Goal: Task Accomplishment & Management: Manage account settings

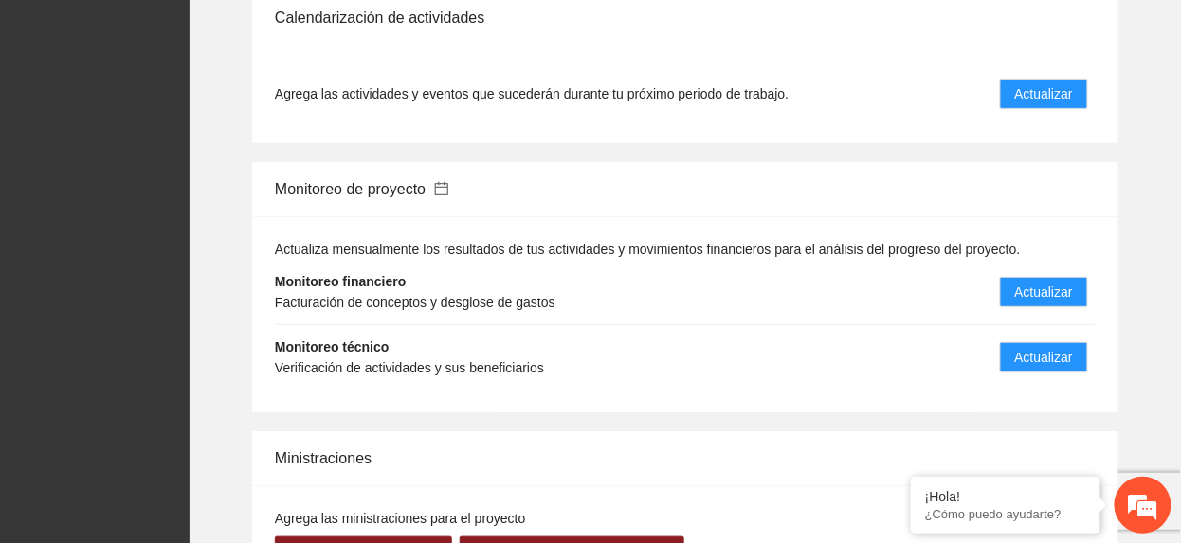
scroll to position [2021, 0]
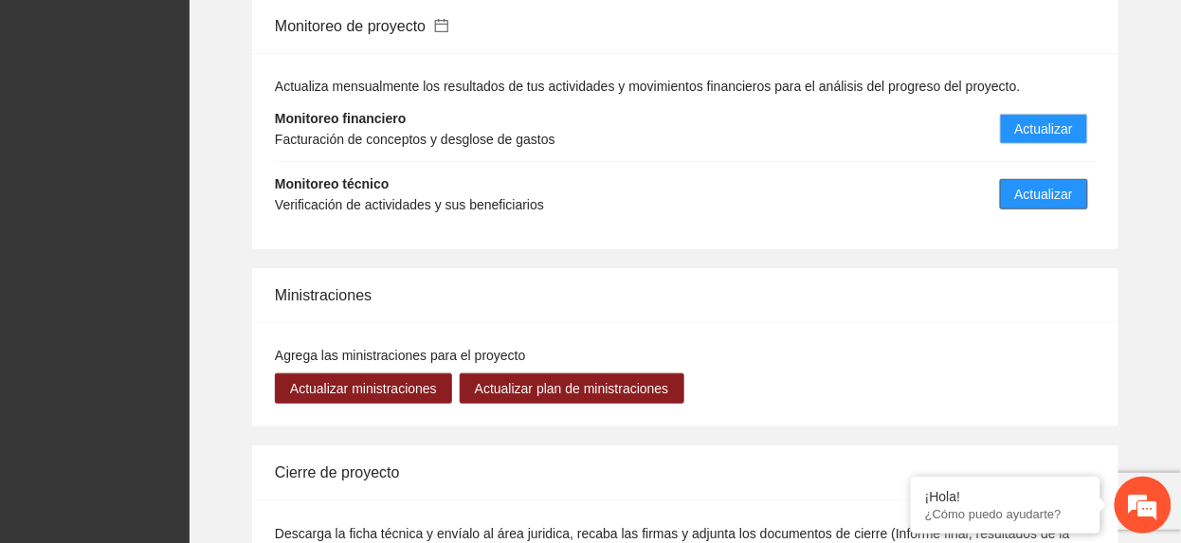
click at [1047, 203] on span "Actualizar" at bounding box center [1044, 194] width 58 height 21
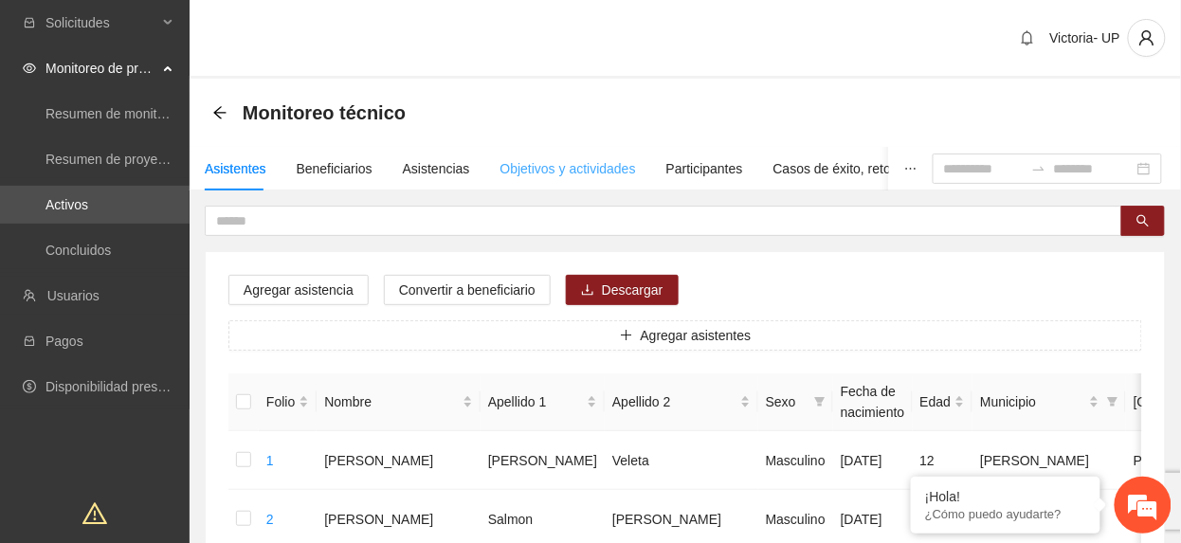
click at [543, 154] on div "Objetivos y actividades" at bounding box center [568, 169] width 136 height 44
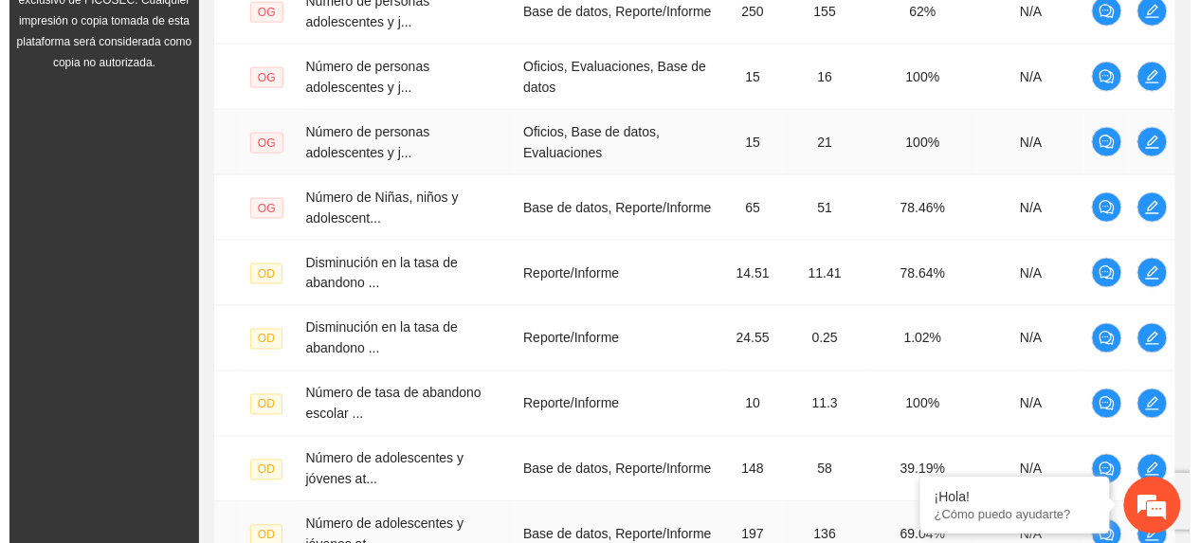
scroll to position [815, 0]
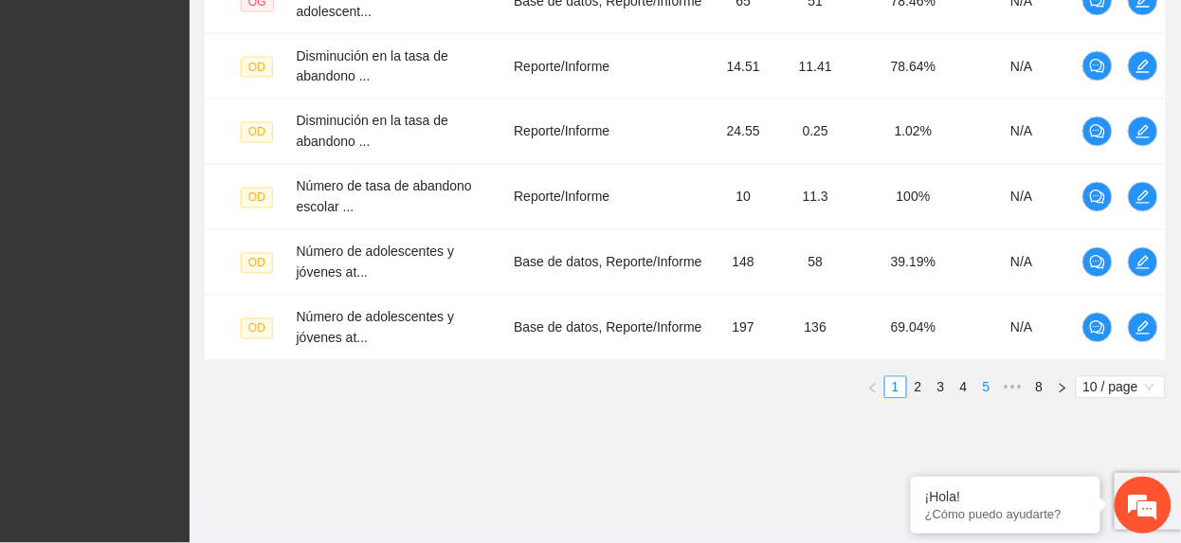
click at [987, 389] on link "5" at bounding box center [986, 387] width 21 height 21
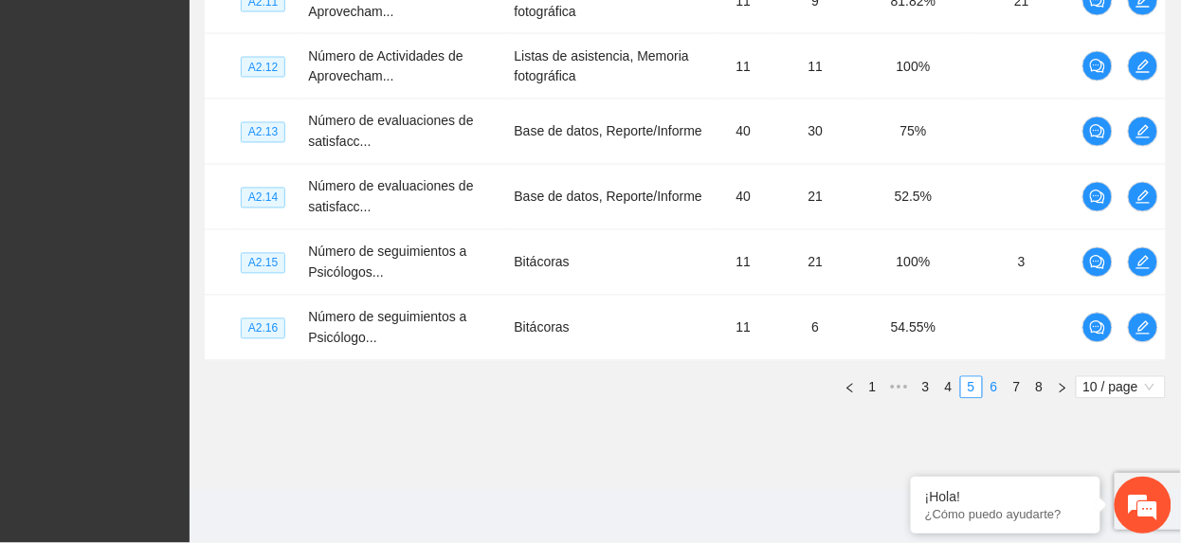
click at [987, 388] on link "6" at bounding box center [994, 387] width 21 height 21
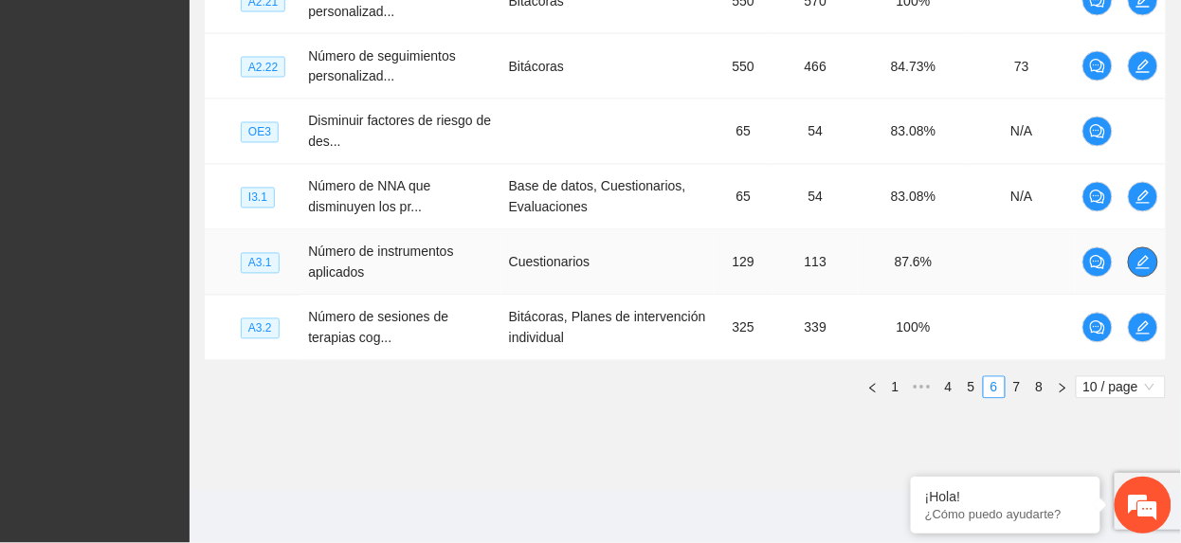
click at [1132, 267] on span "edit" at bounding box center [1143, 262] width 28 height 15
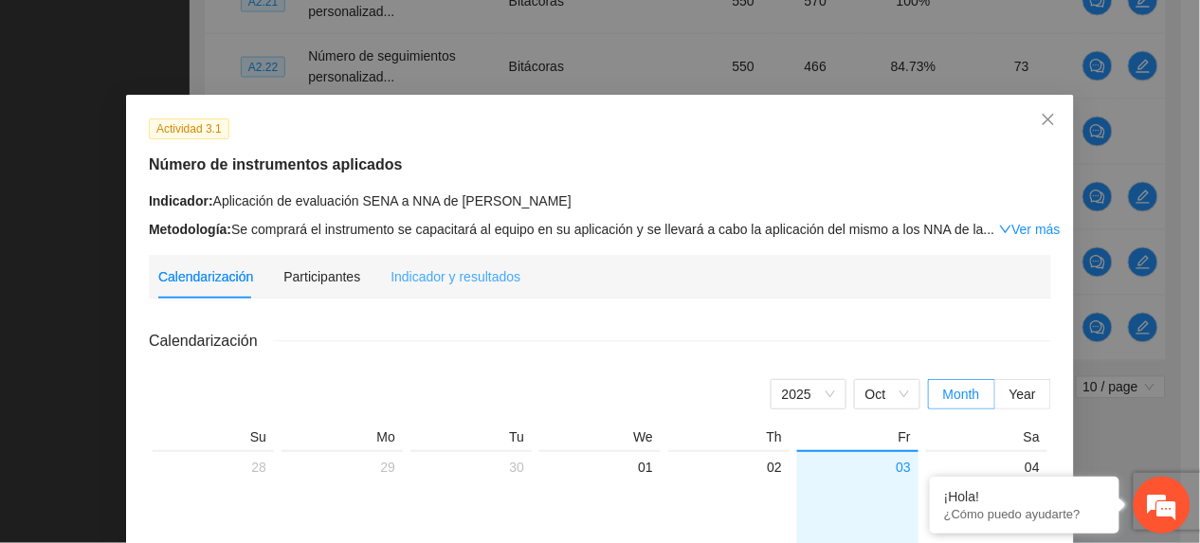
click at [475, 288] on div "Indicador y resultados" at bounding box center [455, 277] width 130 height 44
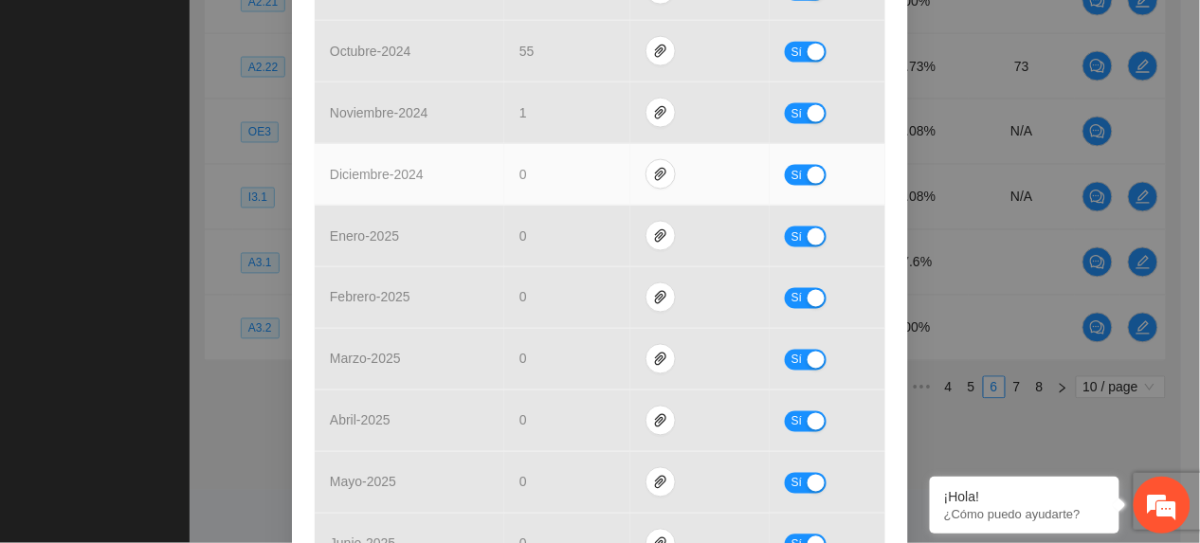
scroll to position [252, 0]
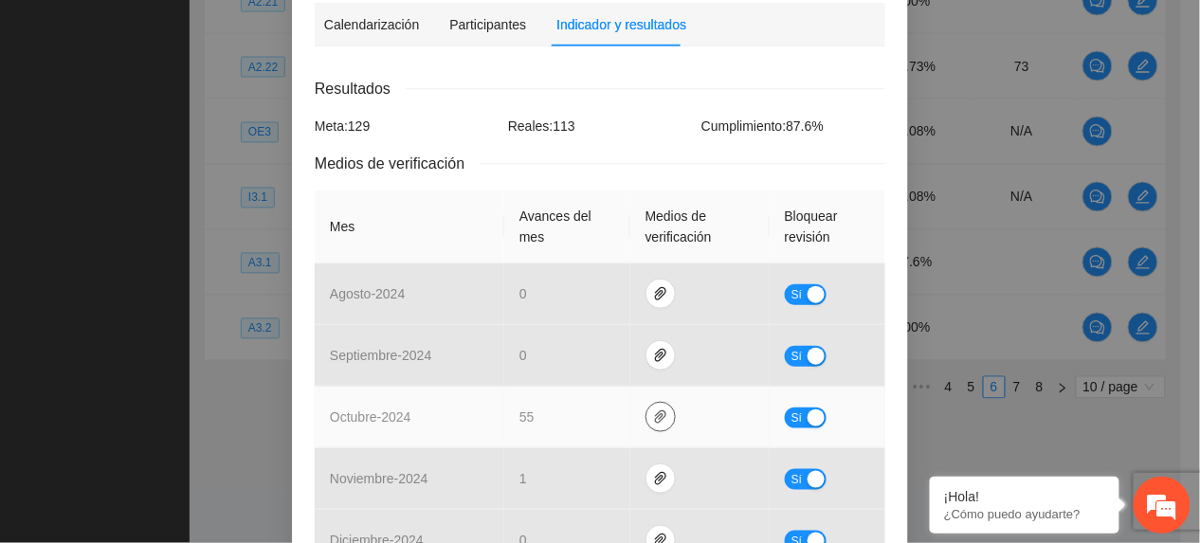
click at [645, 408] on button "button" at bounding box center [660, 417] width 30 height 30
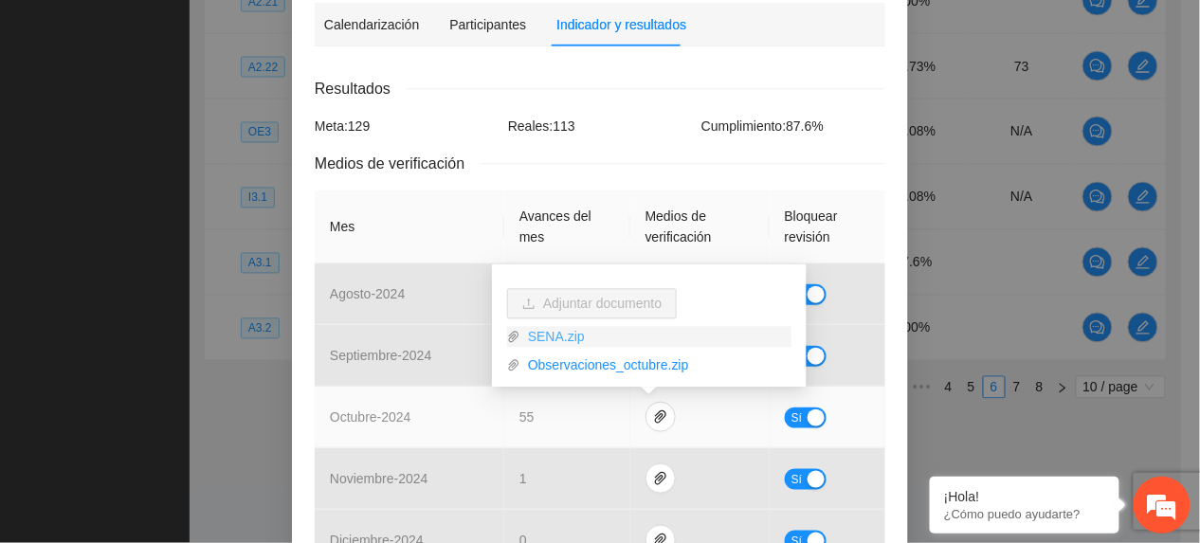
click at [548, 328] on link "SENA.zip" at bounding box center [655, 337] width 271 height 21
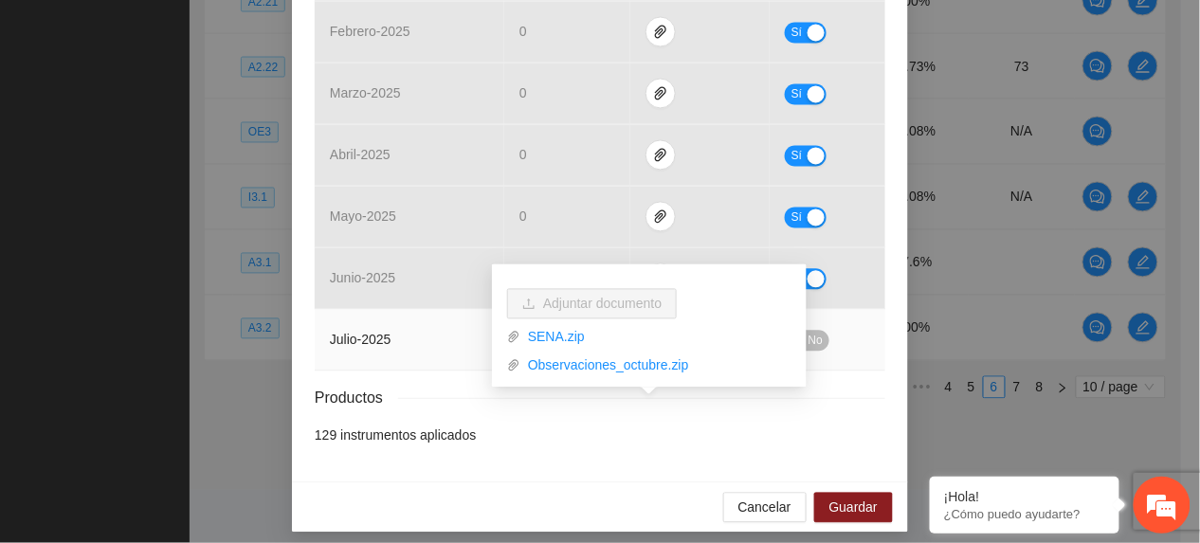
scroll to position [884, 0]
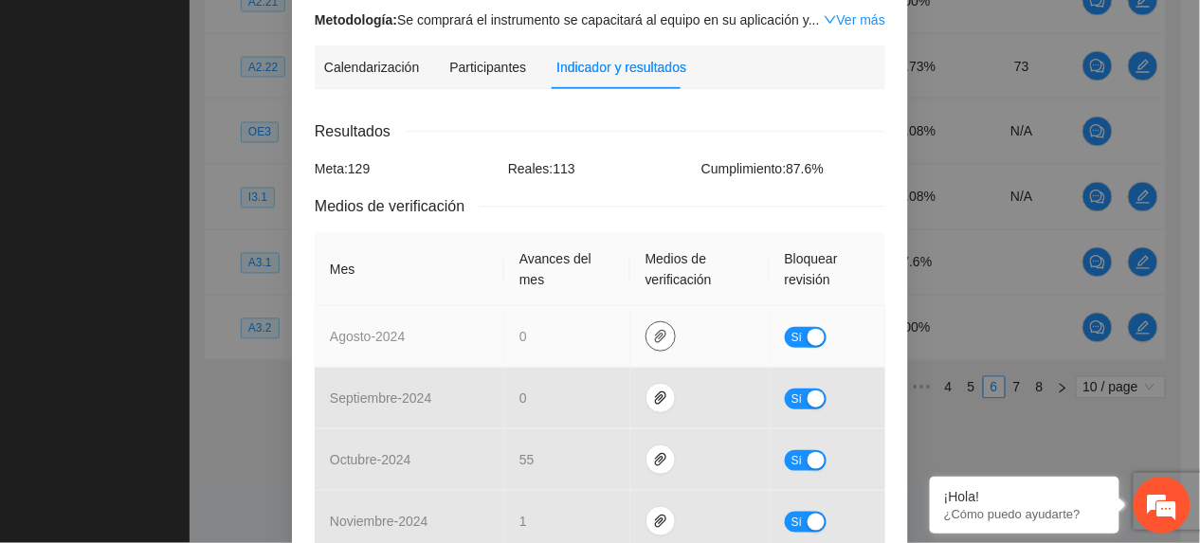
scroll to position [252, 0]
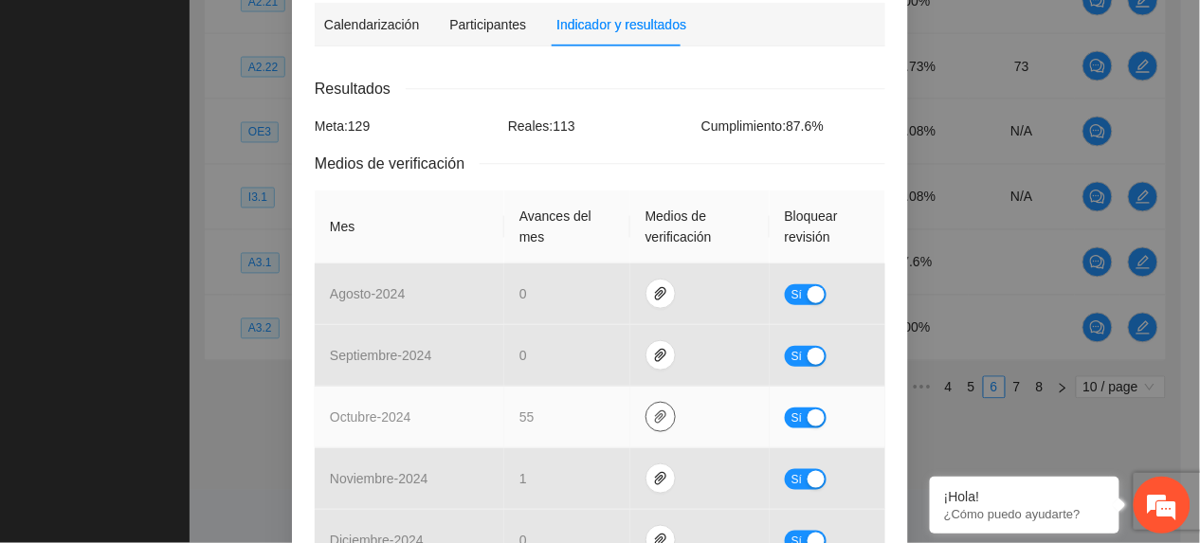
click at [653, 411] on icon "paper-clip" at bounding box center [660, 416] width 15 height 15
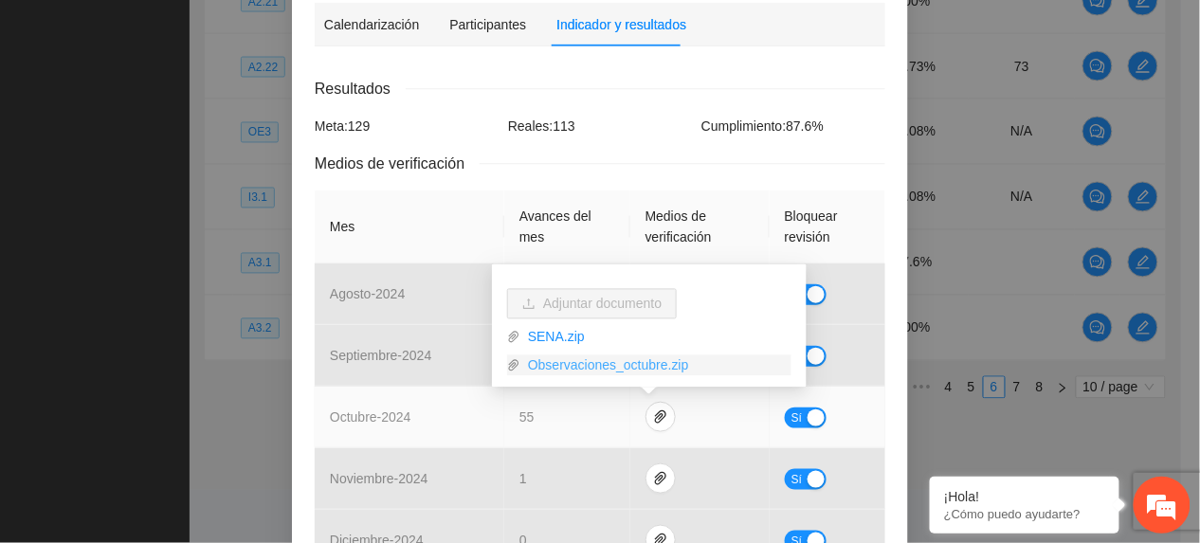
click at [631, 356] on link "Observaciones_octubre.zip" at bounding box center [655, 365] width 271 height 21
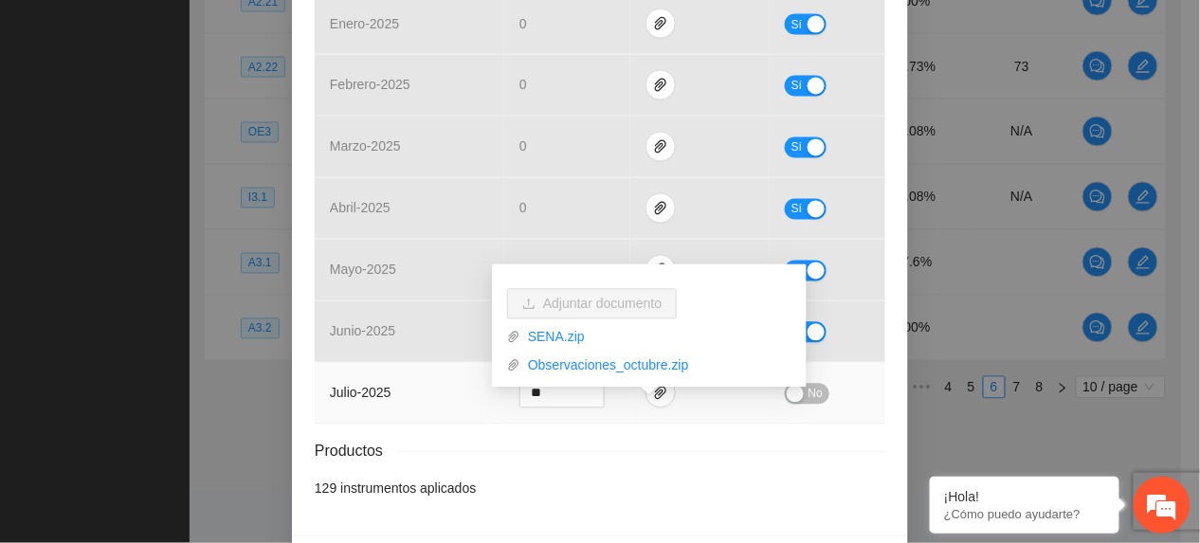
scroll to position [900, 0]
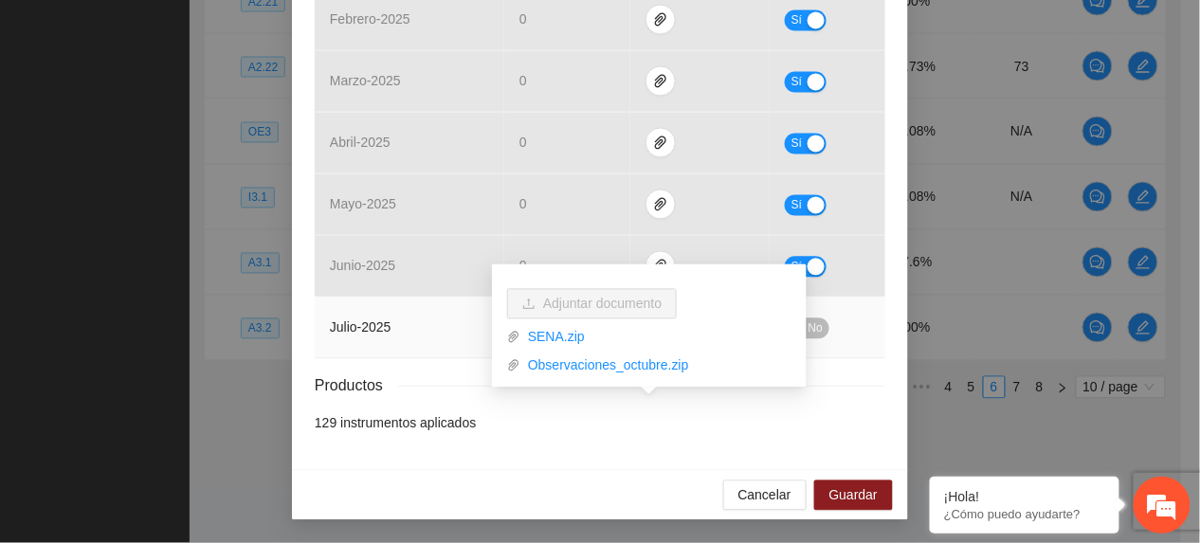
click at [391, 347] on td "julio - 2025" at bounding box center [410, 329] width 190 height 62
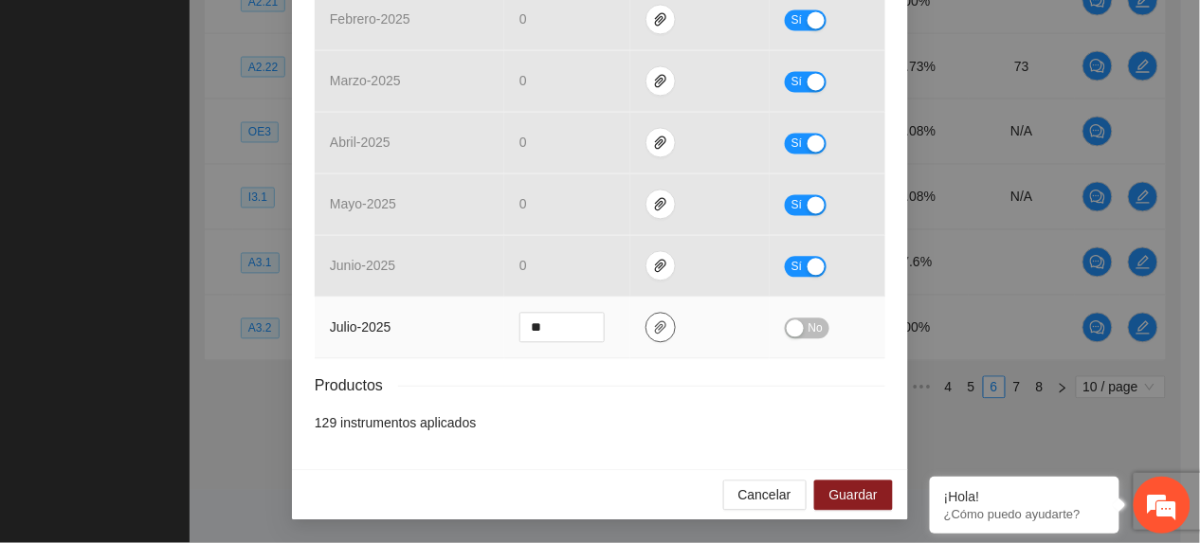
click at [658, 317] on button "button" at bounding box center [660, 328] width 30 height 30
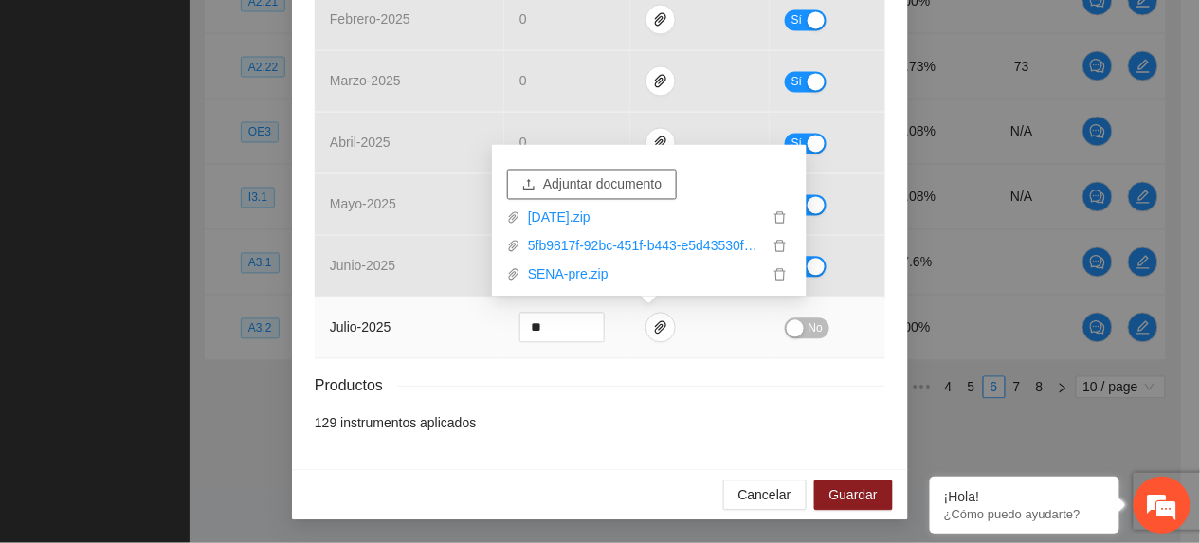
click at [629, 182] on span "Adjuntar documento" at bounding box center [602, 184] width 118 height 21
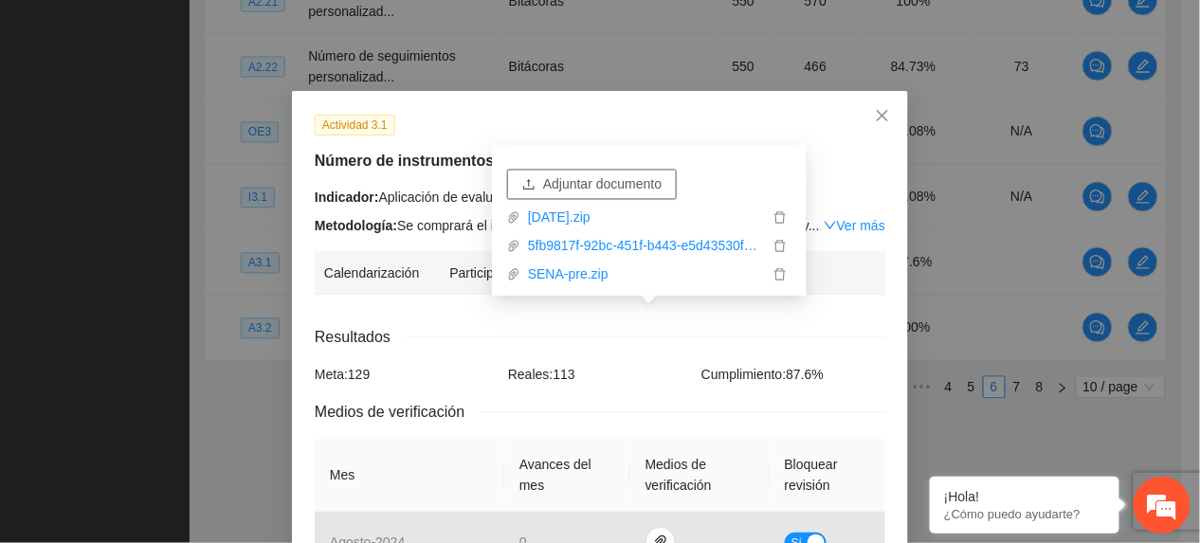
scroll to position [0, 0]
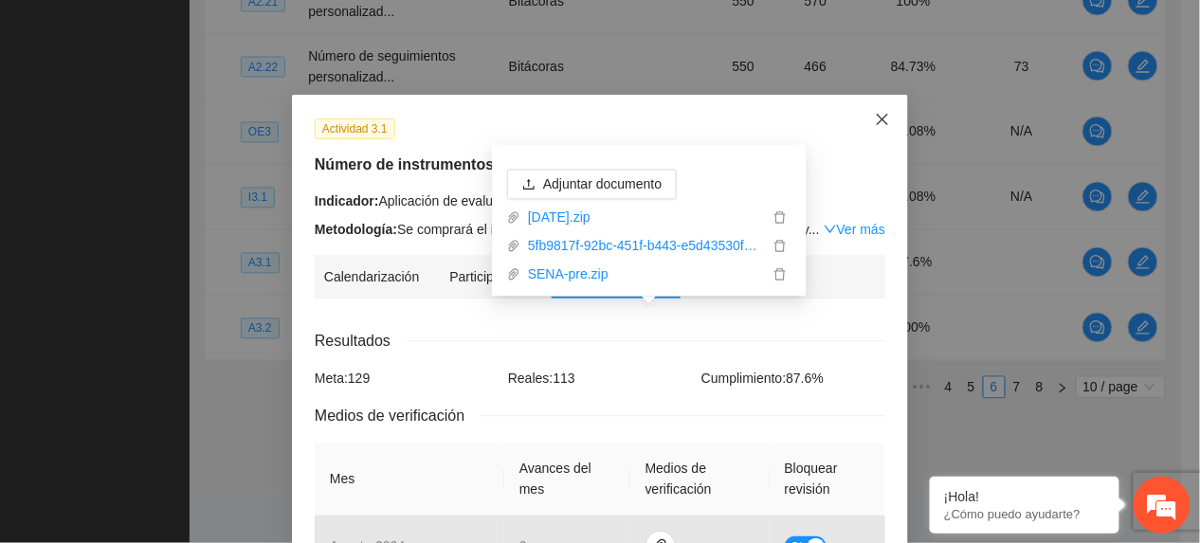
click at [872, 138] on span "Close" at bounding box center [882, 120] width 51 height 51
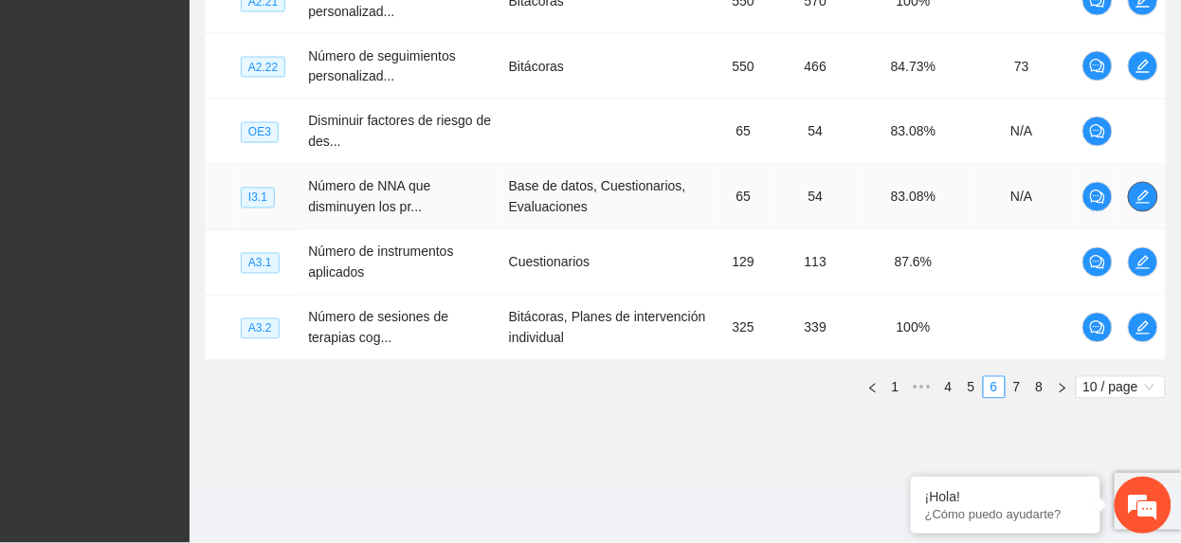
click at [1137, 208] on button "button" at bounding box center [1143, 197] width 30 height 30
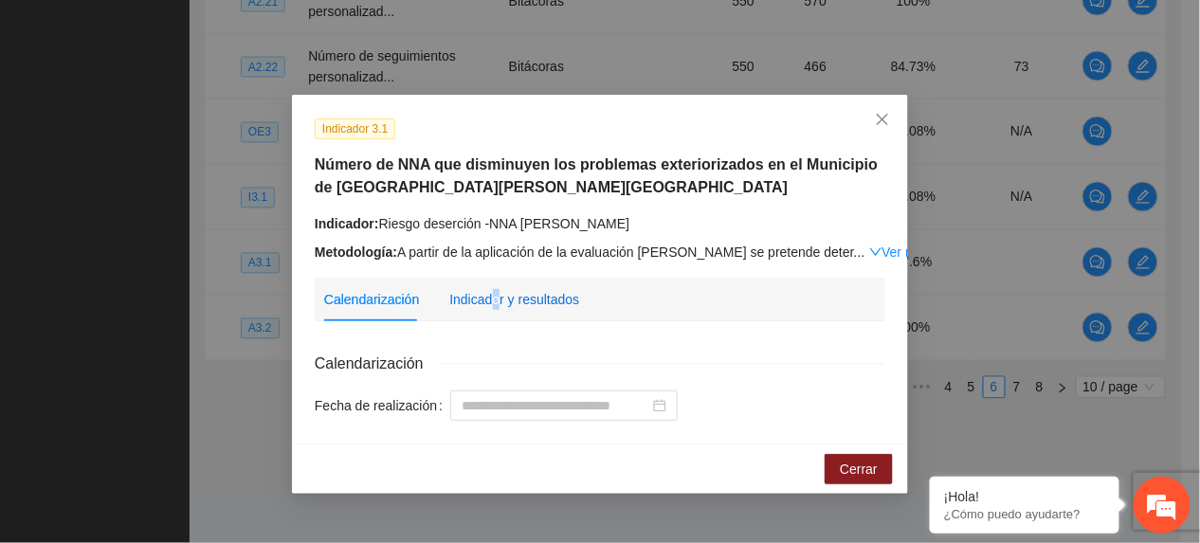
click at [495, 301] on div "Indicador y resultados" at bounding box center [514, 299] width 130 height 21
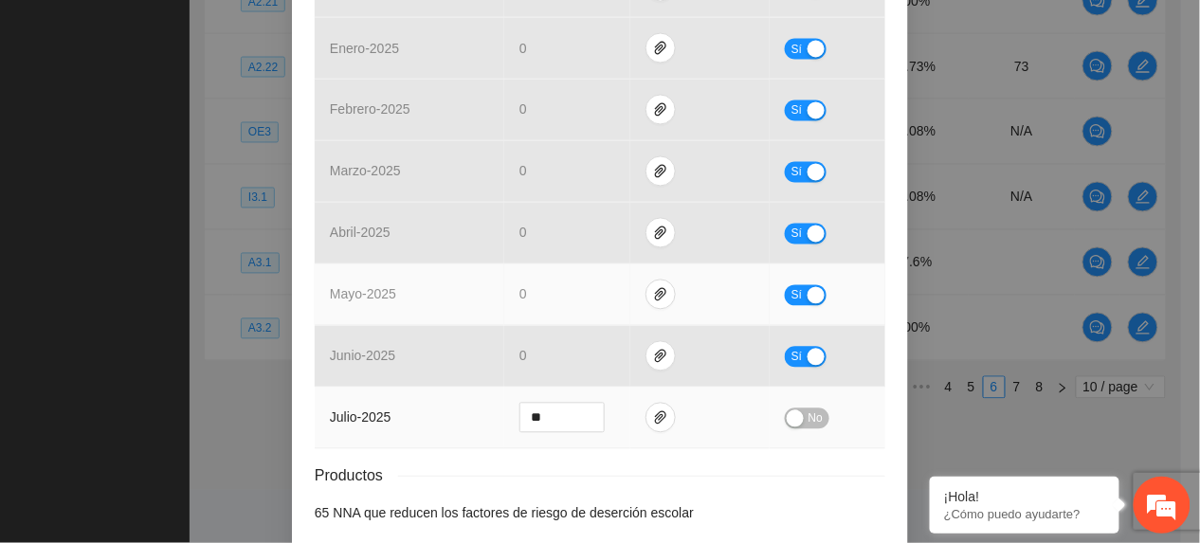
scroll to position [923, 0]
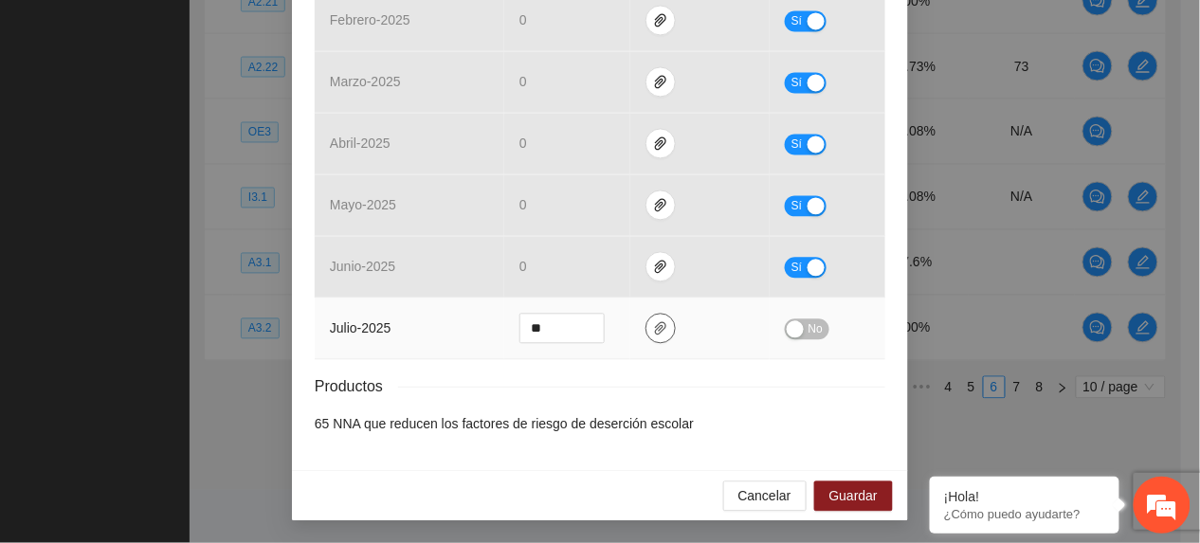
click at [657, 322] on icon "paper-clip" at bounding box center [660, 327] width 15 height 15
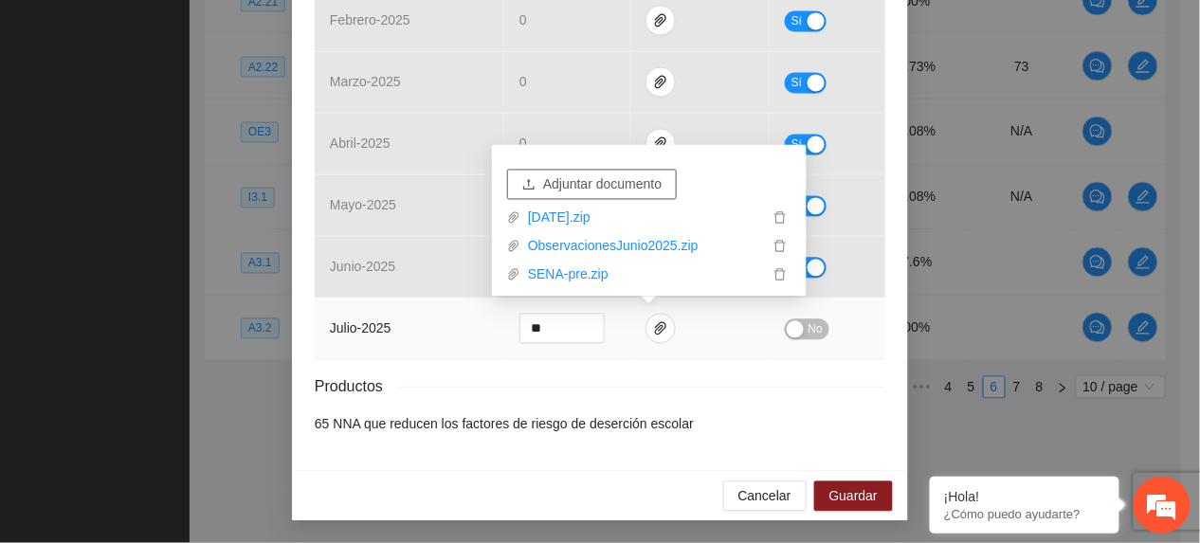
click at [539, 182] on button "Adjuntar documento" at bounding box center [592, 185] width 170 height 30
click at [808, 319] on span "No" at bounding box center [815, 328] width 14 height 21
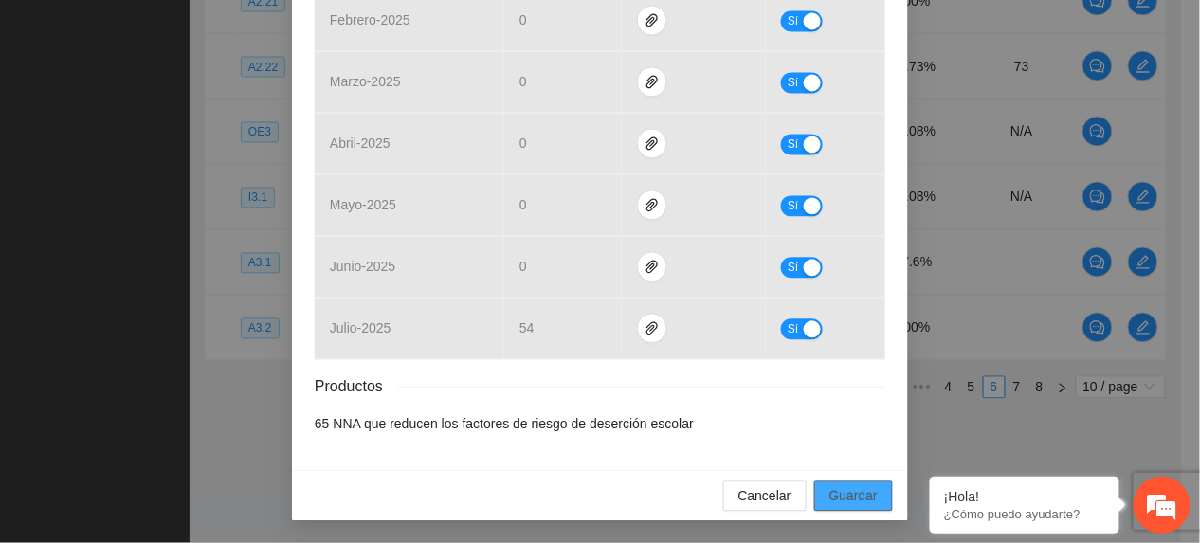
click at [842, 487] on span "Guardar" at bounding box center [853, 495] width 48 height 21
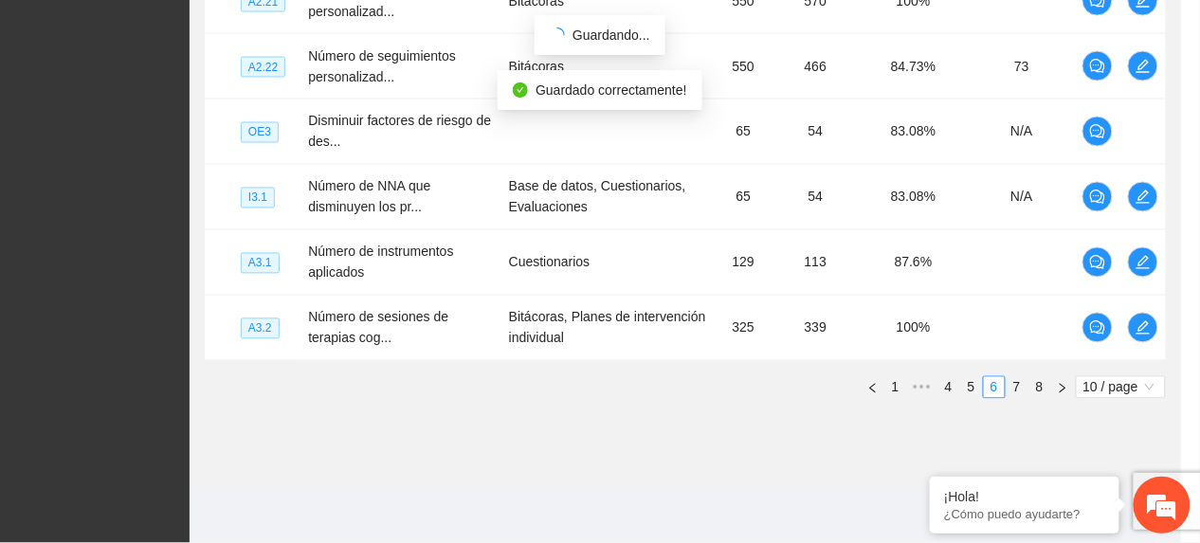
scroll to position [827, 0]
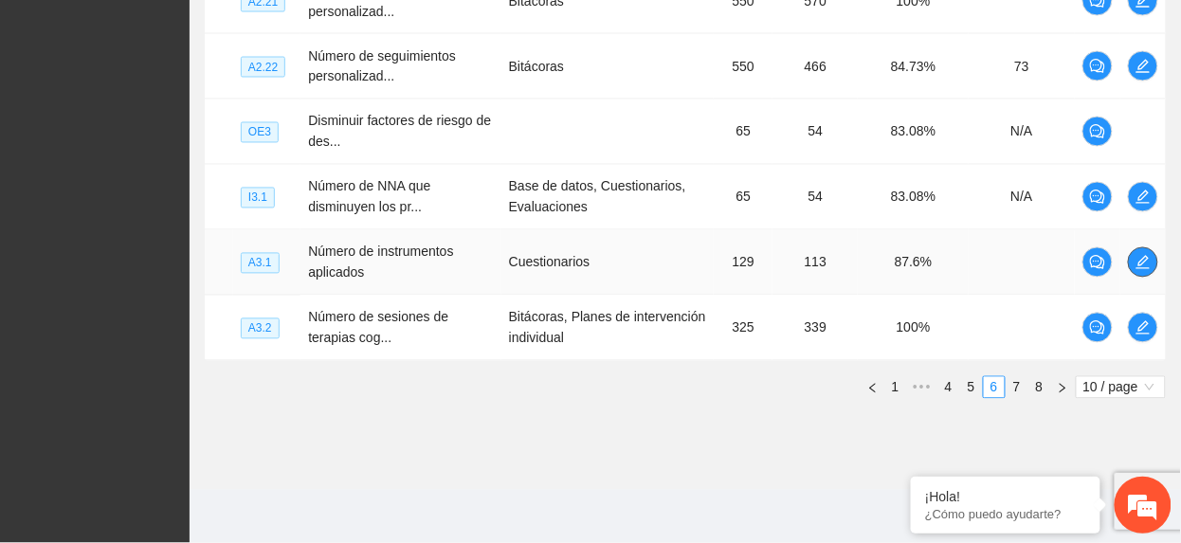
click at [1135, 266] on icon "edit" at bounding box center [1142, 262] width 15 height 15
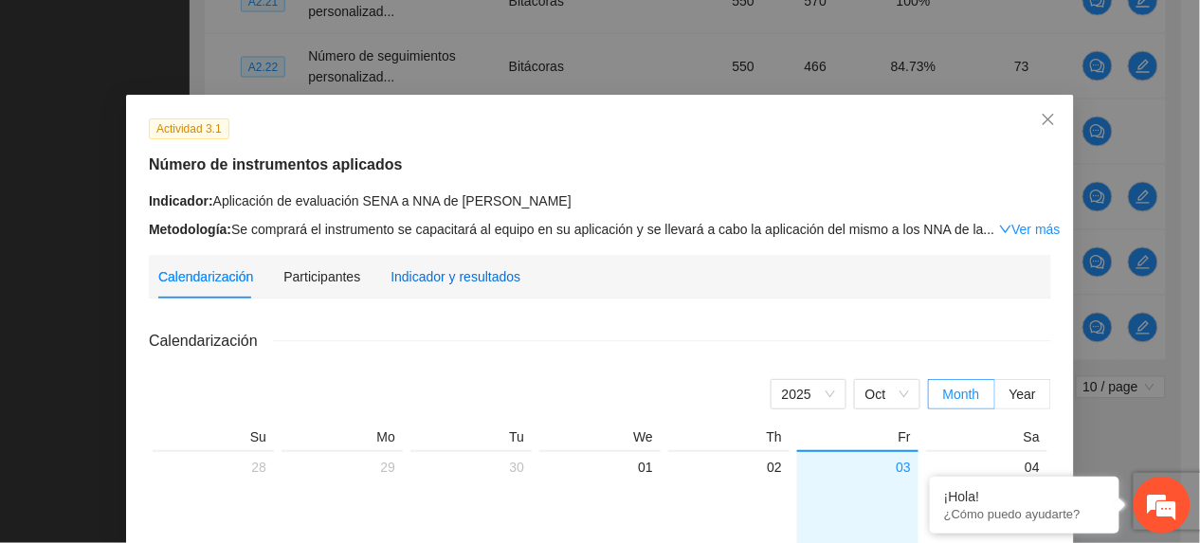
click at [448, 277] on div "Indicador y resultados" at bounding box center [455, 276] width 130 height 21
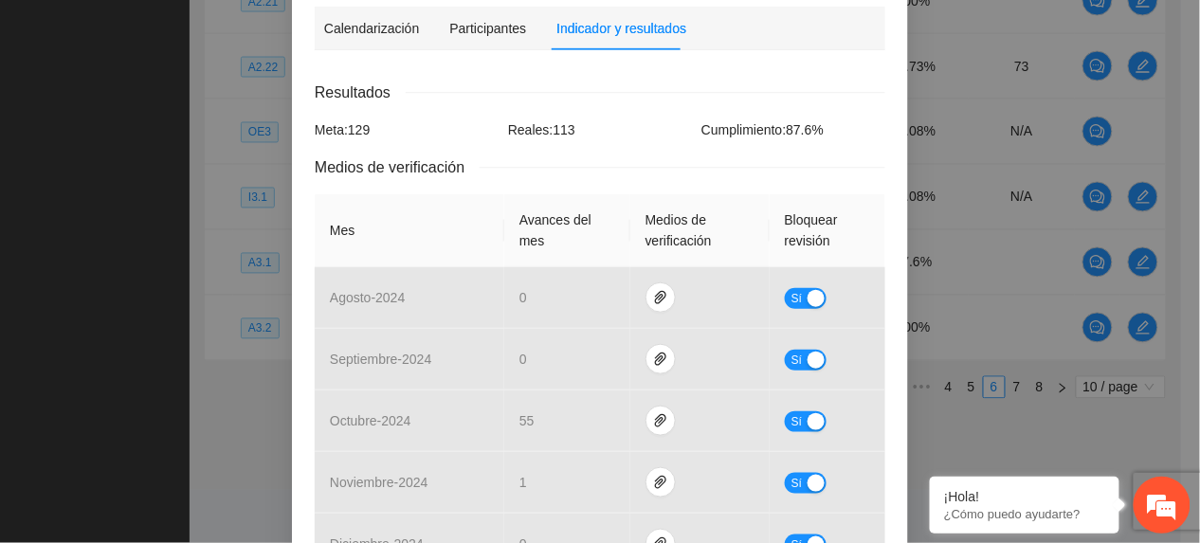
scroll to position [758, 0]
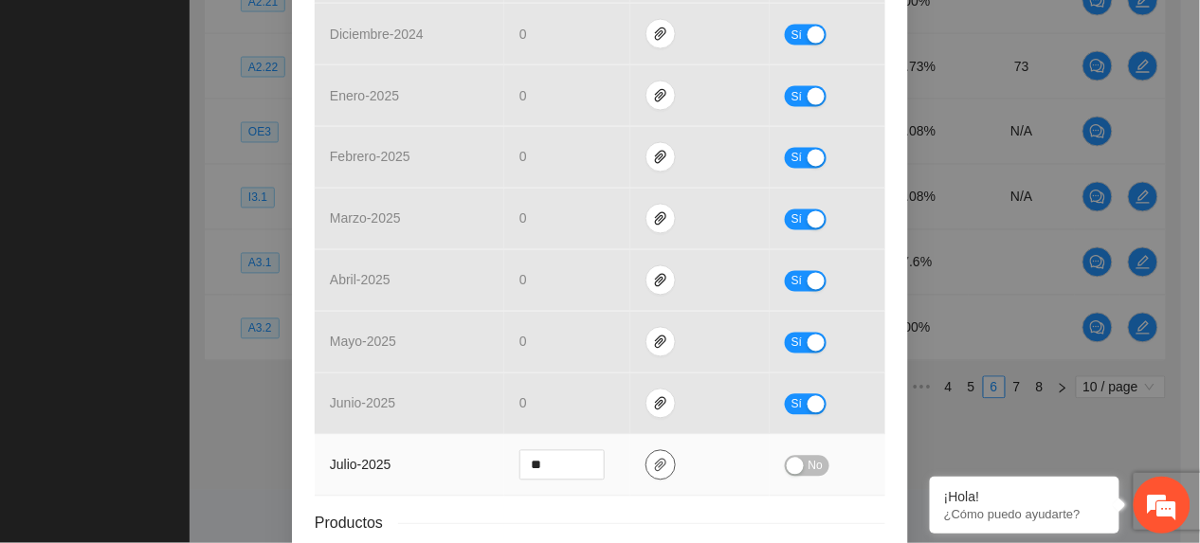
click at [653, 473] on icon "paper-clip" at bounding box center [660, 465] width 15 height 15
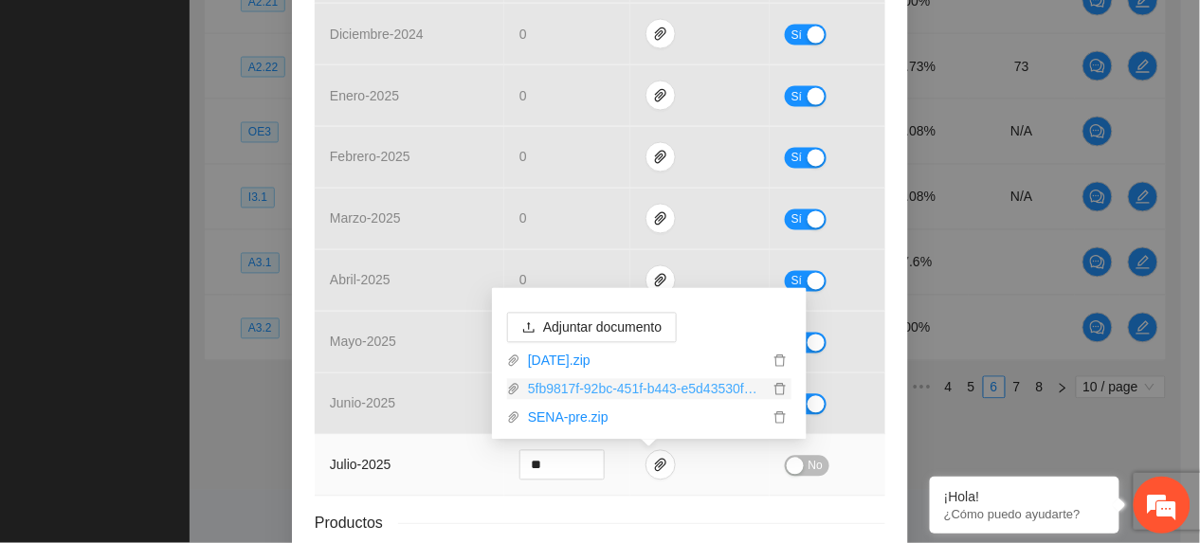
click at [690, 383] on link "5fb9817f-92bc-451f-b443-e5d43530fc11-JULIO2025 (1).zip" at bounding box center [644, 389] width 248 height 21
click at [554, 422] on link "SENA-pre.zip" at bounding box center [644, 418] width 248 height 21
drag, startPoint x: 445, startPoint y: 490, endPoint x: 538, endPoint y: 498, distance: 93.2
click at [448, 495] on td "julio - 2025" at bounding box center [410, 466] width 190 height 62
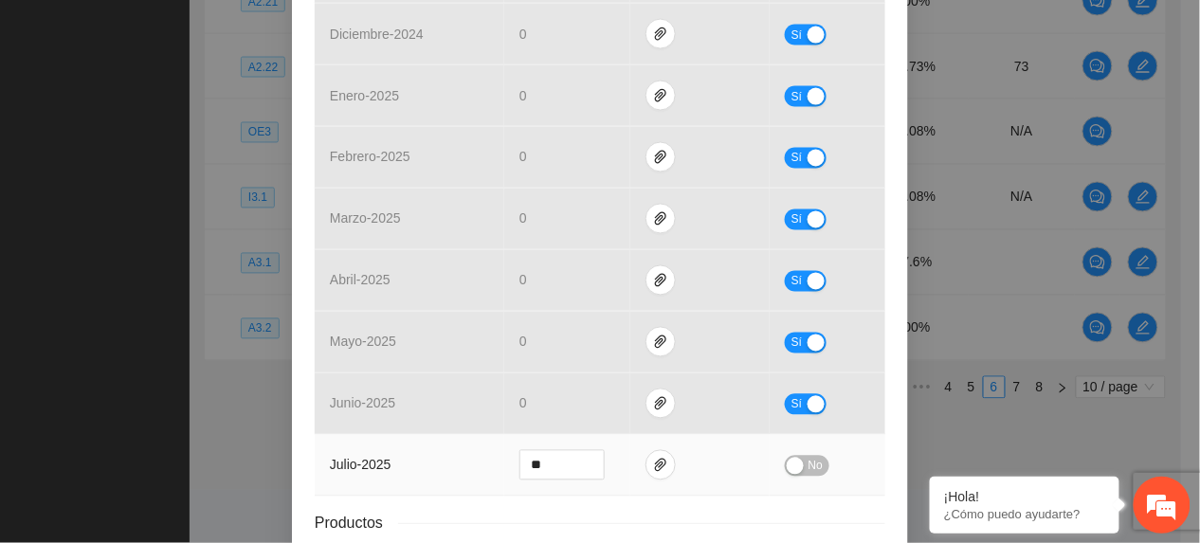
click at [811, 460] on span "No" at bounding box center [815, 466] width 14 height 21
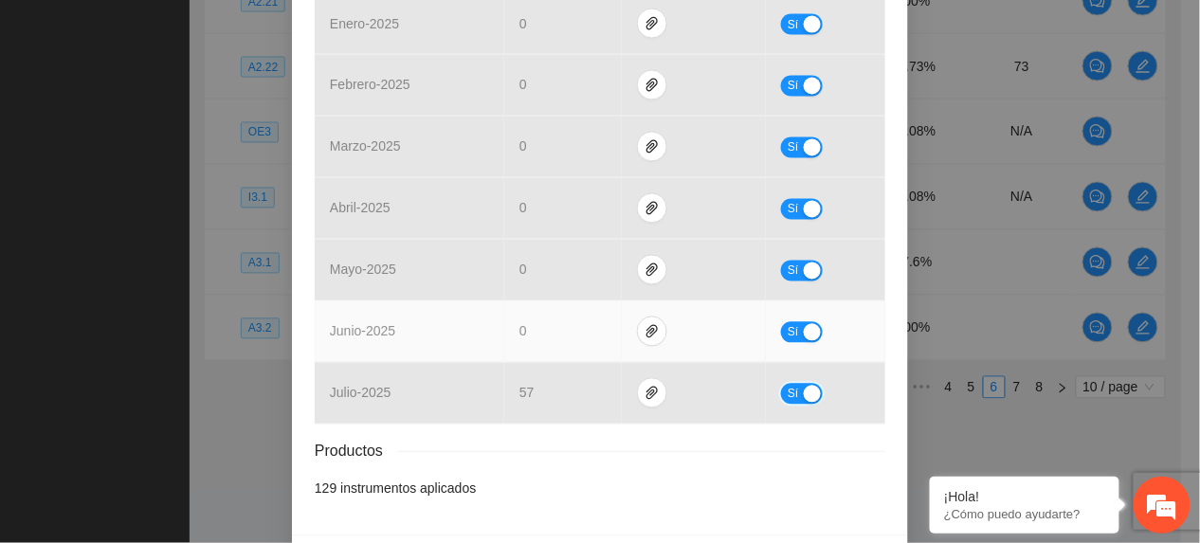
scroll to position [899, 0]
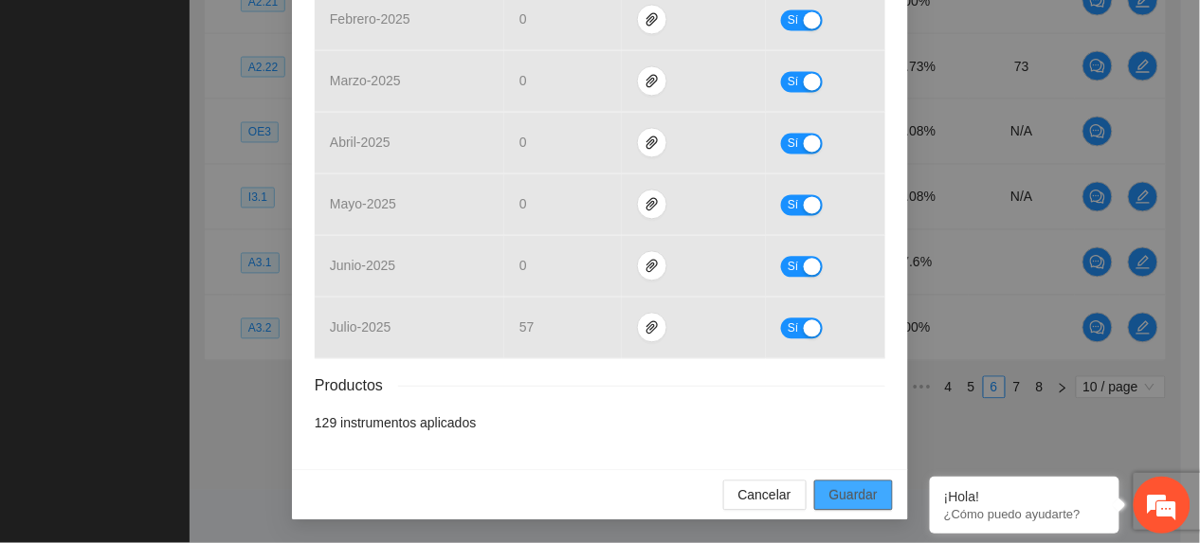
click at [834, 486] on button "Guardar" at bounding box center [853, 495] width 79 height 30
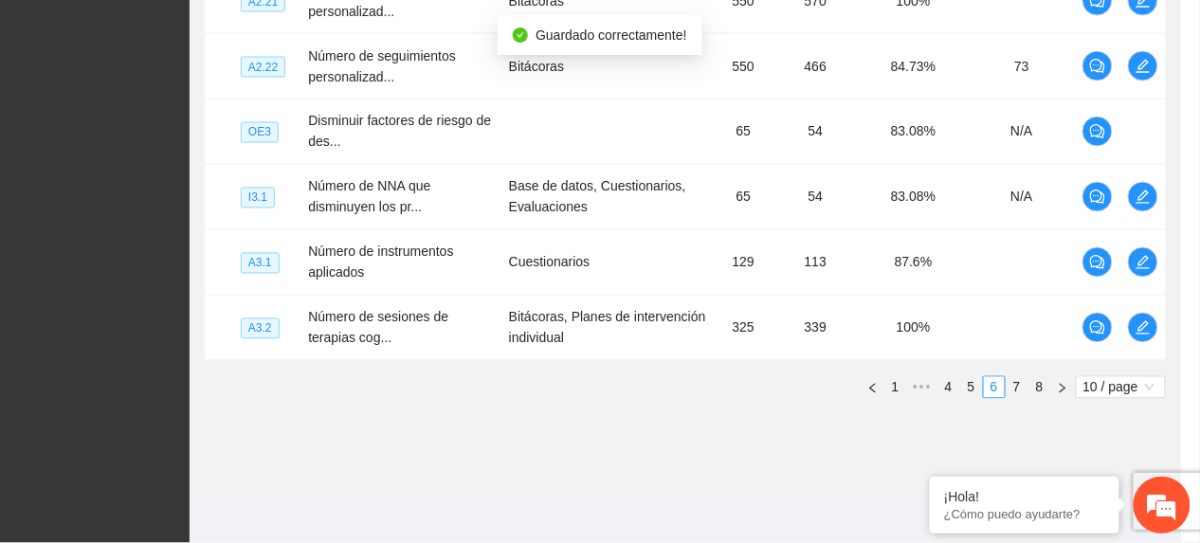
scroll to position [805, 0]
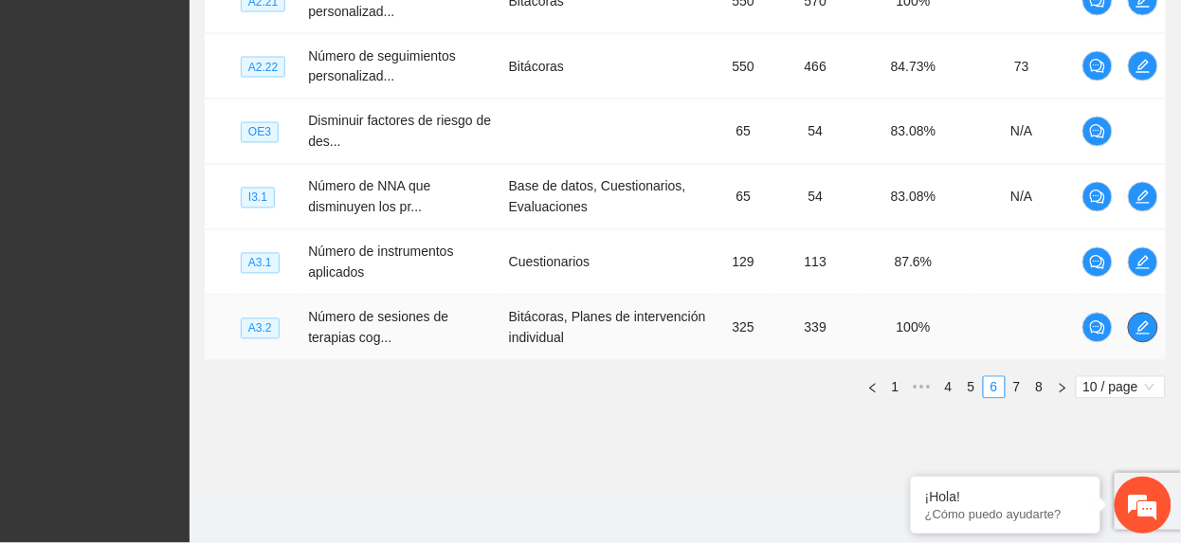
click at [1147, 327] on icon "edit" at bounding box center [1142, 327] width 15 height 15
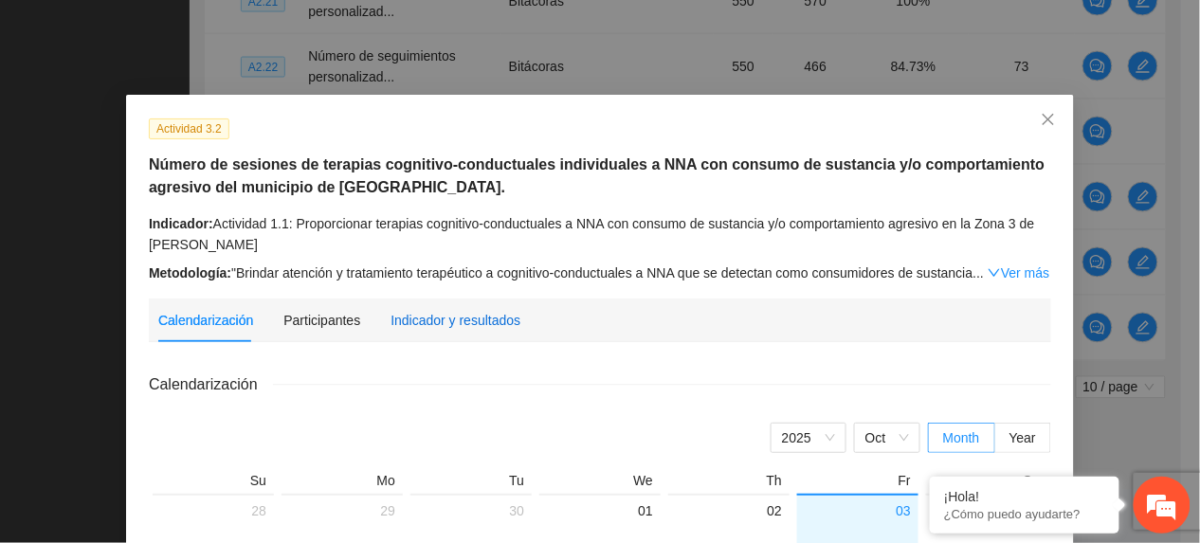
drag, startPoint x: 485, startPoint y: 324, endPoint x: 538, endPoint y: 300, distance: 58.1
click at [483, 324] on div "Indicador y resultados" at bounding box center [455, 320] width 130 height 21
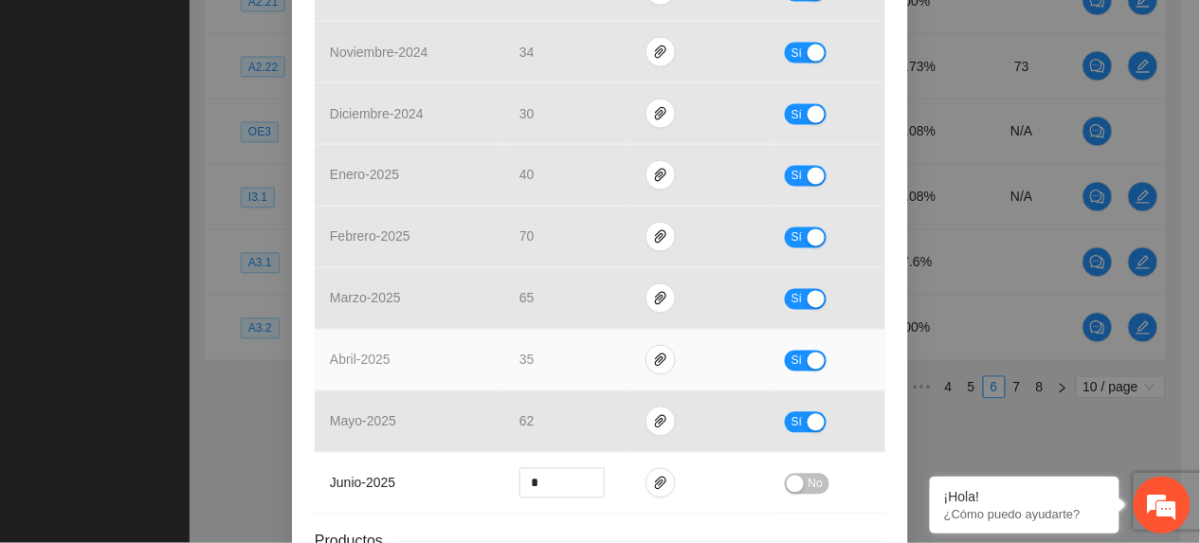
scroll to position [881, 0]
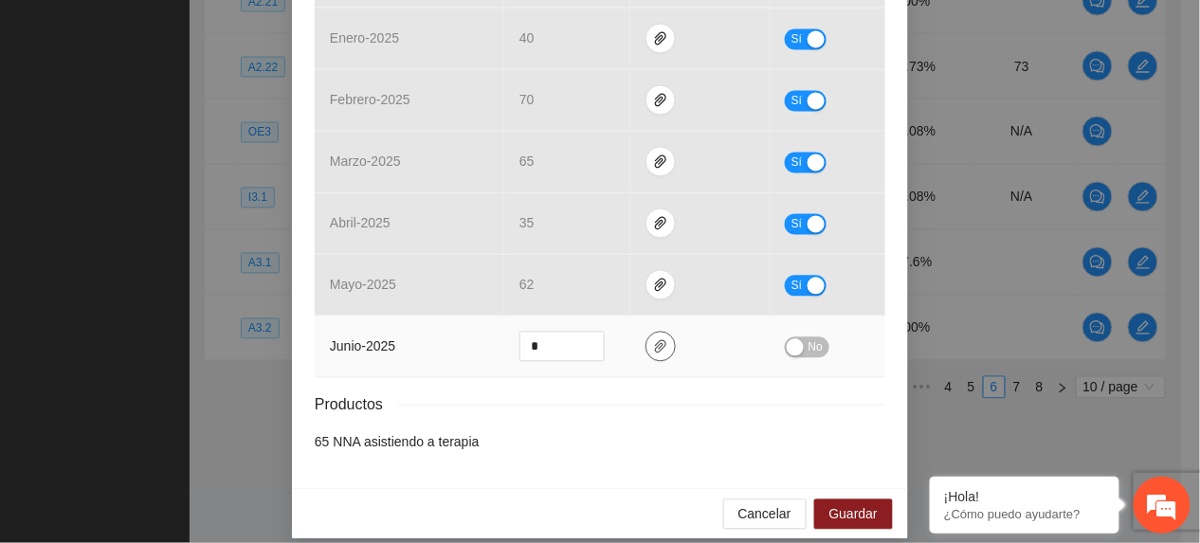
click at [655, 340] on icon "paper-clip" at bounding box center [660, 346] width 11 height 13
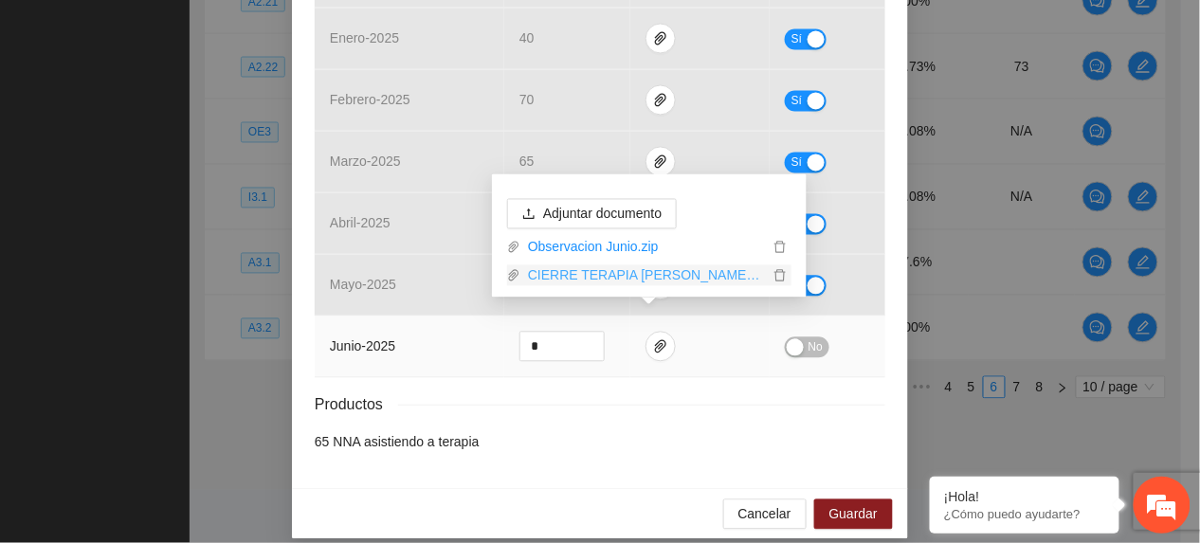
click at [645, 271] on link "CIERRE TERAPIA AQUILES SERDAN.zip" at bounding box center [644, 275] width 248 height 21
drag, startPoint x: 385, startPoint y: 347, endPoint x: 403, endPoint y: 343, distance: 18.4
click at [403, 343] on td "junio - 2025" at bounding box center [410, 348] width 190 height 62
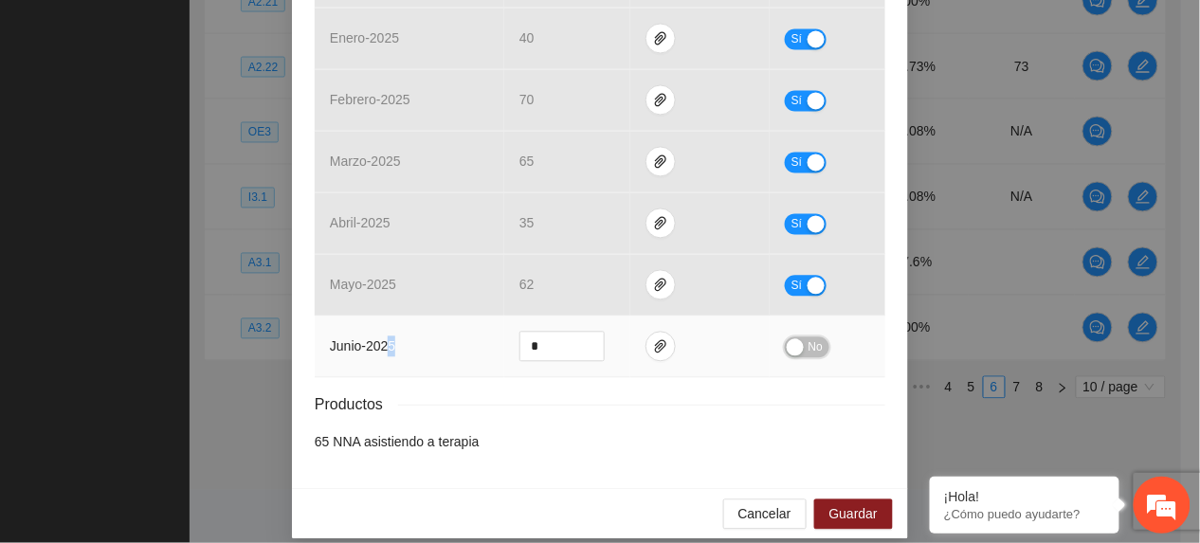
drag, startPoint x: 804, startPoint y: 323, endPoint x: 839, endPoint y: 448, distance: 129.9
click at [802, 341] on td "No" at bounding box center [828, 348] width 116 height 62
click at [808, 337] on span "No" at bounding box center [815, 347] width 14 height 21
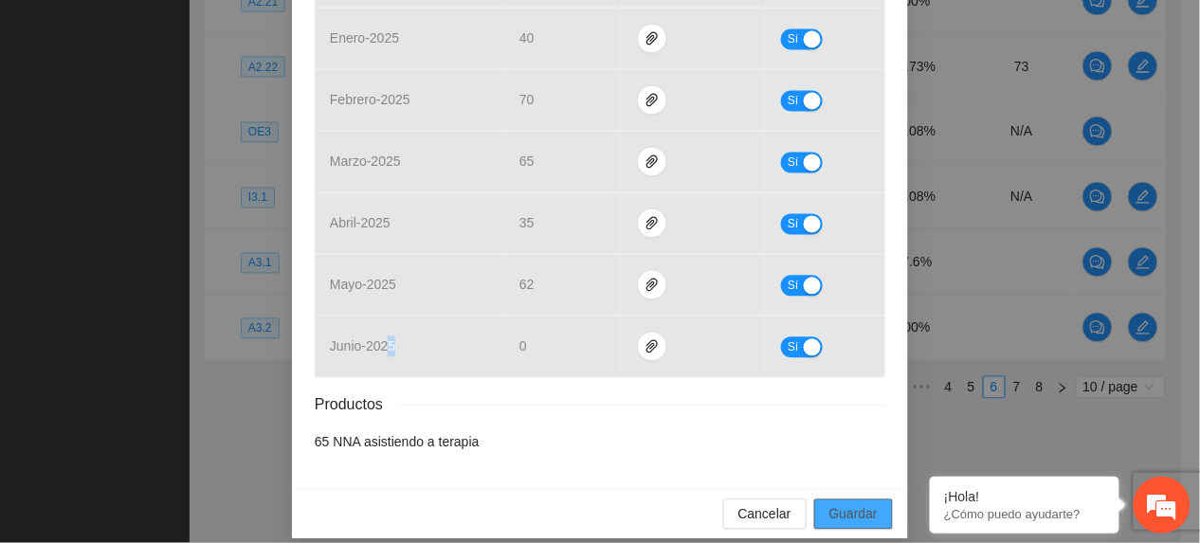
drag, startPoint x: 834, startPoint y: 486, endPoint x: 847, endPoint y: 475, distance: 17.5
click at [834, 504] on span "Guardar" at bounding box center [853, 514] width 48 height 21
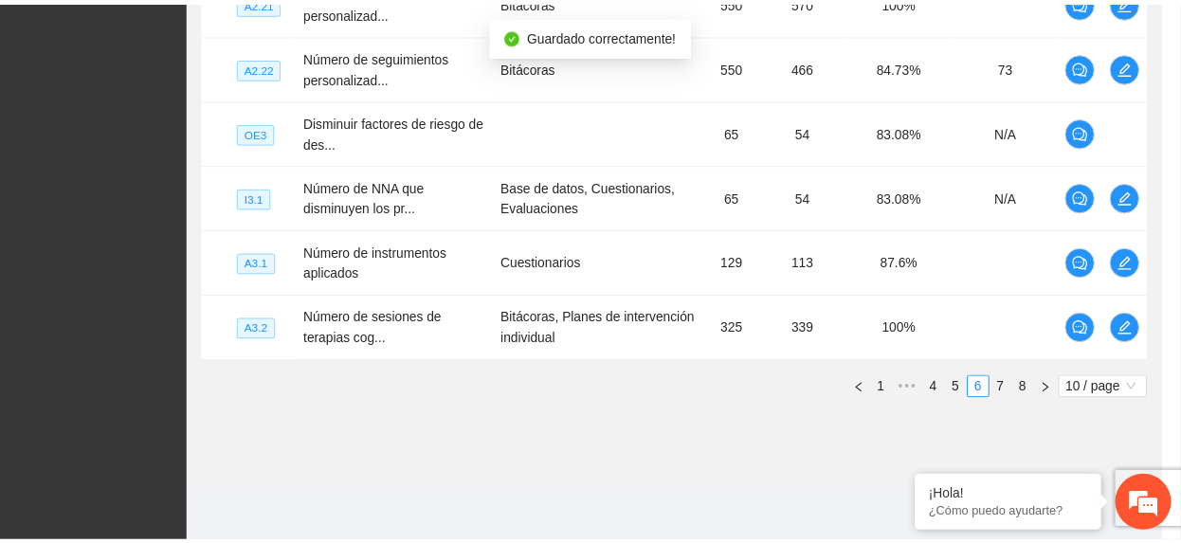
scroll to position [787, 0]
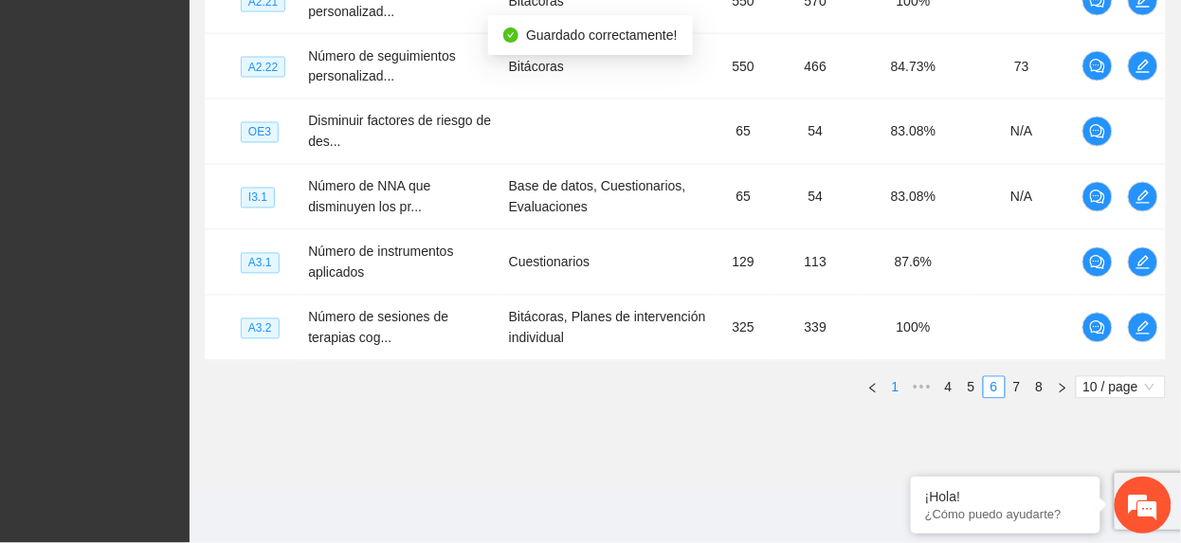
click at [893, 384] on link "1" at bounding box center [895, 387] width 21 height 21
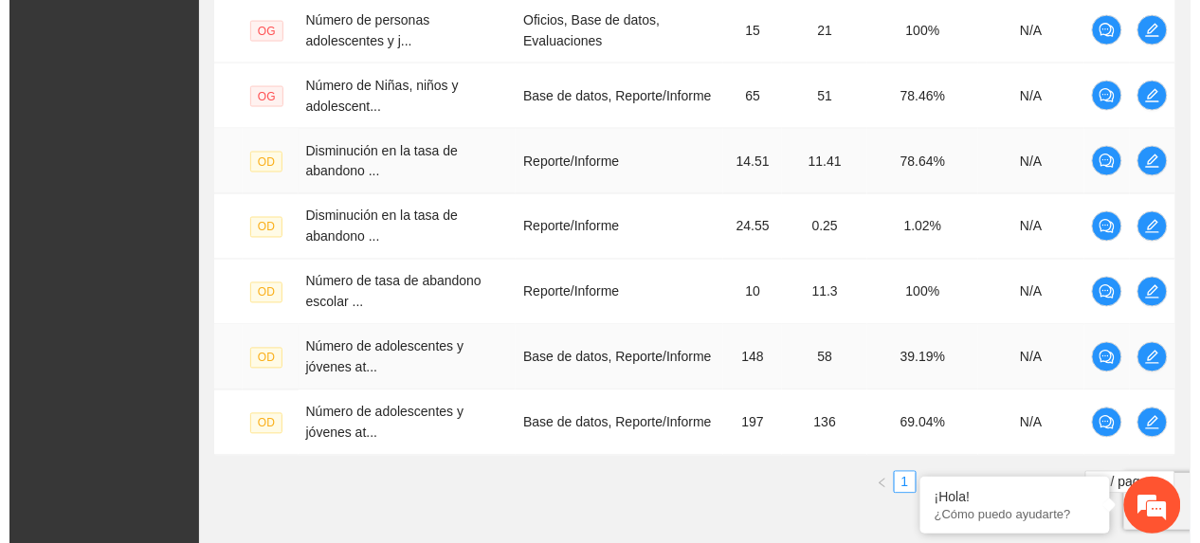
scroll to position [688, 0]
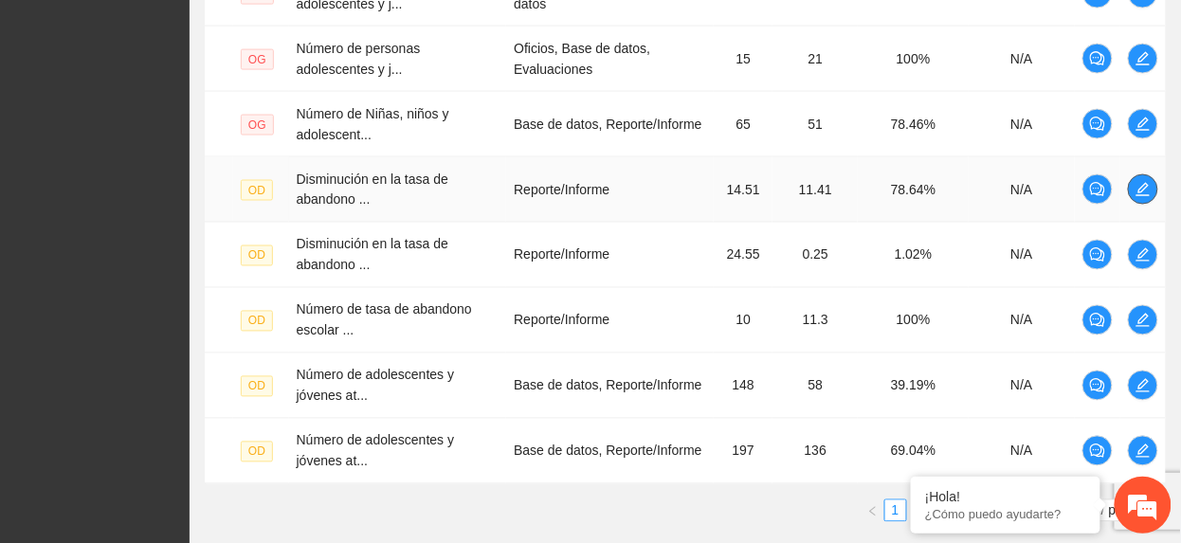
click at [1149, 194] on icon "edit" at bounding box center [1142, 189] width 15 height 15
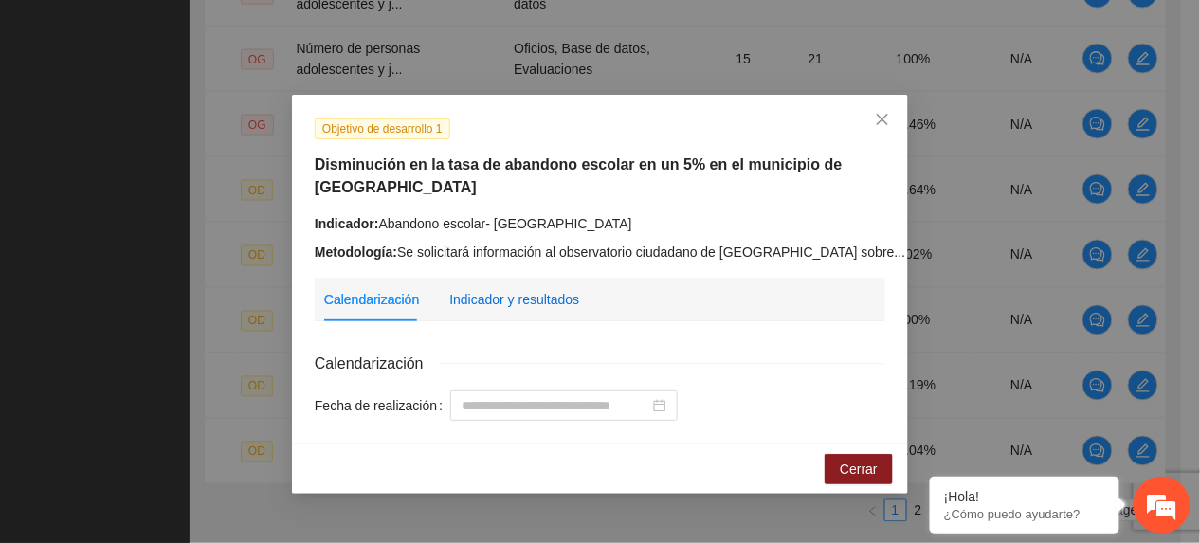
drag, startPoint x: 501, startPoint y: 304, endPoint x: 478, endPoint y: 313, distance: 25.2
click at [494, 308] on div "Indicador y resultados" at bounding box center [514, 299] width 130 height 21
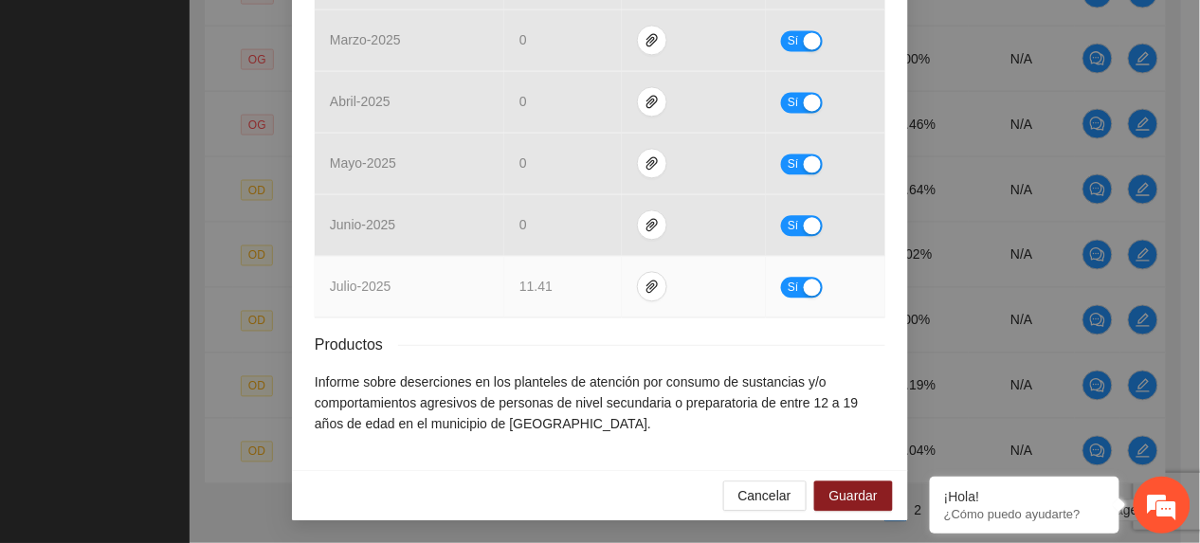
scroll to position [964, 0]
click at [788, 284] on span "Sí" at bounding box center [793, 287] width 11 height 21
drag, startPoint x: 559, startPoint y: 285, endPoint x: 455, endPoint y: 317, distance: 108.8
click at [457, 311] on tr "julio - 2025 ***** No" at bounding box center [600, 287] width 571 height 62
type input "*"
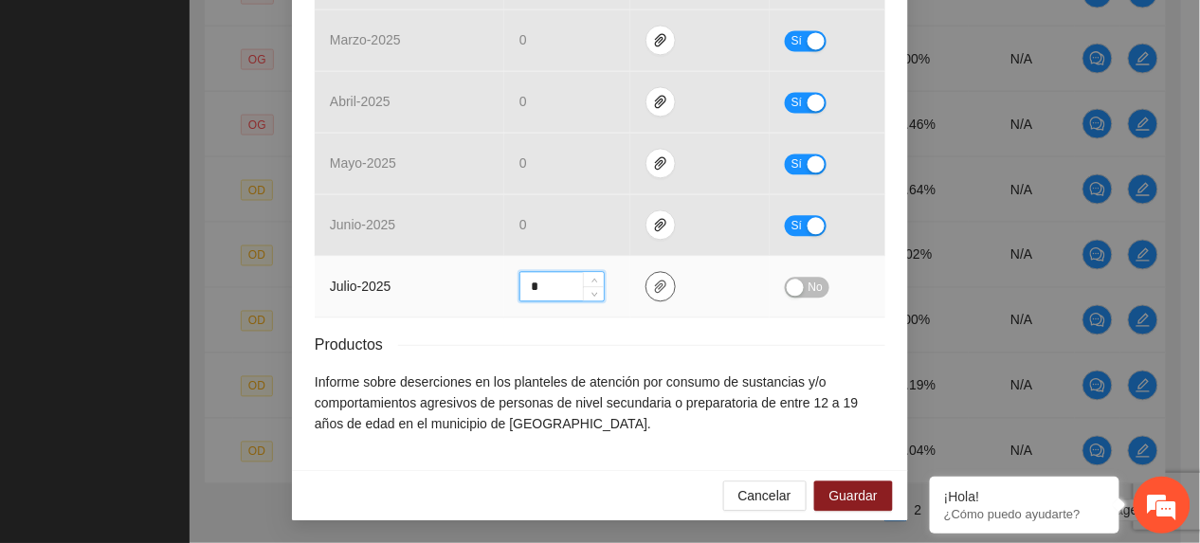
click at [653, 293] on icon "paper-clip" at bounding box center [660, 286] width 15 height 15
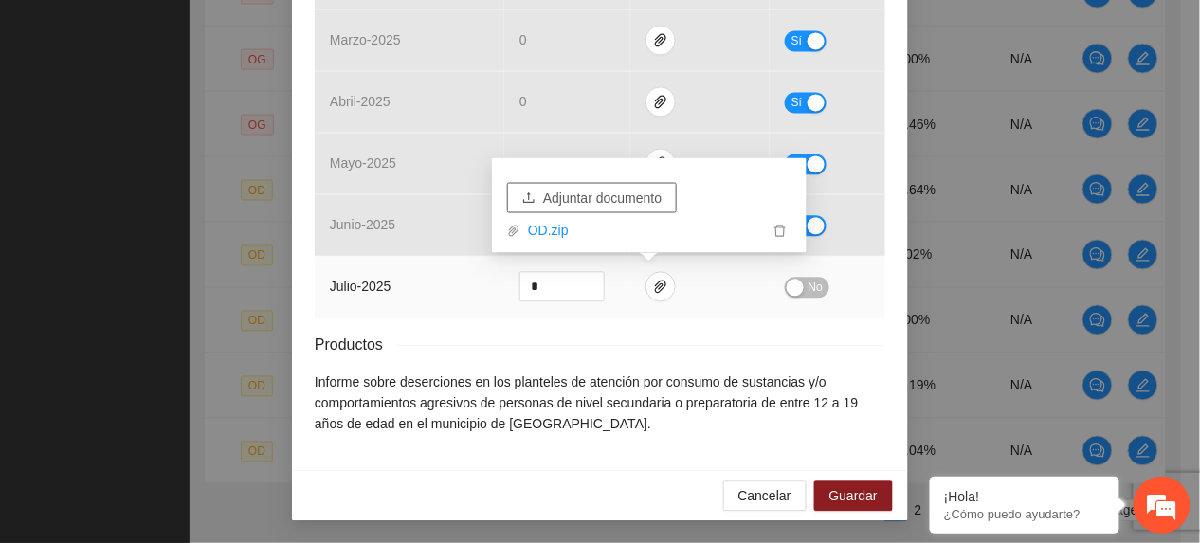
click at [592, 197] on span "Adjuntar documento" at bounding box center [602, 198] width 118 height 21
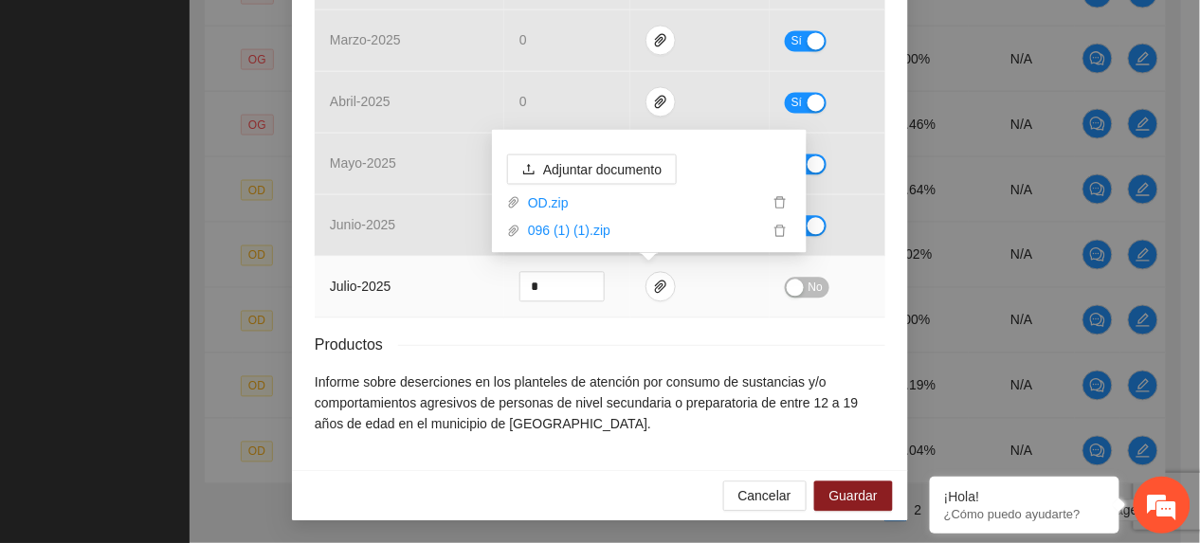
click at [808, 285] on span "No" at bounding box center [815, 287] width 14 height 21
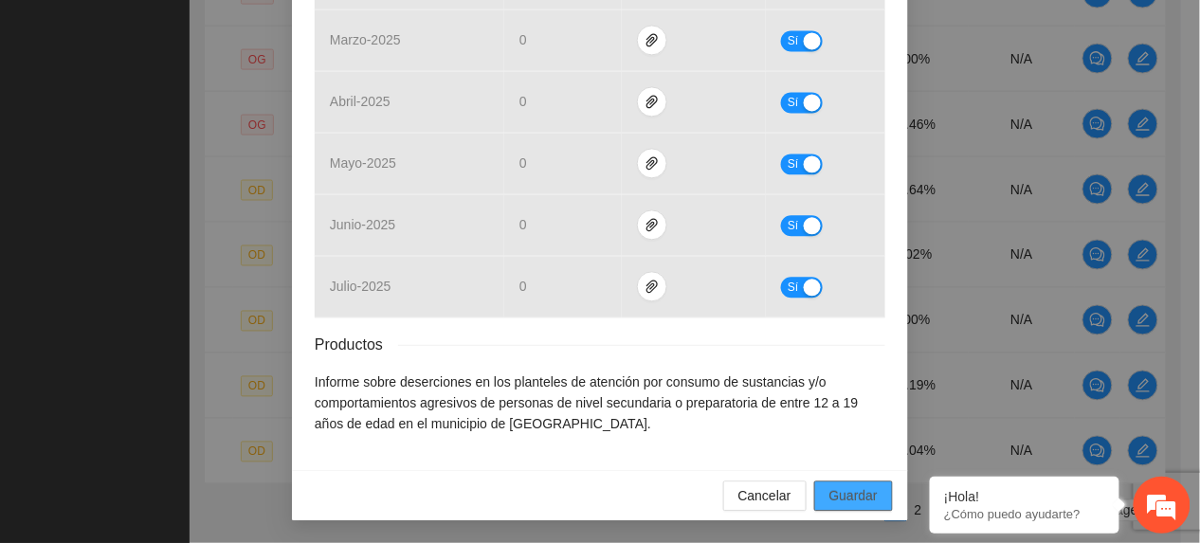
click at [836, 490] on span "Guardar" at bounding box center [853, 495] width 48 height 21
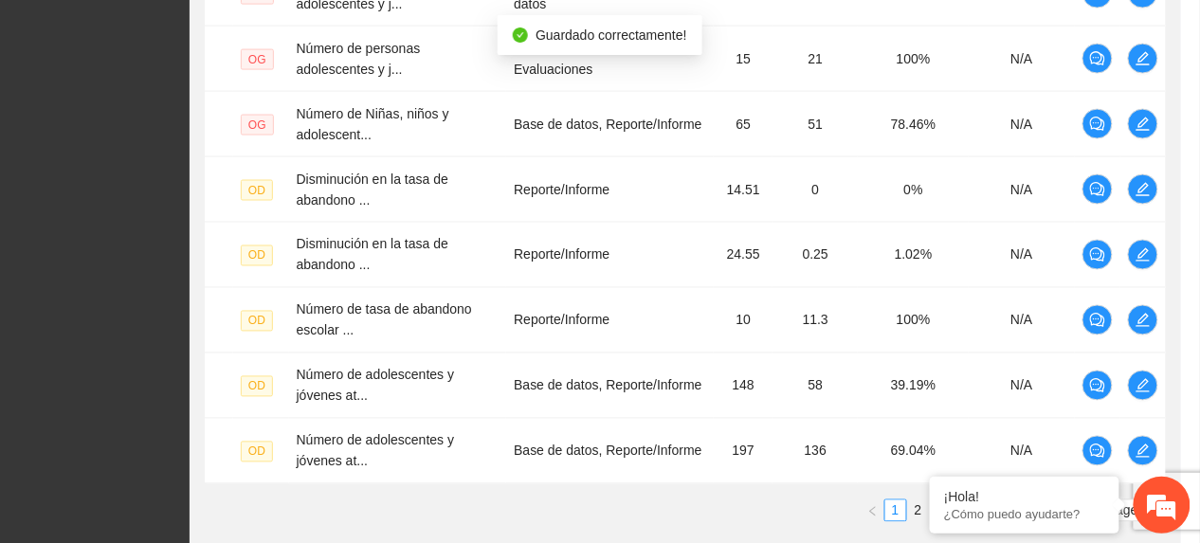
scroll to position [869, 0]
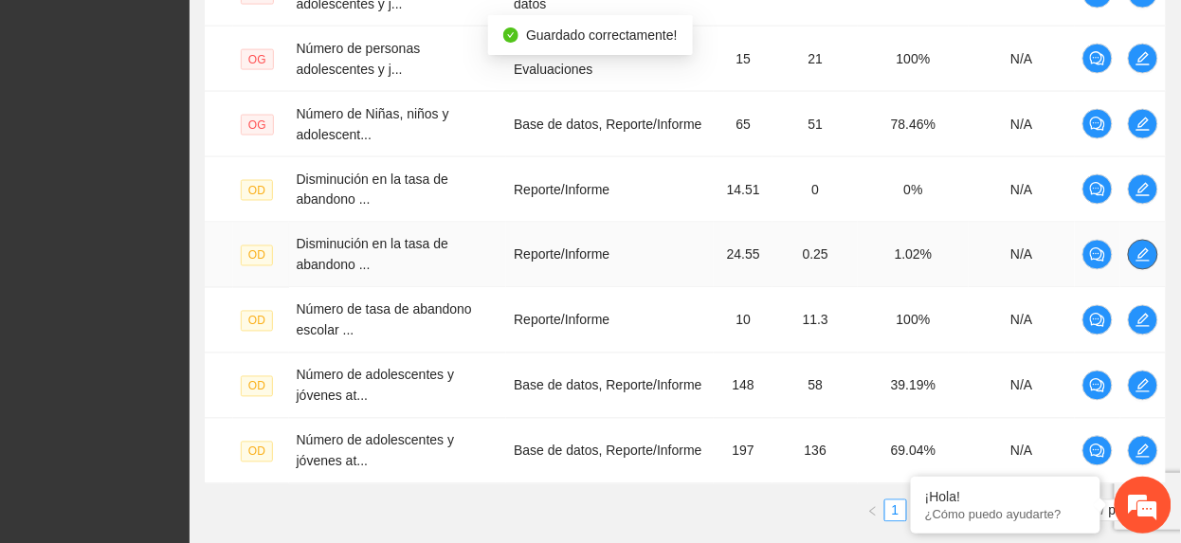
click at [1131, 259] on span "edit" at bounding box center [1143, 254] width 28 height 15
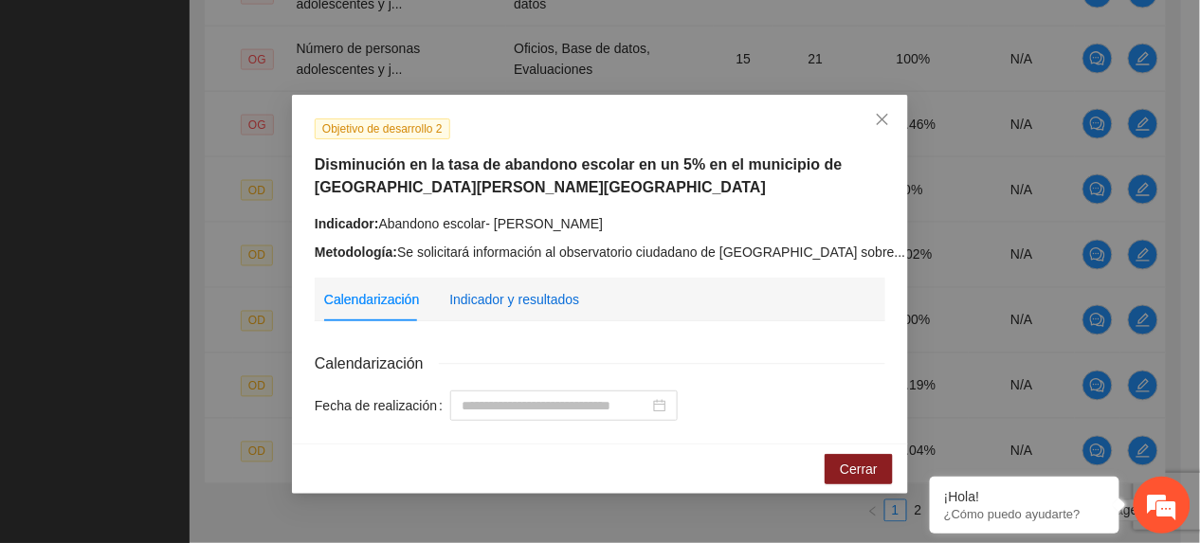
click at [572, 301] on div "Indicador y resultados" at bounding box center [514, 299] width 130 height 21
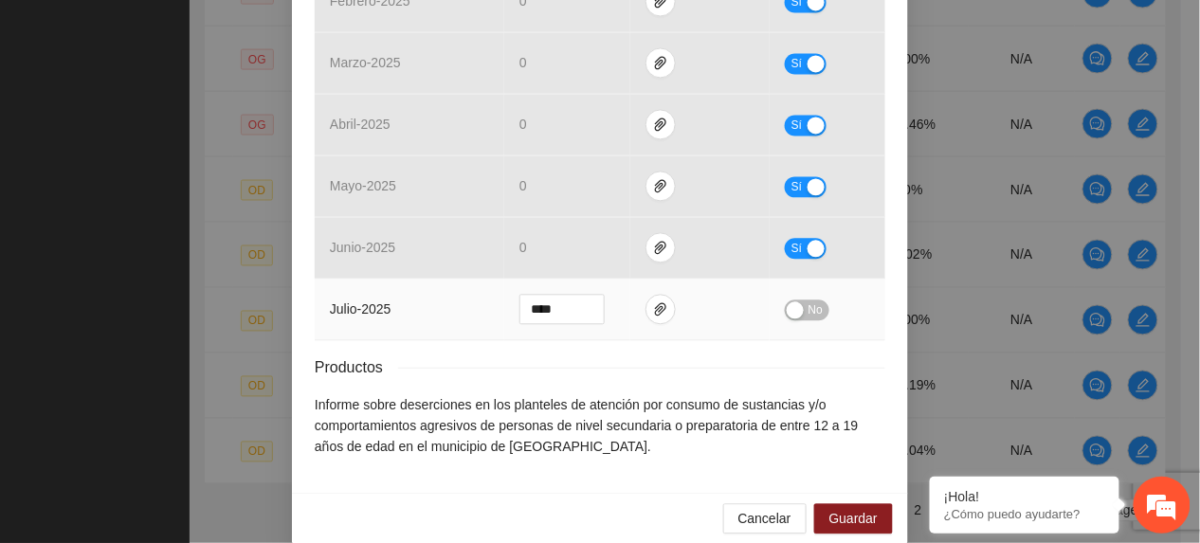
scroll to position [965, 0]
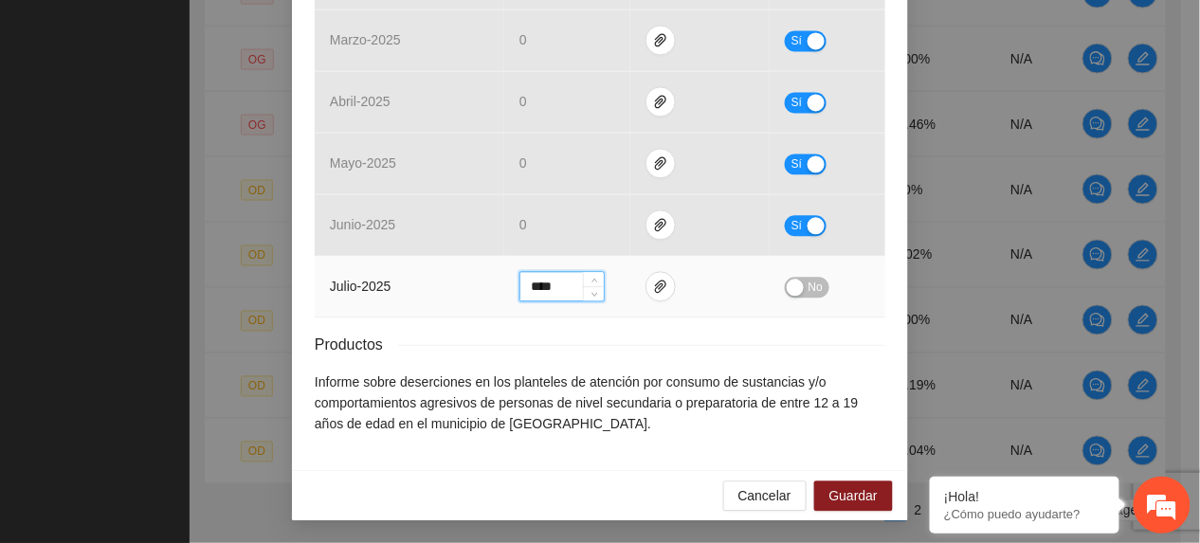
drag, startPoint x: 569, startPoint y: 285, endPoint x: 451, endPoint y: 303, distance: 118.9
click at [451, 304] on tr "julio - 2025 **** No" at bounding box center [600, 287] width 571 height 62
type input "*"
click at [653, 279] on icon "paper-clip" at bounding box center [660, 286] width 15 height 15
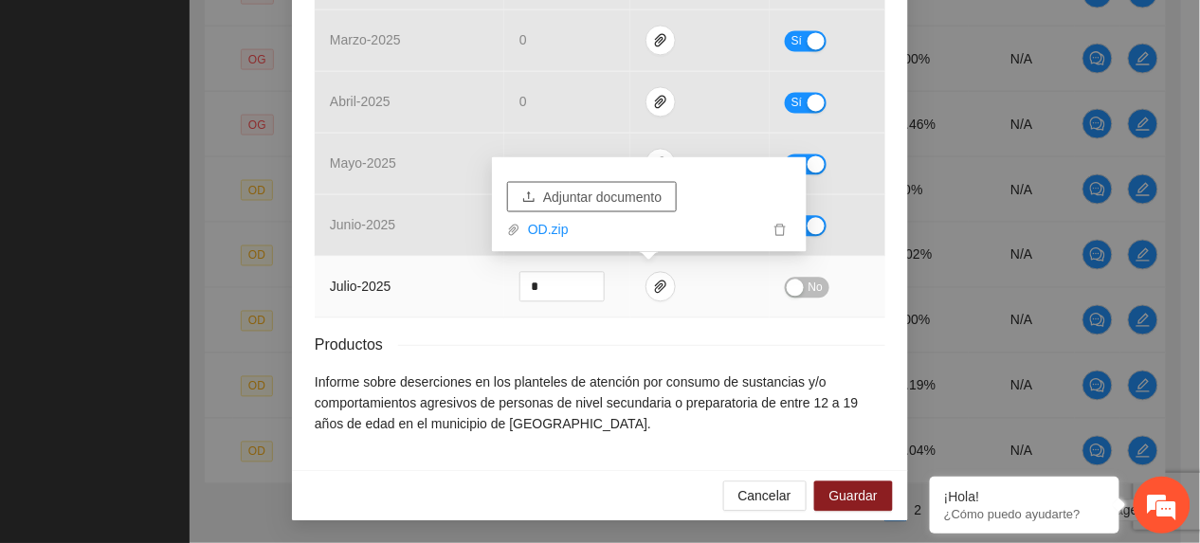
click at [582, 193] on span "Adjuntar documento" at bounding box center [602, 197] width 118 height 21
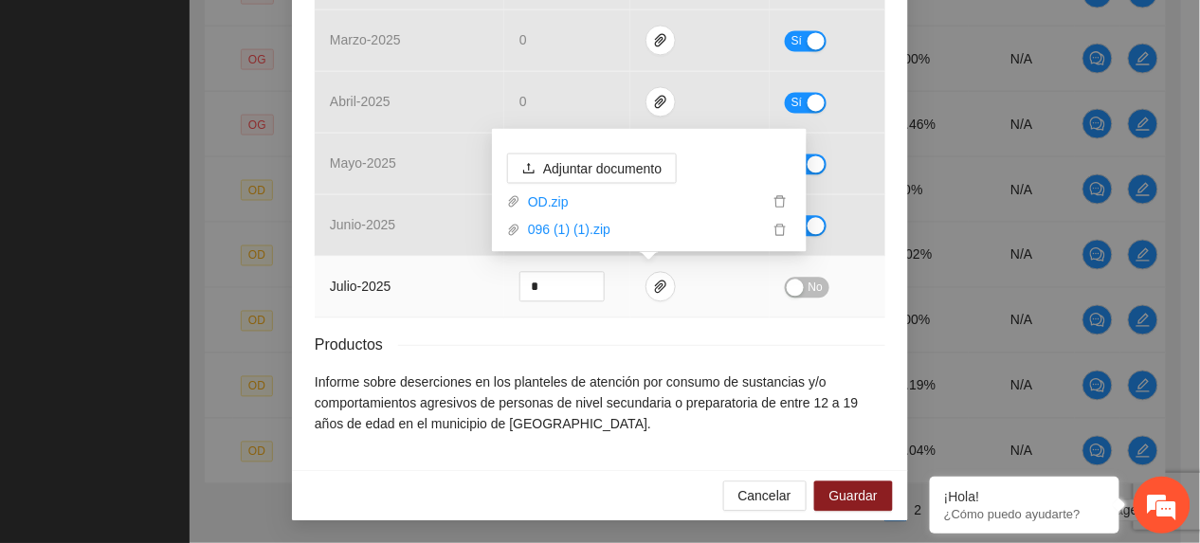
click at [808, 281] on span "No" at bounding box center [815, 287] width 14 height 21
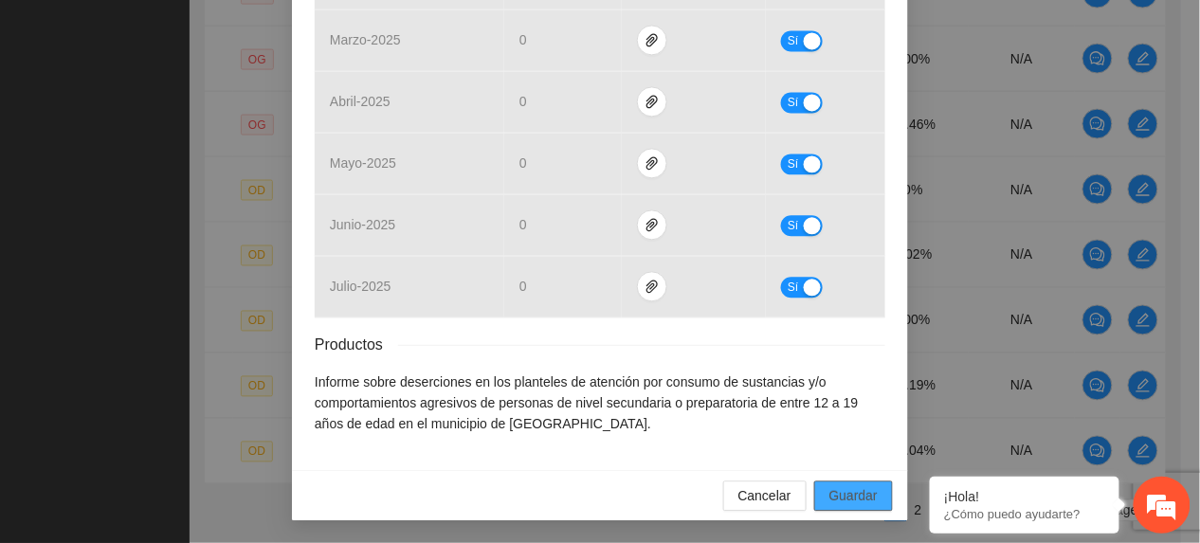
drag, startPoint x: 870, startPoint y: 501, endPoint x: 1077, endPoint y: 341, distance: 261.4
click at [869, 501] on button "Guardar" at bounding box center [853, 495] width 79 height 30
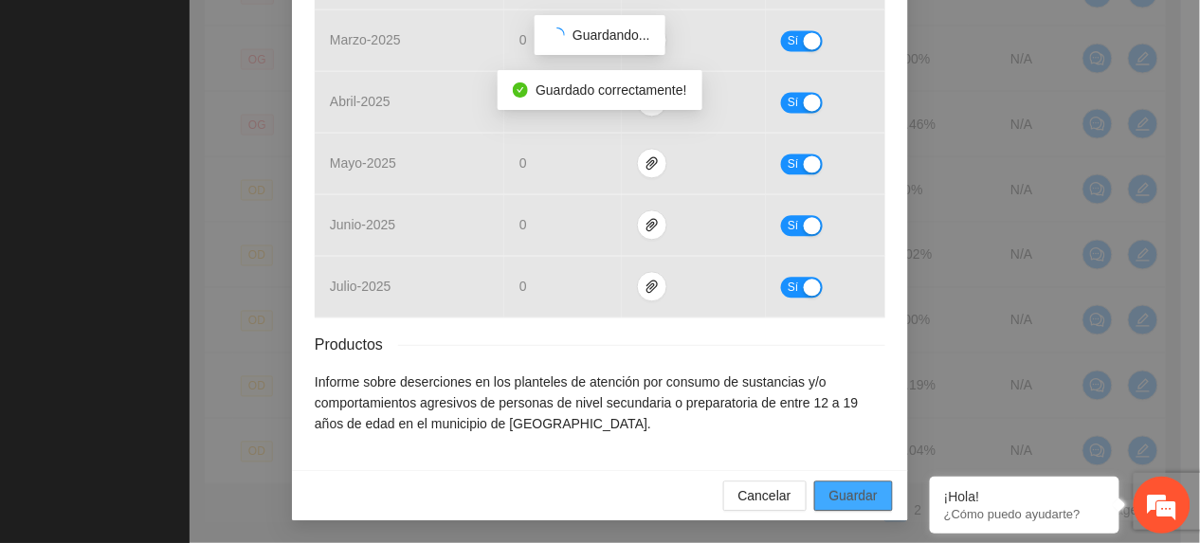
scroll to position [869, 0]
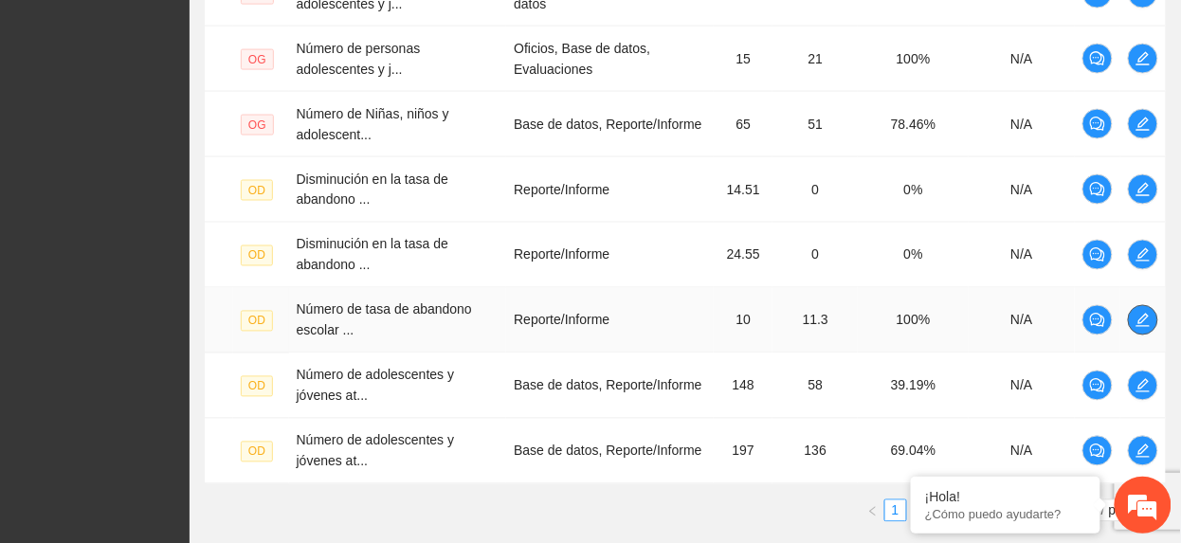
click at [1141, 318] on icon "edit" at bounding box center [1142, 320] width 15 height 15
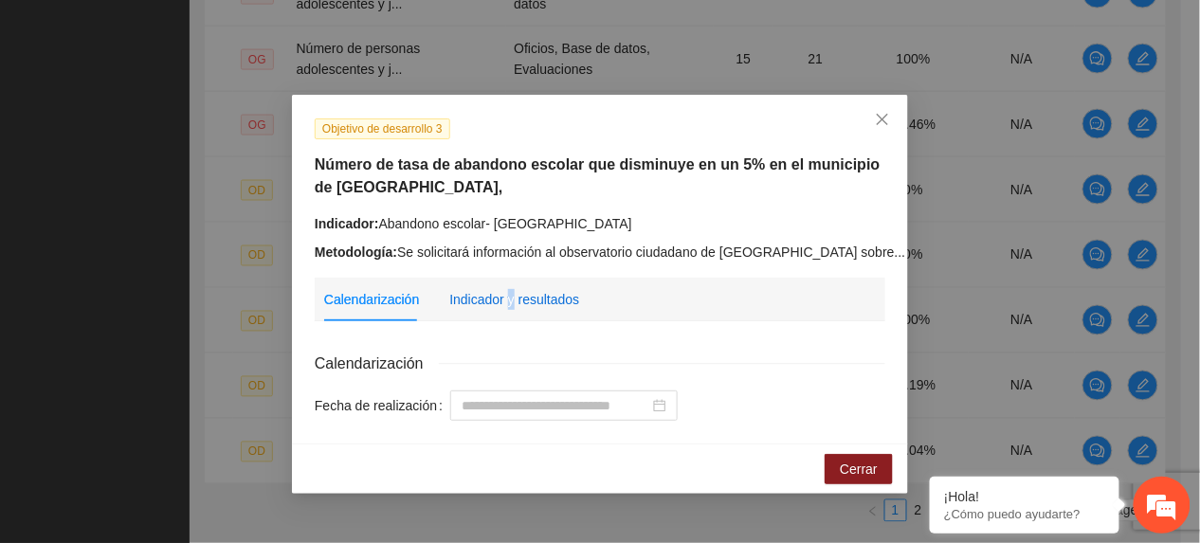
click at [510, 296] on div "Indicador y resultados" at bounding box center [514, 299] width 130 height 21
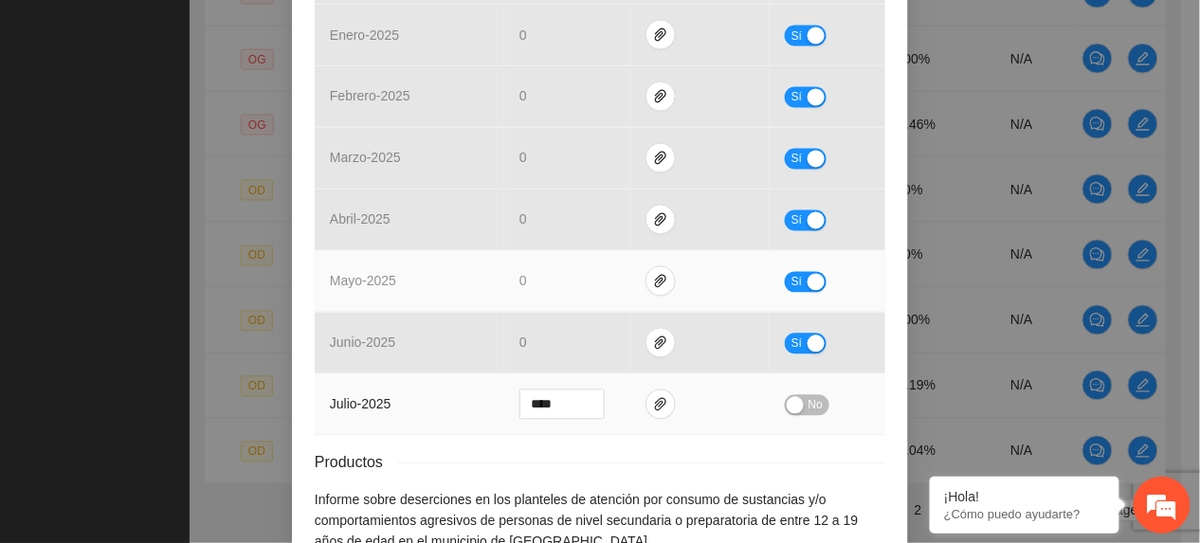
scroll to position [965, 0]
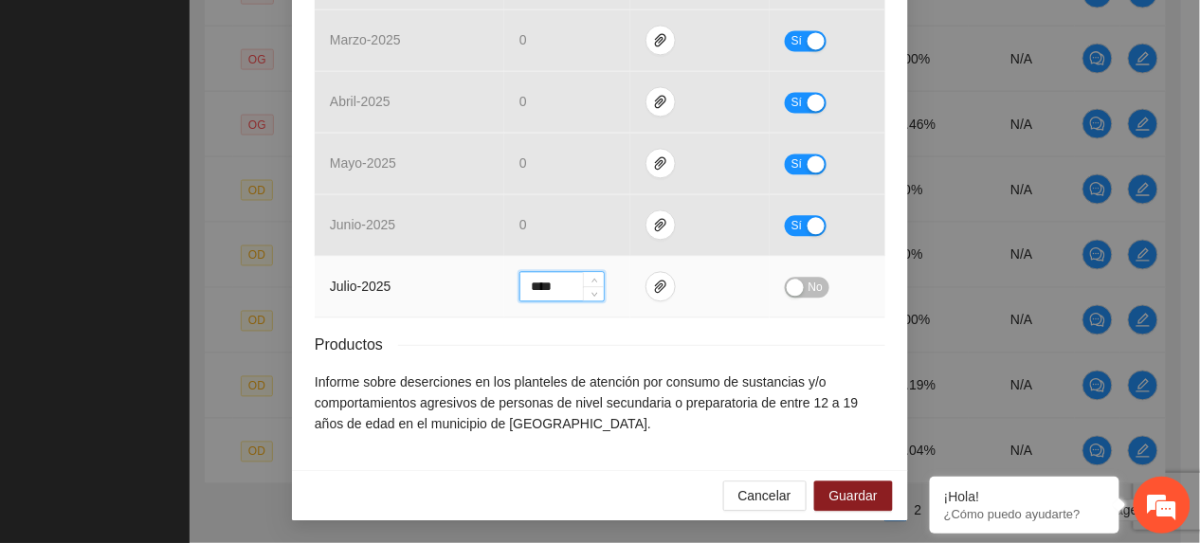
drag, startPoint x: 552, startPoint y: 282, endPoint x: 300, endPoint y: 267, distance: 251.6
click at [315, 266] on tr "julio - 2025 **** No" at bounding box center [600, 287] width 571 height 62
type input "*"
click at [646, 289] on span "paper-clip" at bounding box center [660, 286] width 28 height 15
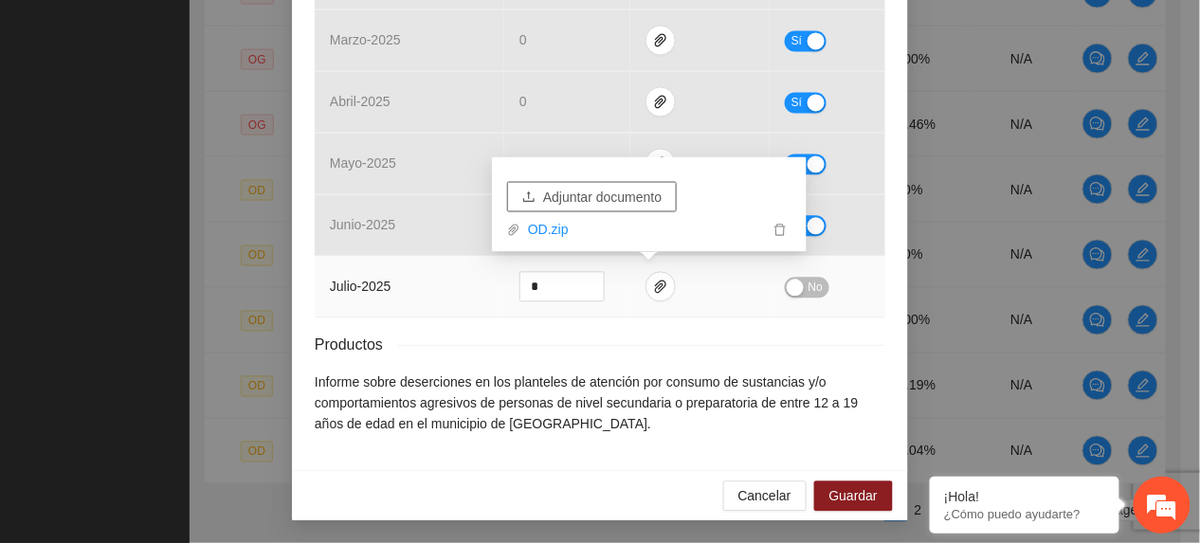
click at [615, 201] on span "Adjuntar documento" at bounding box center [602, 197] width 118 height 21
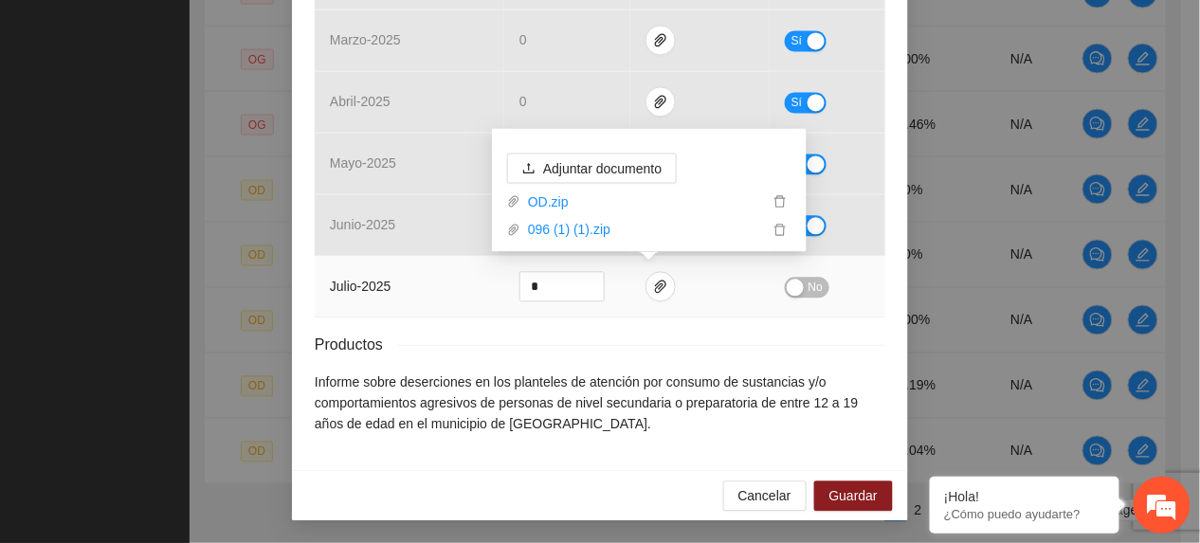
click at [809, 289] on span "No" at bounding box center [815, 287] width 14 height 21
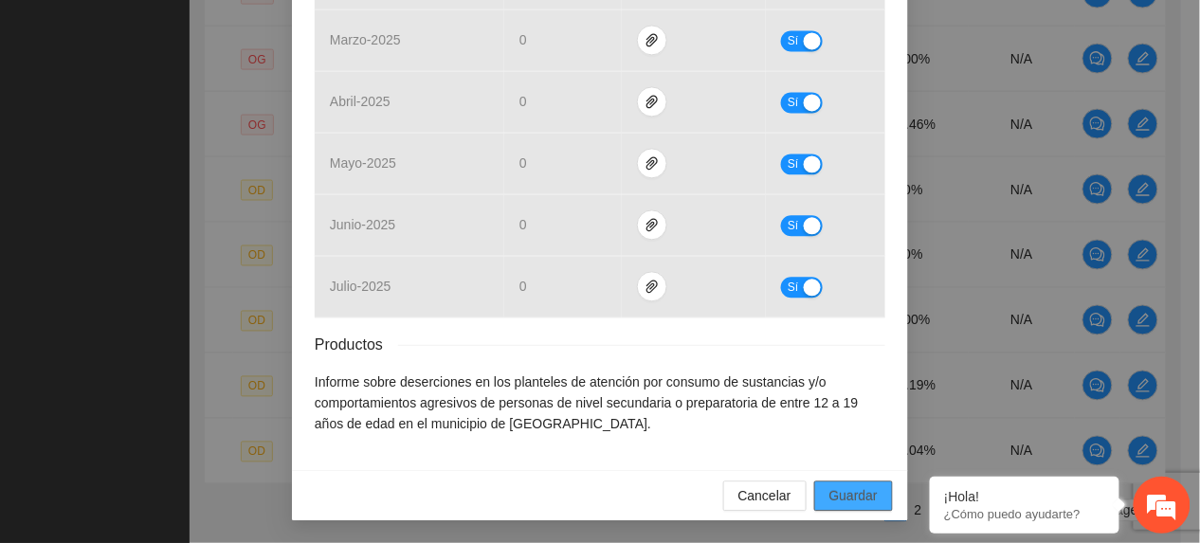
click at [814, 504] on button "Guardar" at bounding box center [853, 495] width 79 height 30
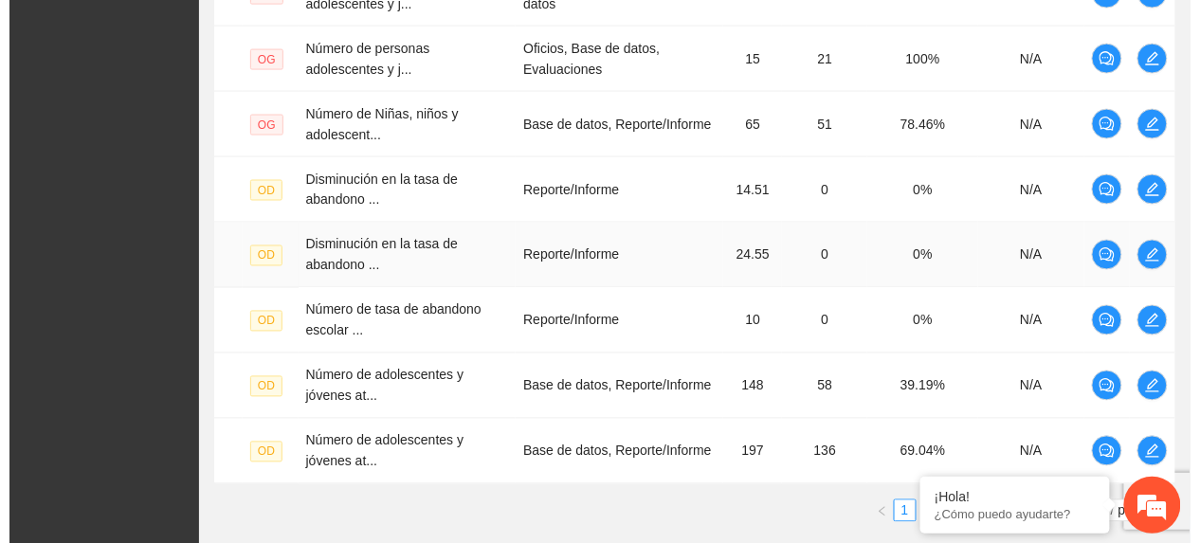
scroll to position [815, 0]
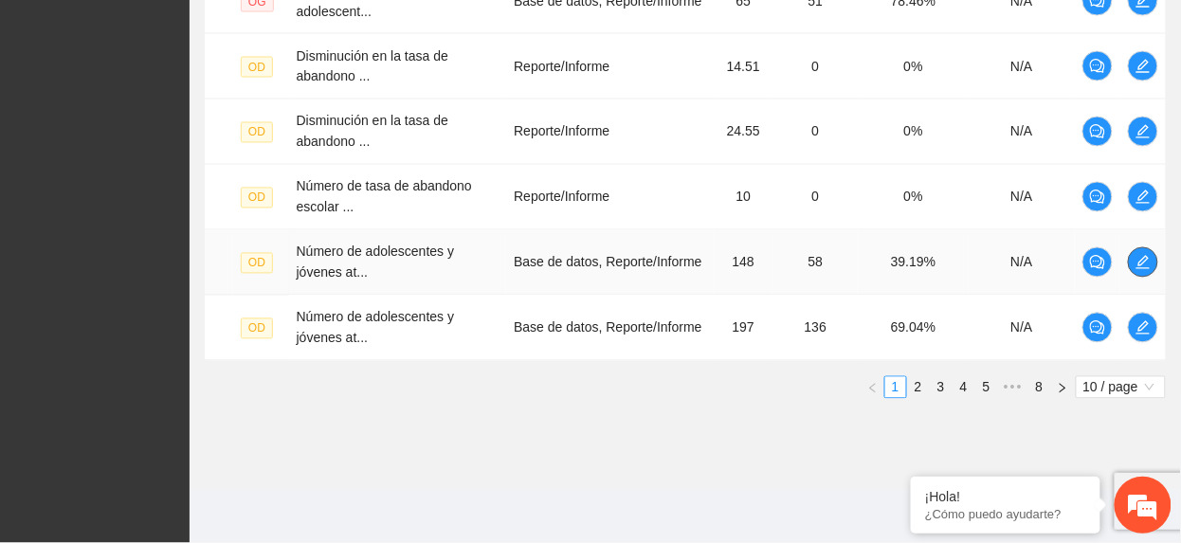
click at [1146, 260] on icon "edit" at bounding box center [1142, 262] width 15 height 15
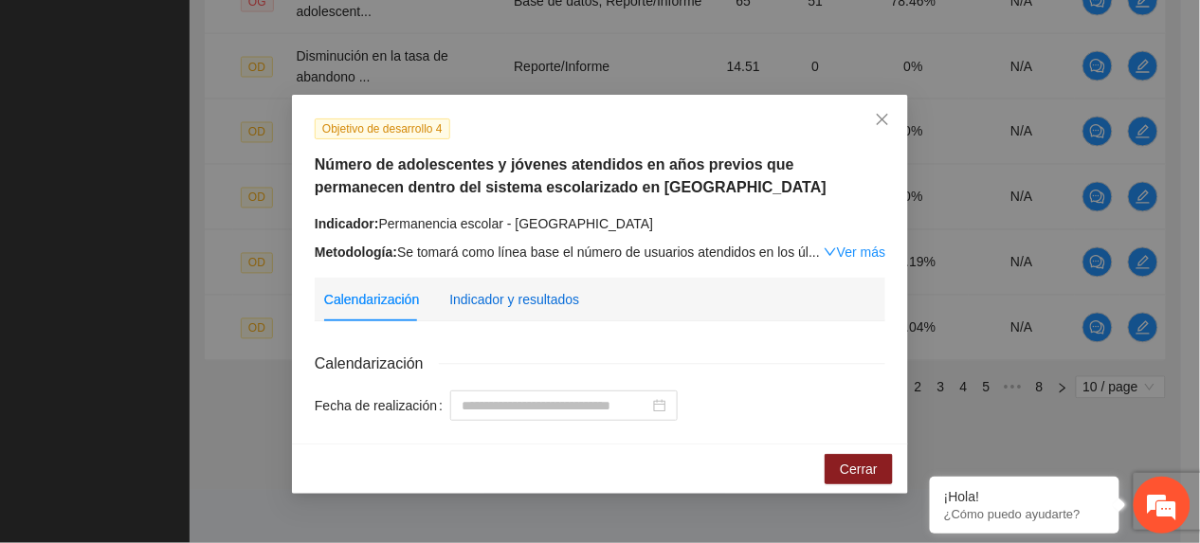
click at [506, 307] on div "Indicador y resultados" at bounding box center [514, 299] width 130 height 21
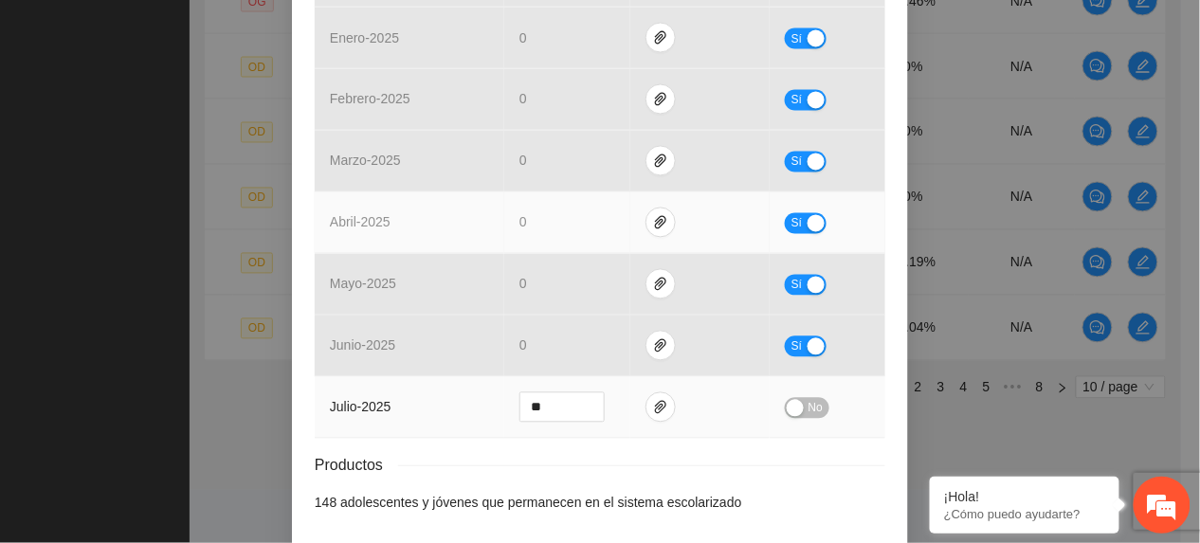
scroll to position [923, 0]
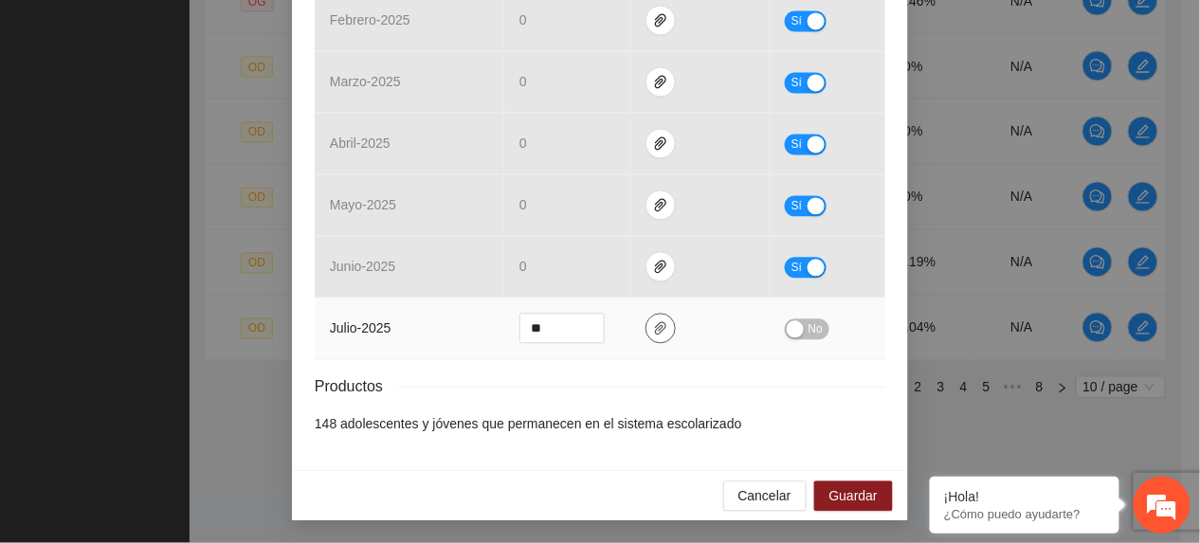
click at [655, 322] on icon "paper-clip" at bounding box center [660, 327] width 11 height 13
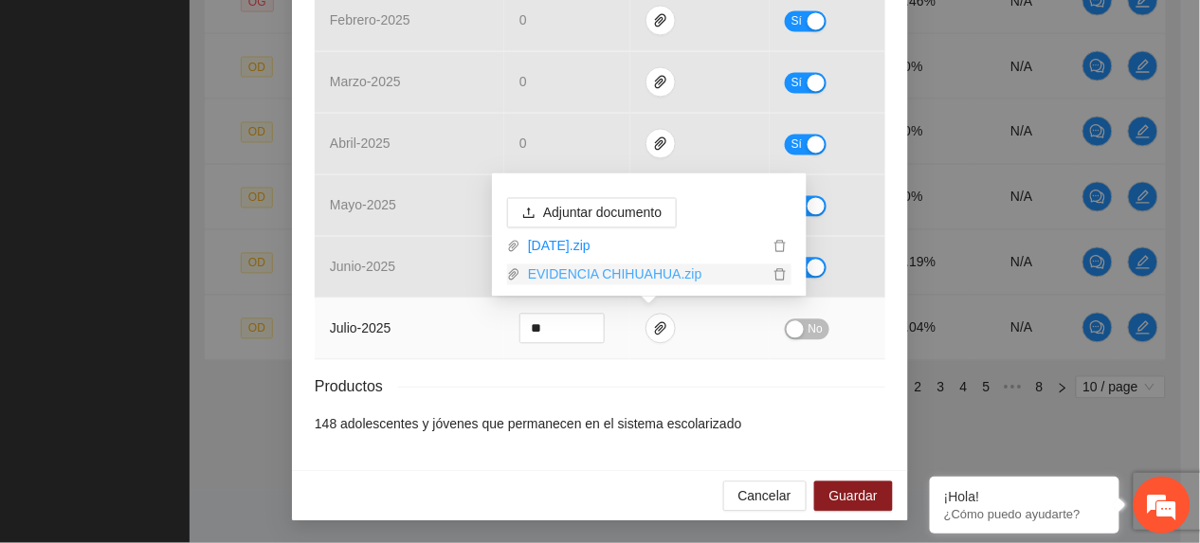
click at [637, 274] on link "EVIDENCIA CHIHUAHUA.zip" at bounding box center [644, 274] width 248 height 21
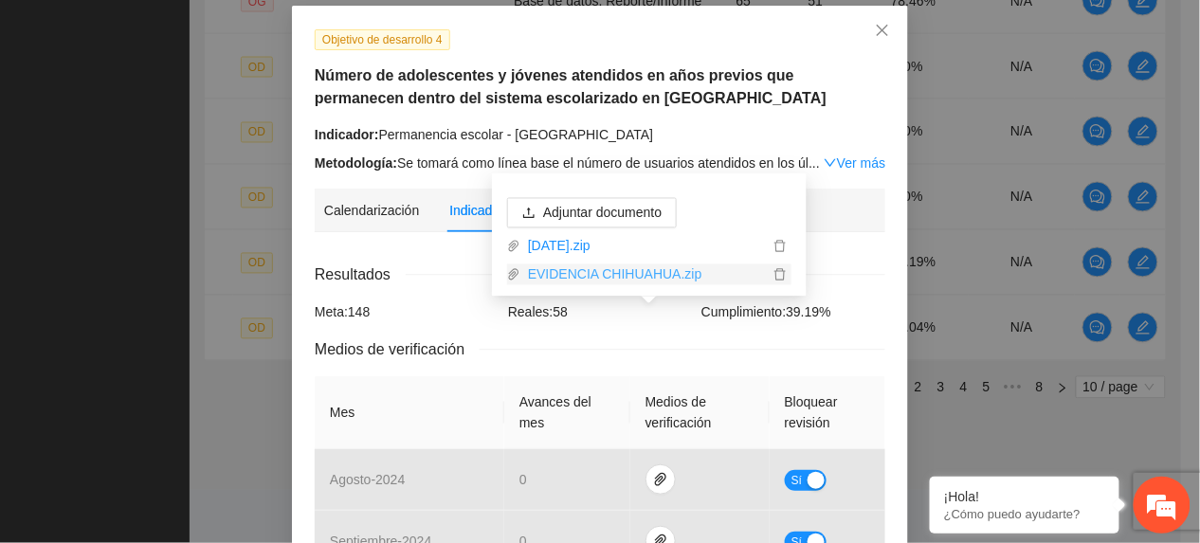
scroll to position [0, 0]
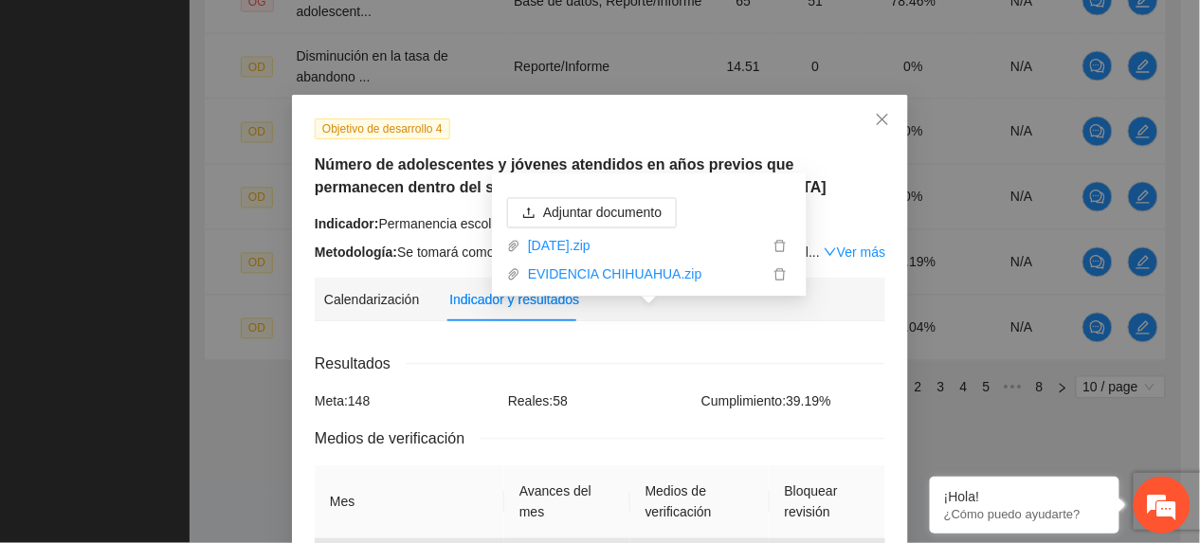
drag, startPoint x: 646, startPoint y: 142, endPoint x: 657, endPoint y: 136, distance: 11.9
click at [646, 141] on div "Objetivo de desarrollo 4 Número de adolescentes y jóvenes atendidos en años pre…" at bounding box center [600, 190] width 585 height 145
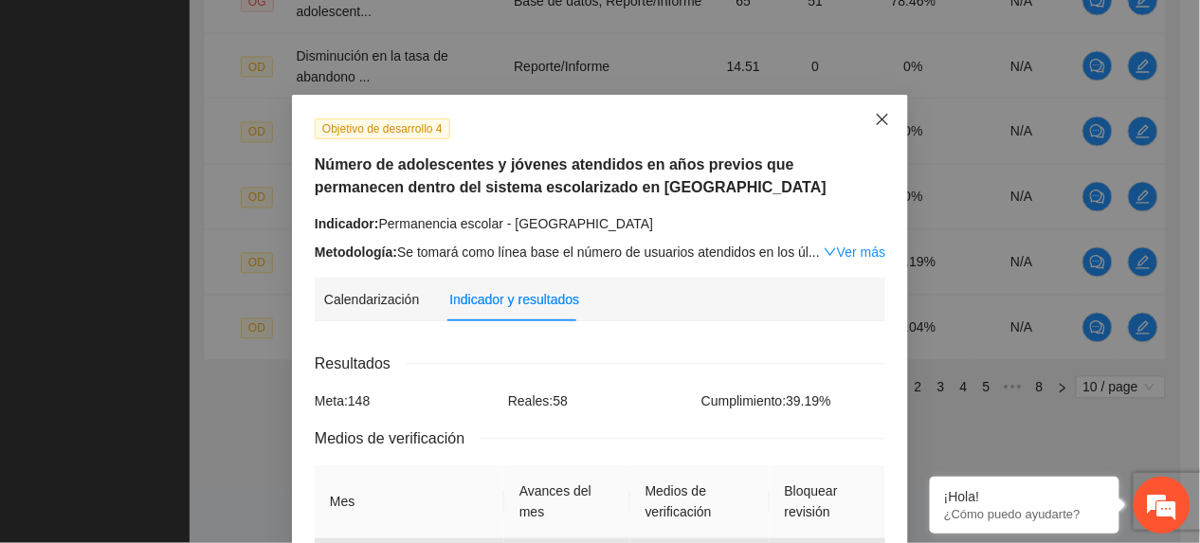
drag, startPoint x: 879, startPoint y: 118, endPoint x: 899, endPoint y: 157, distance: 44.5
click at [881, 119] on span "Close" at bounding box center [882, 120] width 51 height 51
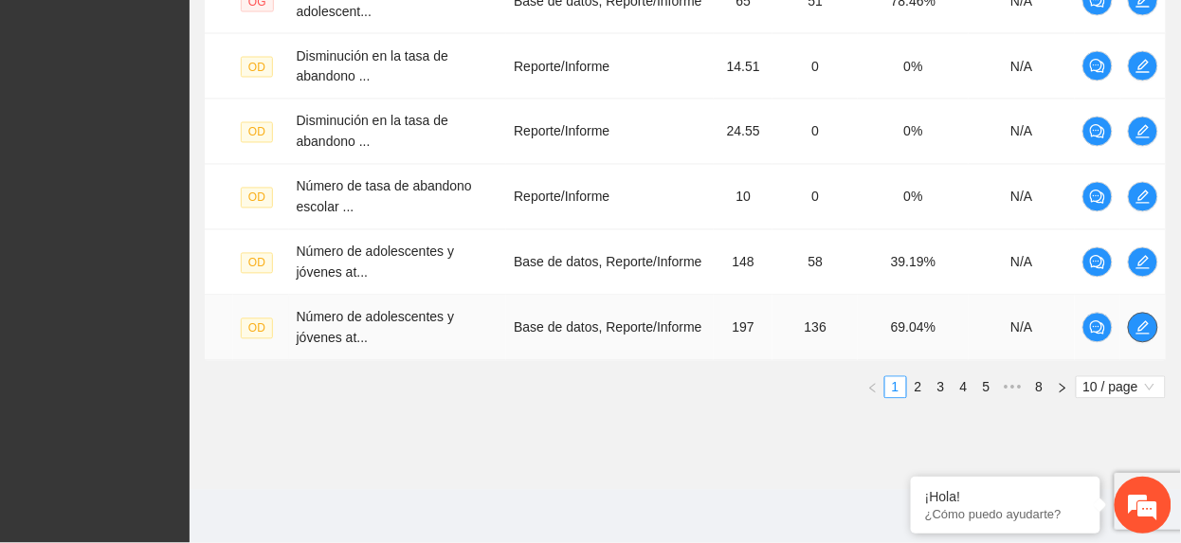
click at [1137, 319] on button "button" at bounding box center [1143, 328] width 30 height 30
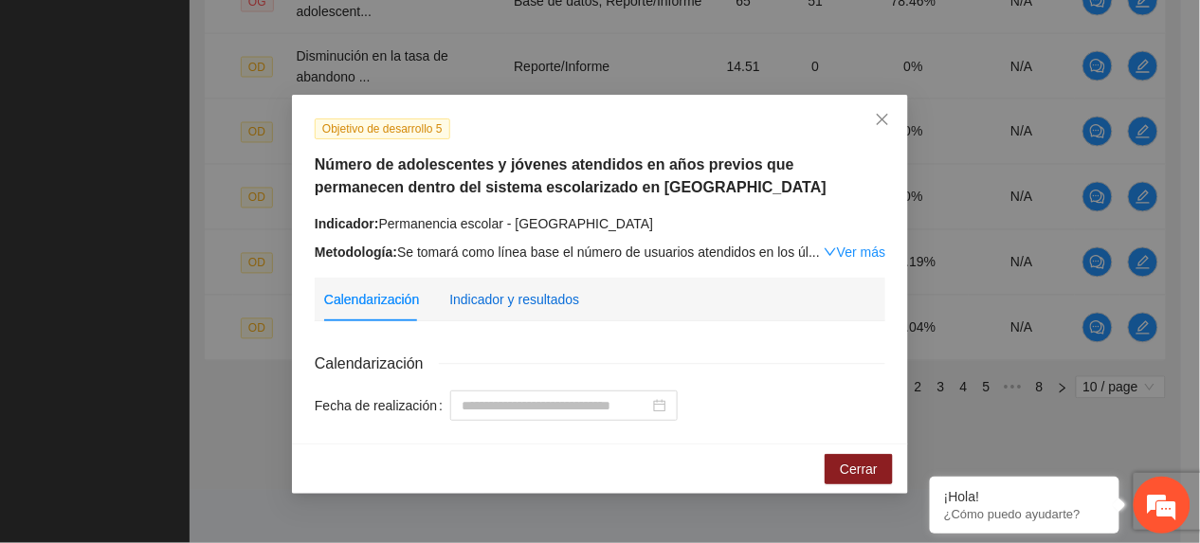
click at [527, 307] on div "Indicador y resultados" at bounding box center [514, 299] width 130 height 21
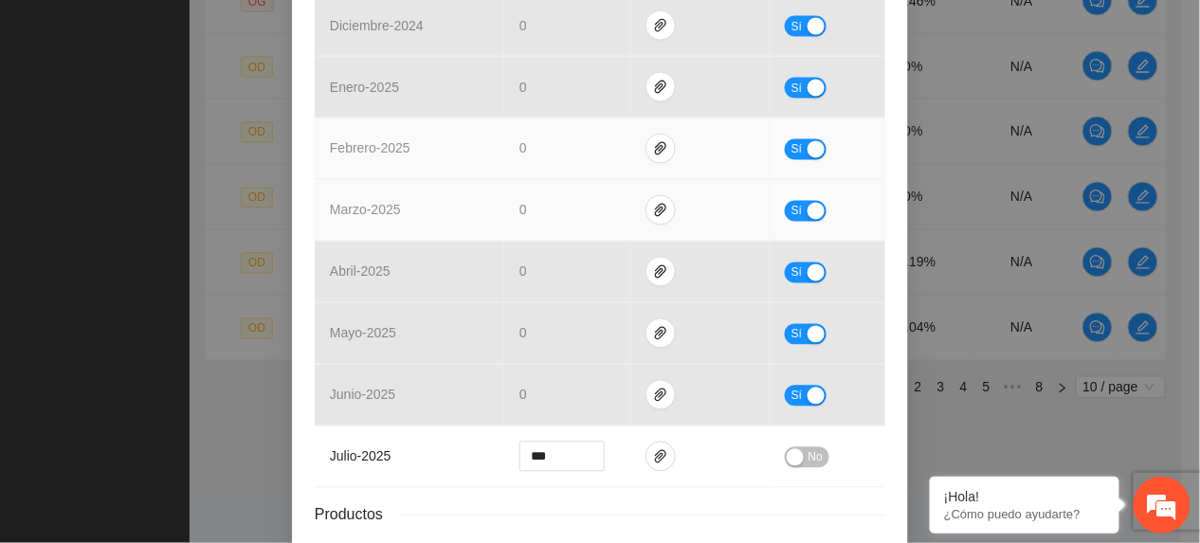
scroll to position [923, 0]
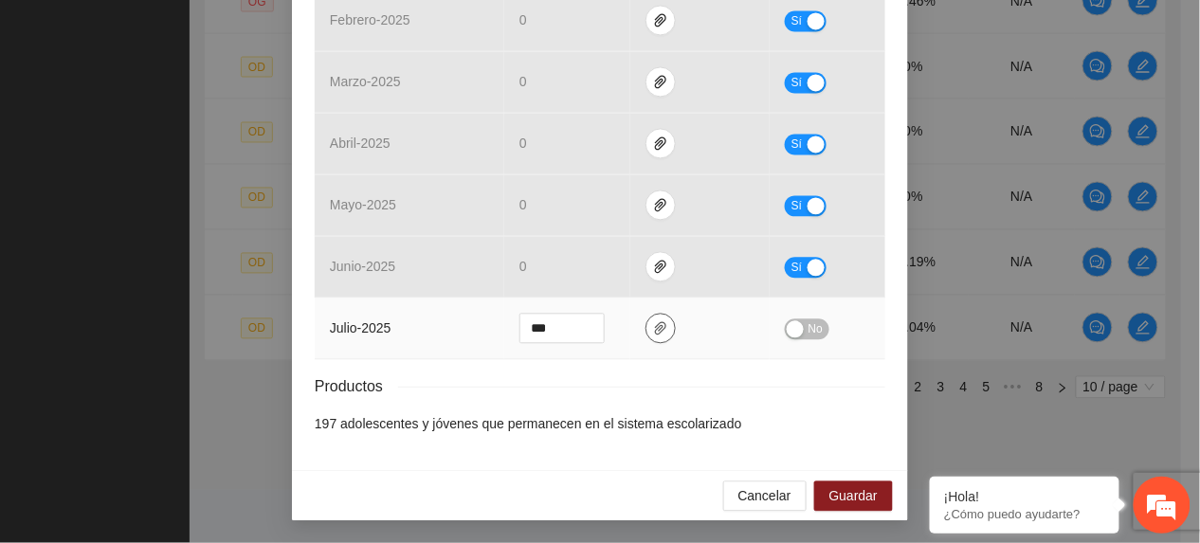
click at [646, 331] on span "paper-clip" at bounding box center [660, 327] width 28 height 15
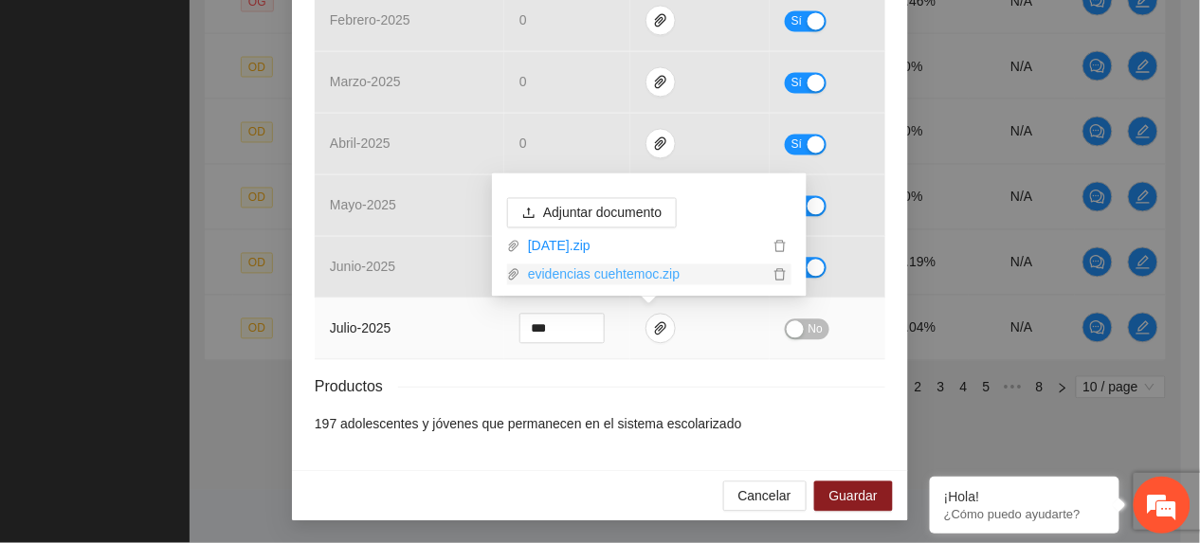
click at [589, 273] on link "evidencias cuehtemoc.zip" at bounding box center [644, 274] width 248 height 21
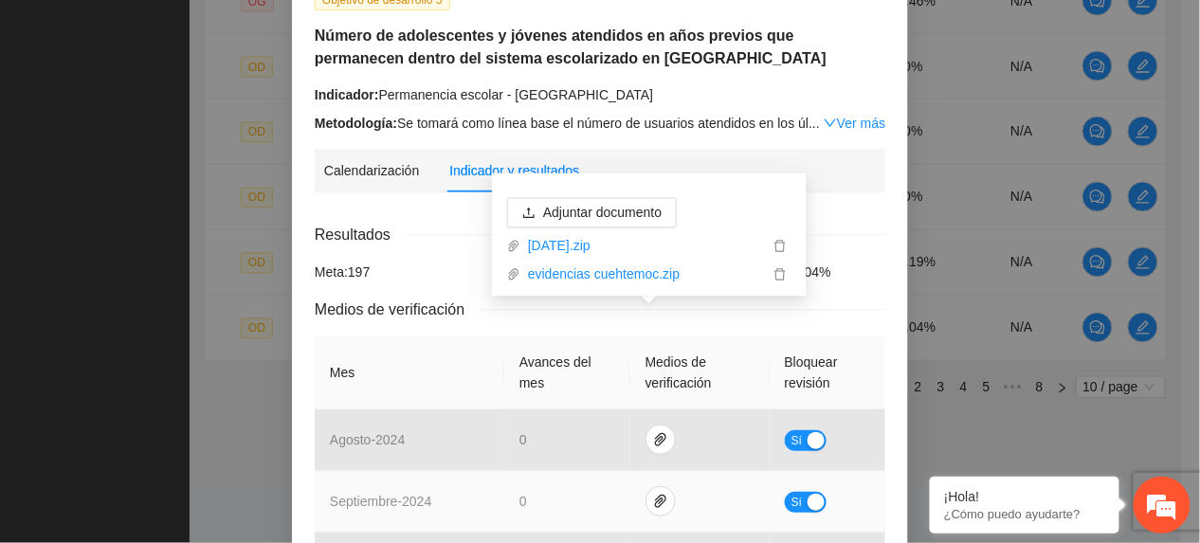
scroll to position [39, 0]
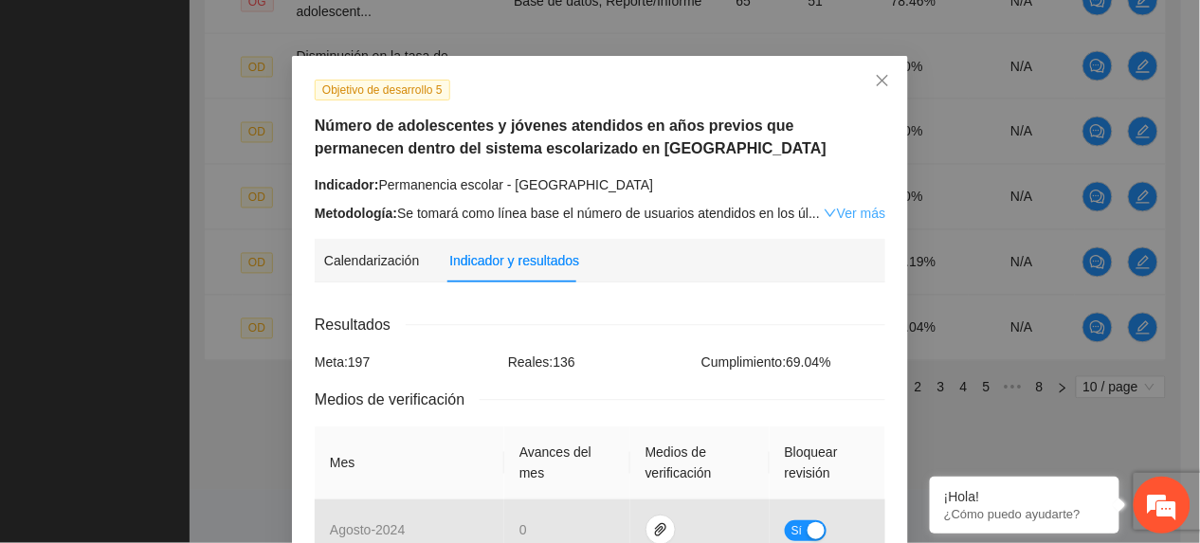
click at [842, 212] on link "Ver más" at bounding box center [855, 213] width 62 height 15
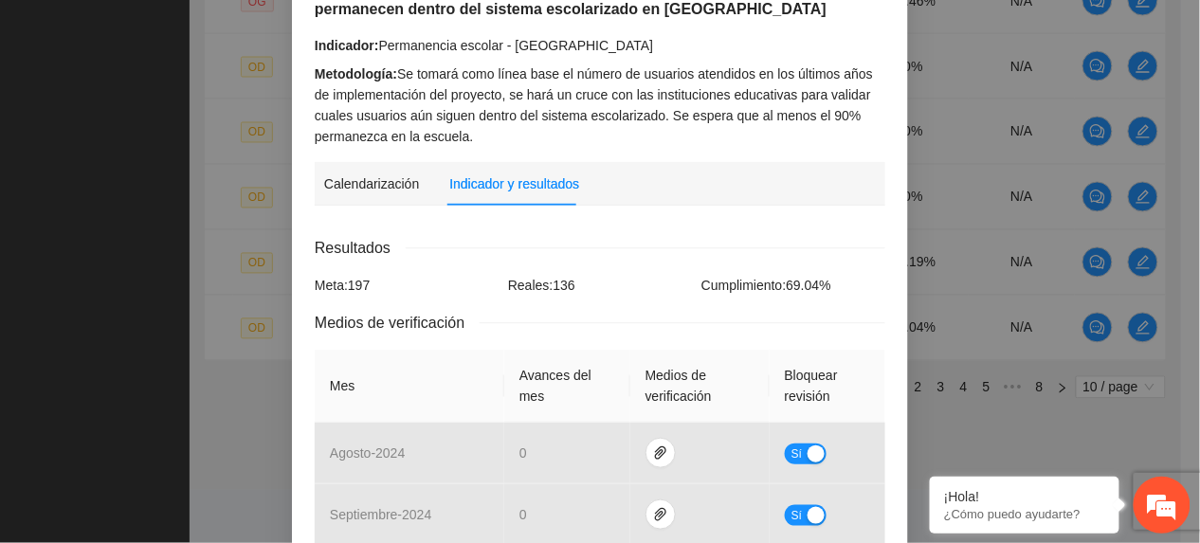
scroll to position [923, 0]
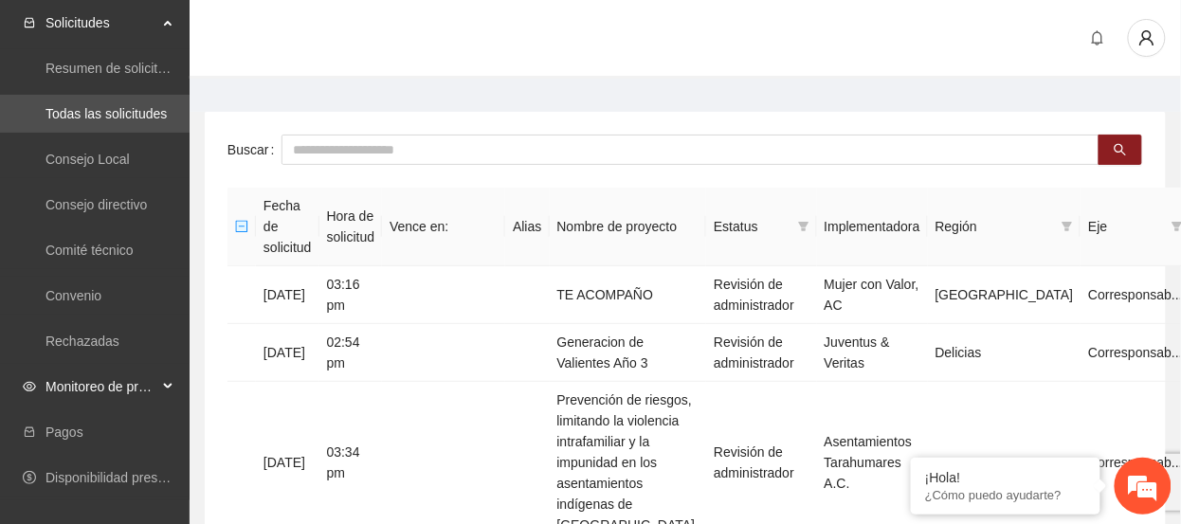
click at [100, 388] on span "Monitoreo de proyectos" at bounding box center [101, 387] width 112 height 38
drag, startPoint x: 1153, startPoint y: 46, endPoint x: 1142, endPoint y: 62, distance: 19.0
click at [1152, 46] on button "button" at bounding box center [1147, 38] width 38 height 38
click at [1101, 110] on span "Cerrar sesión" at bounding box center [1097, 110] width 119 height 21
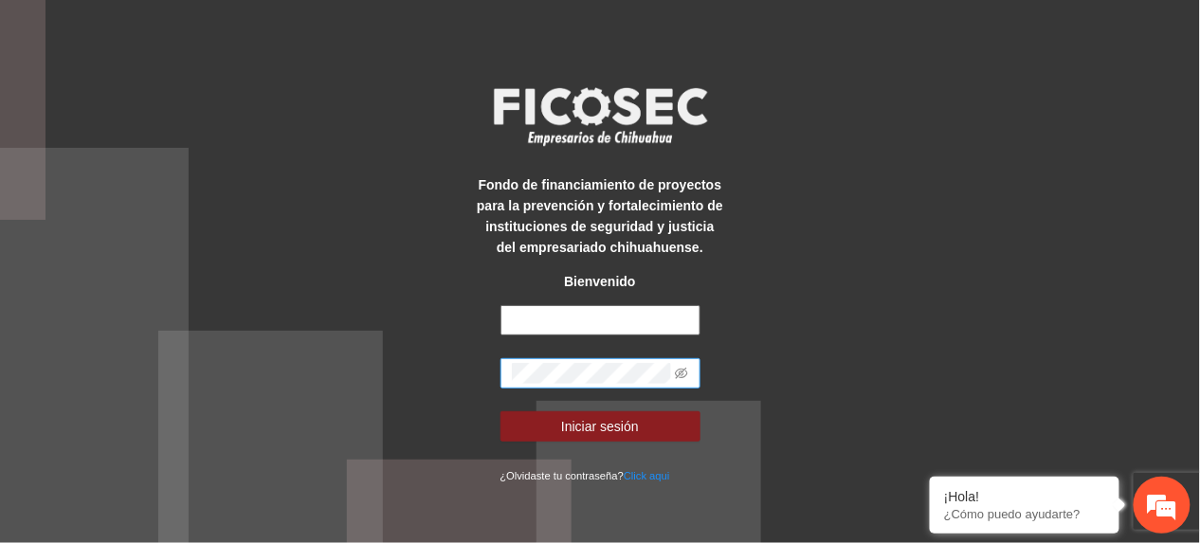
type input "**********"
click at [188, 433] on div "**********" at bounding box center [600, 271] width 1200 height 543
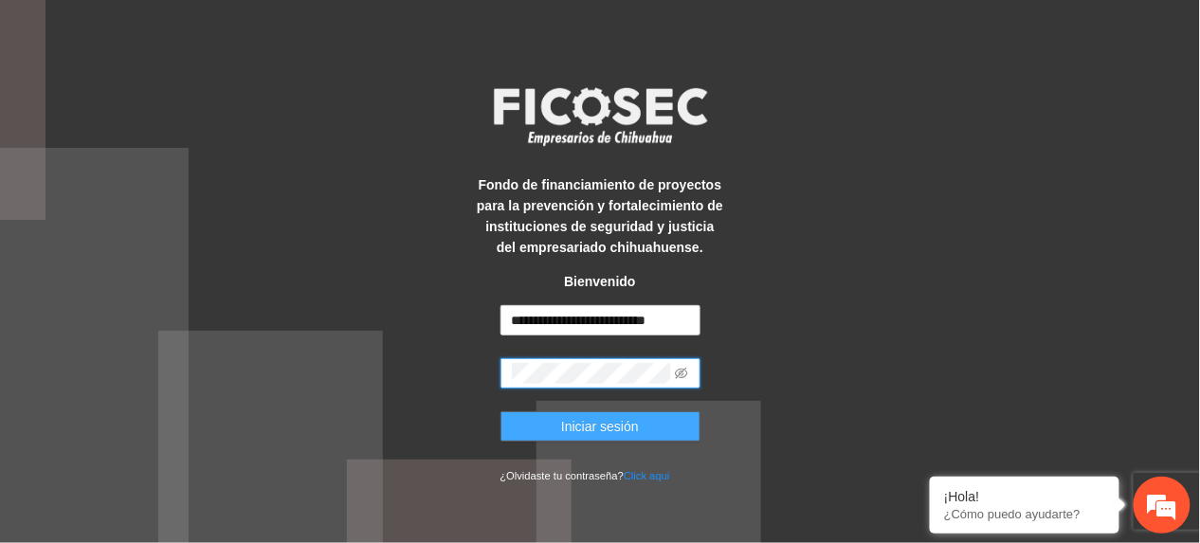
click at [588, 437] on button "Iniciar sesión" at bounding box center [600, 426] width 200 height 30
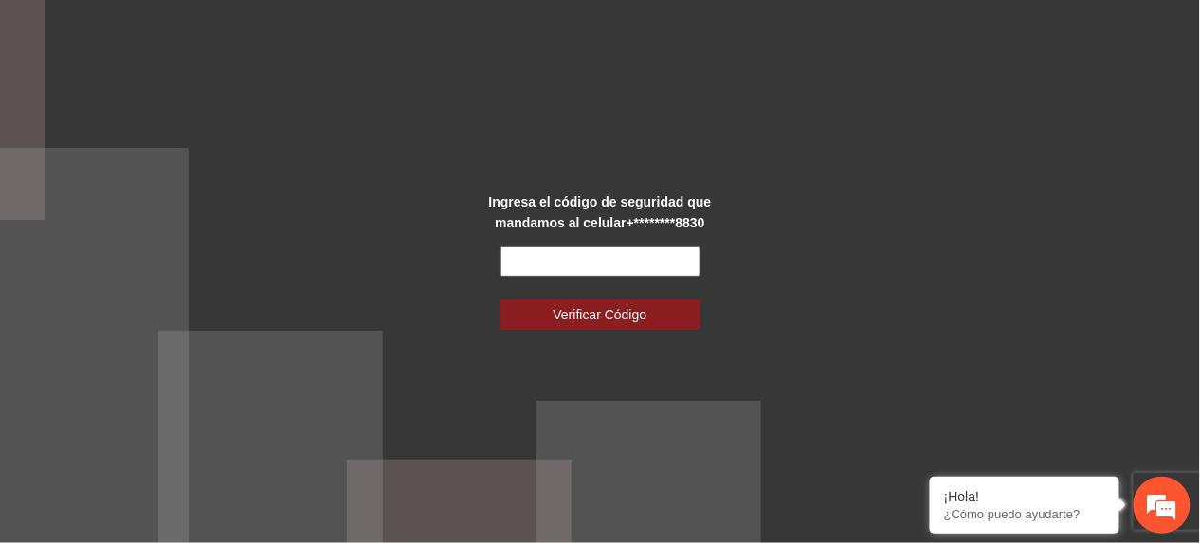
click at [531, 248] on input "text" at bounding box center [600, 261] width 200 height 30
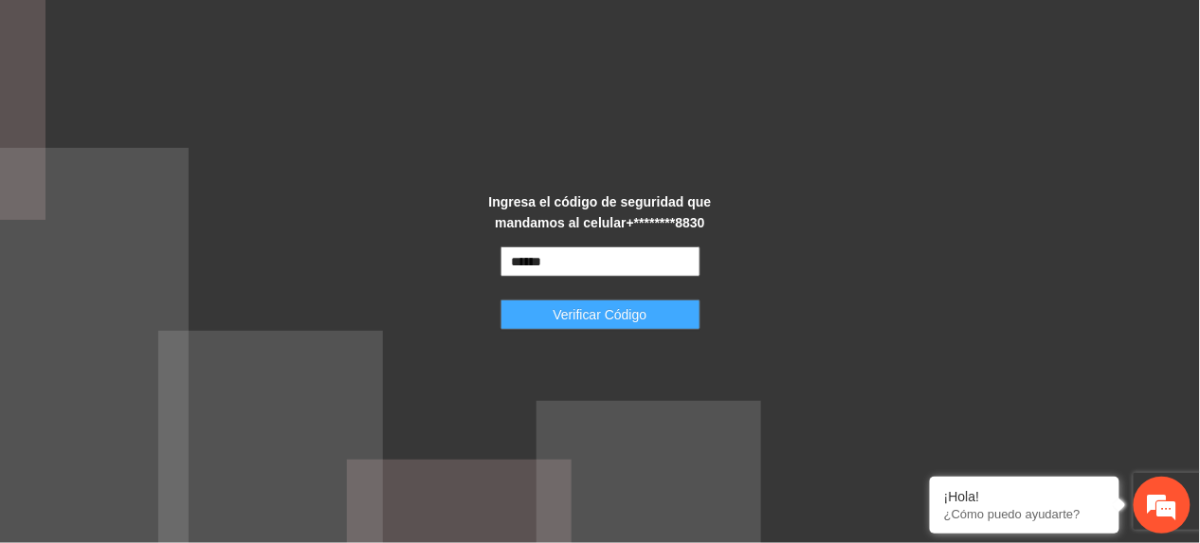
type input "******"
click at [540, 308] on button "Verificar Código" at bounding box center [600, 314] width 200 height 30
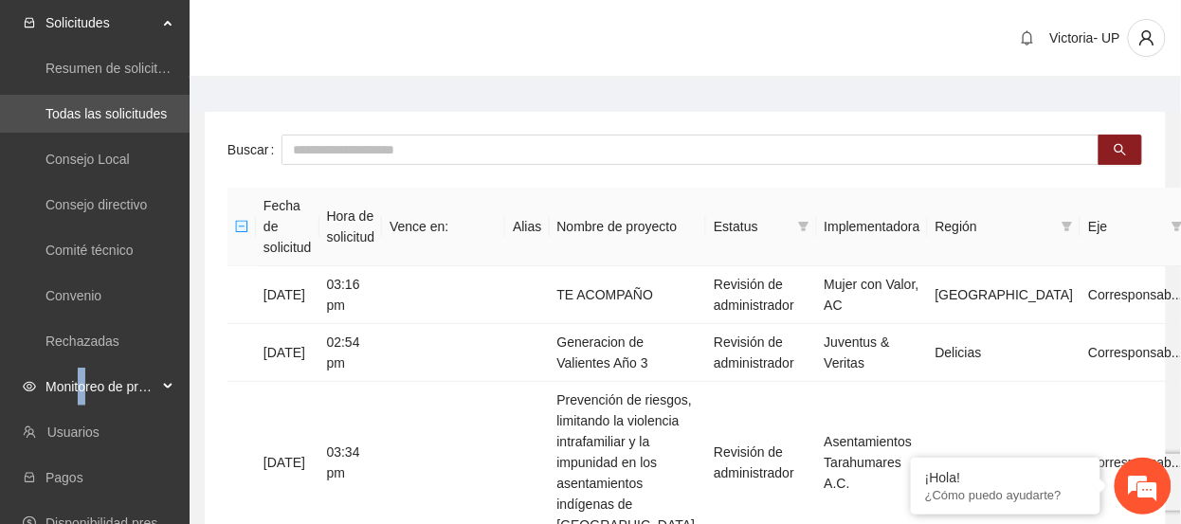
click at [84, 371] on span "Monitoreo de proyectos" at bounding box center [101, 387] width 112 height 38
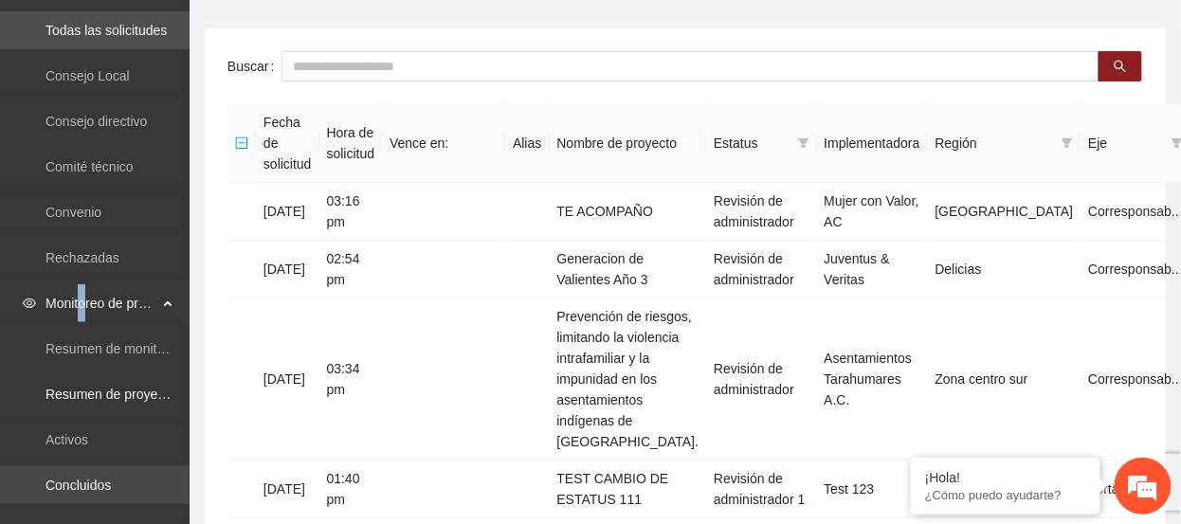
scroll to position [126, 0]
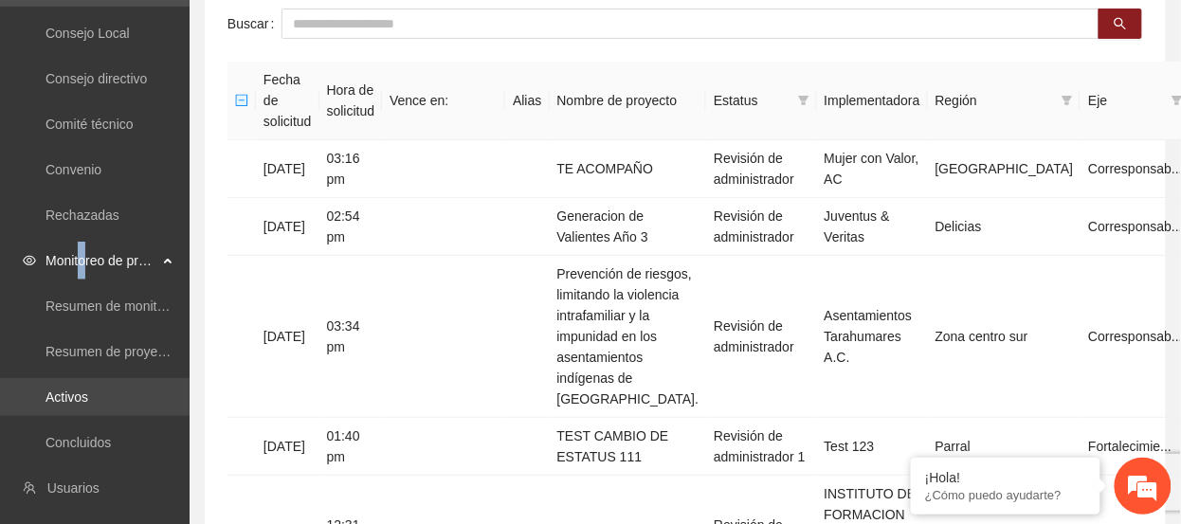
click at [66, 396] on link "Activos" at bounding box center [66, 397] width 43 height 15
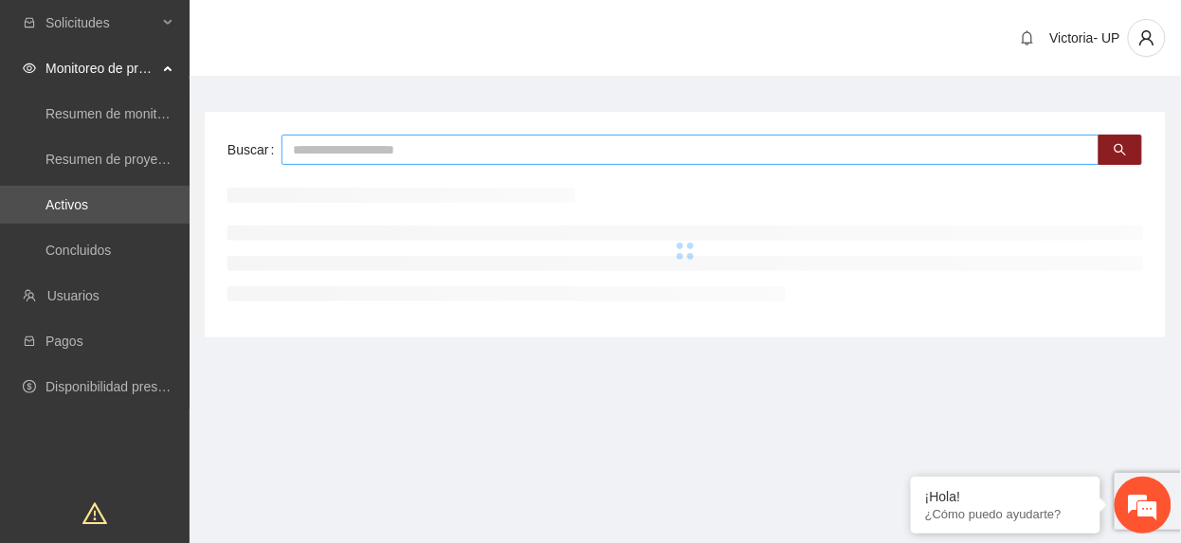
click at [593, 145] on input "text" at bounding box center [690, 150] width 818 height 30
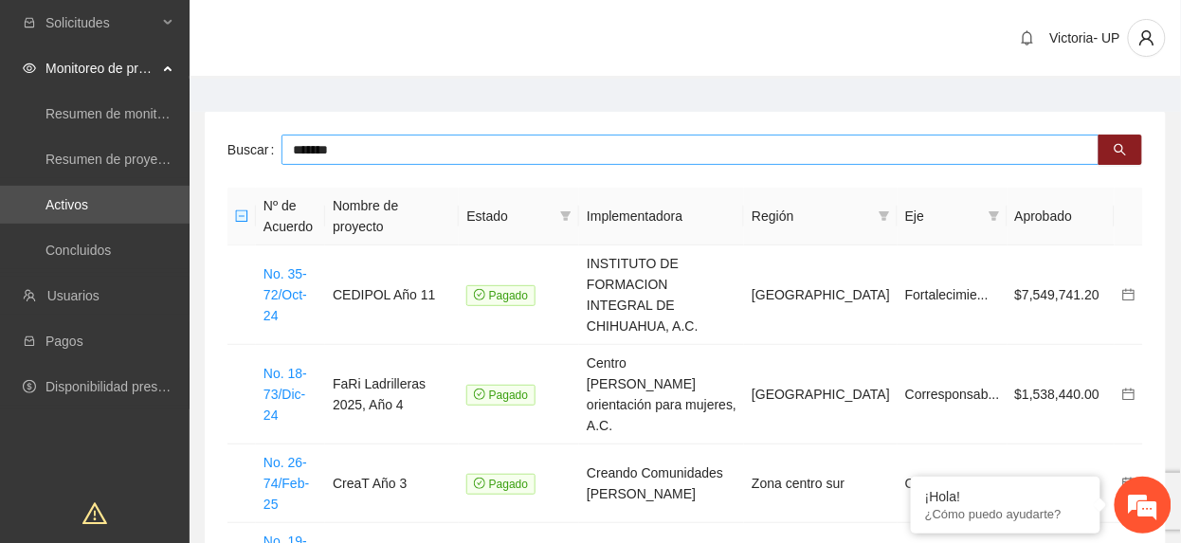
type input "*******"
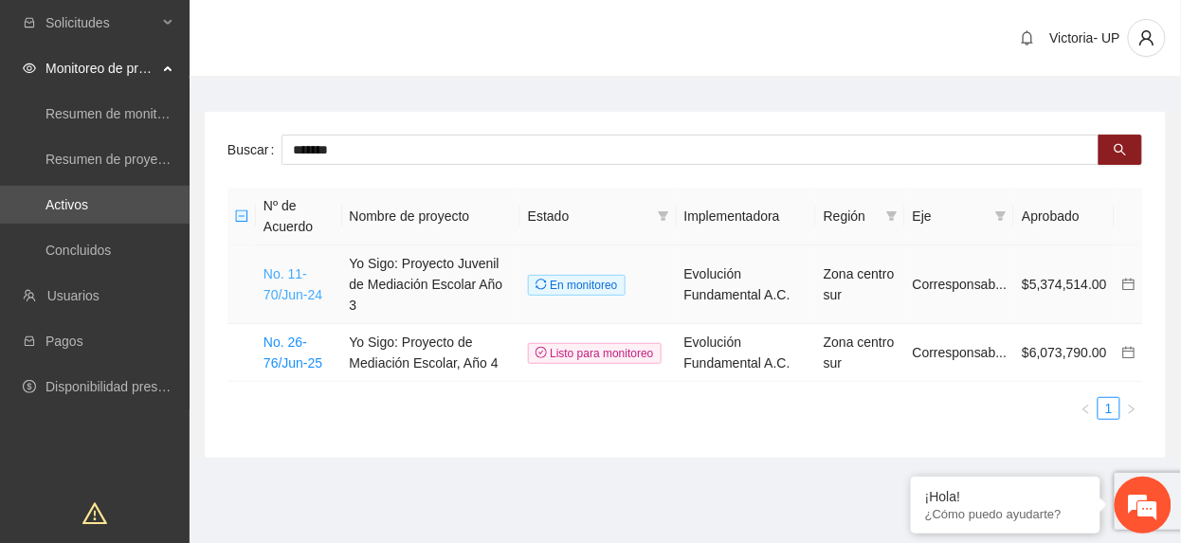
click at [300, 281] on link "No. 11-70/Jun-24" at bounding box center [292, 284] width 59 height 36
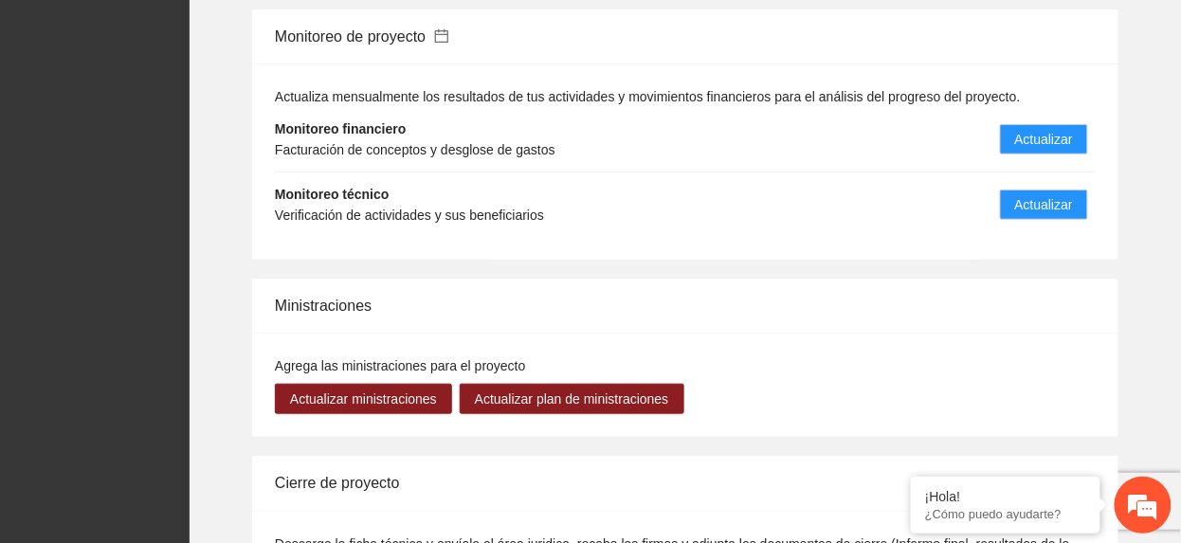
scroll to position [2021, 0]
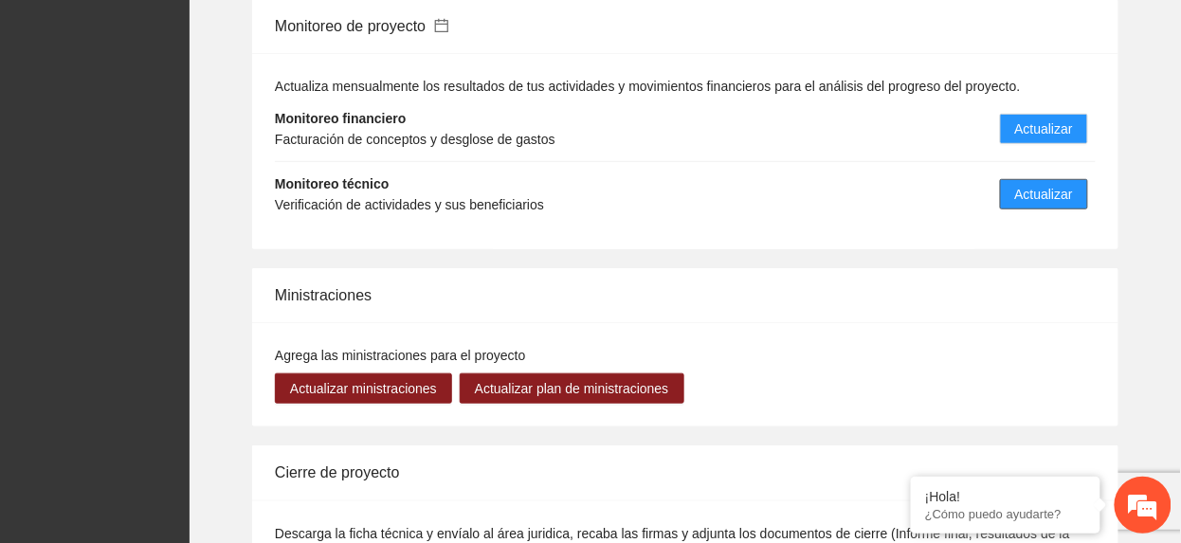
click at [1039, 190] on span "Actualizar" at bounding box center [1044, 194] width 58 height 21
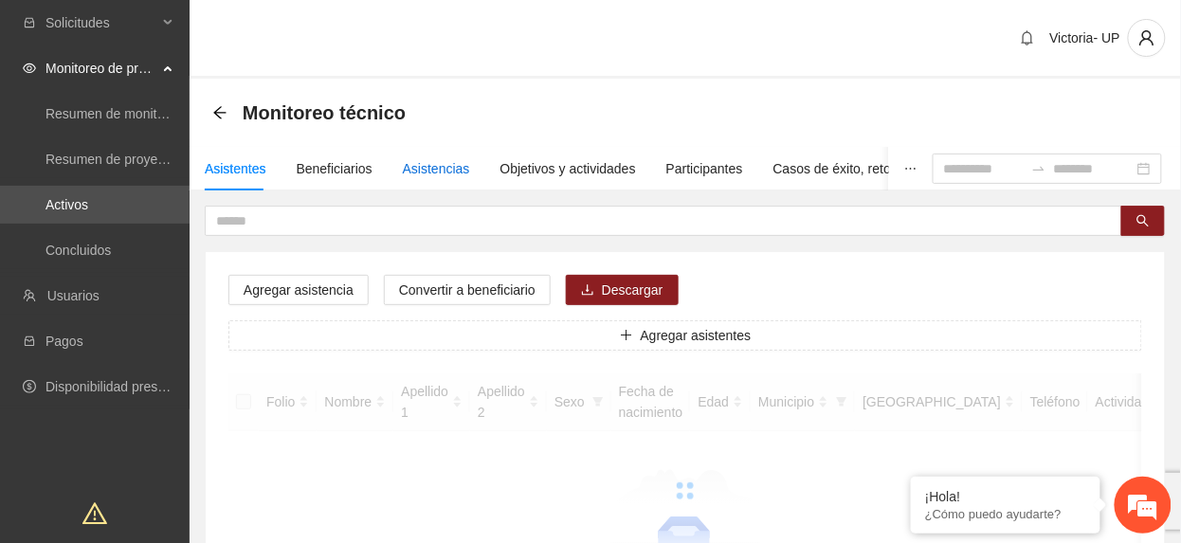
click at [428, 172] on div "Asistencias" at bounding box center [436, 168] width 67 height 21
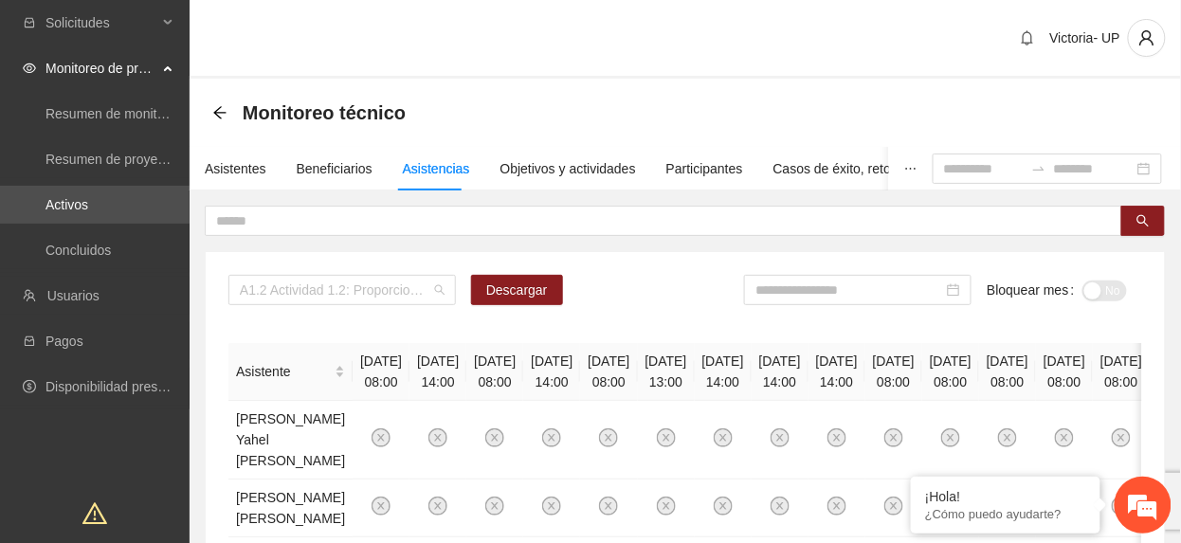
drag, startPoint x: 332, startPoint y: 298, endPoint x: 322, endPoint y: 307, distance: 13.4
click at [322, 307] on div "A1.2 Actividad 1.2: Proporcionar terapias cognitivo-conductuales a adolescentes…" at bounding box center [685, 297] width 914 height 45
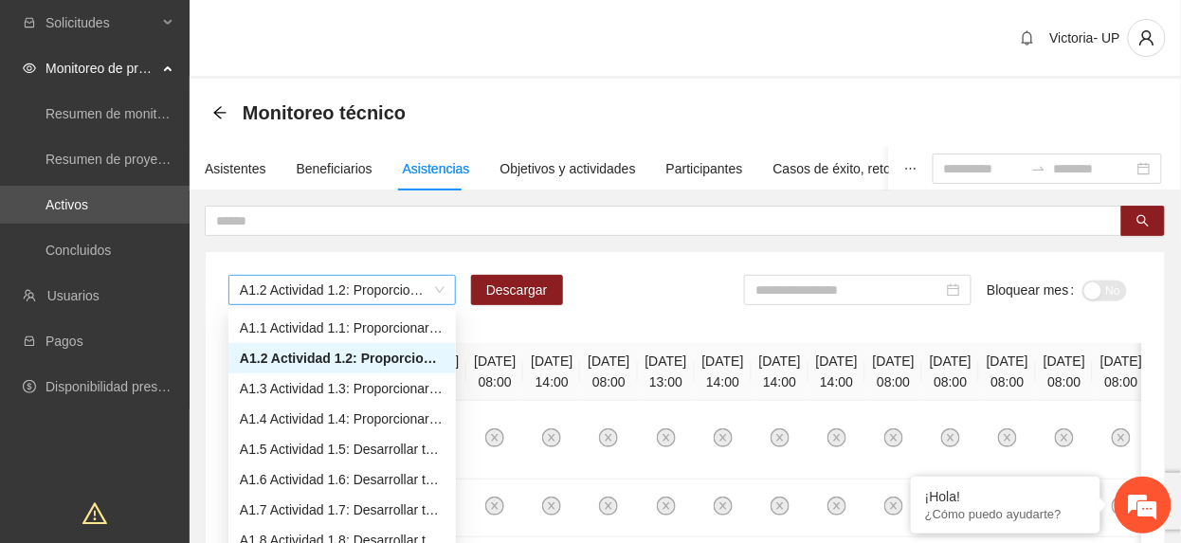
click at [311, 292] on span "A1.2 Actividad 1.2: Proporcionar terapias cognitivo-conductuales a adolescentes…" at bounding box center [342, 290] width 205 height 28
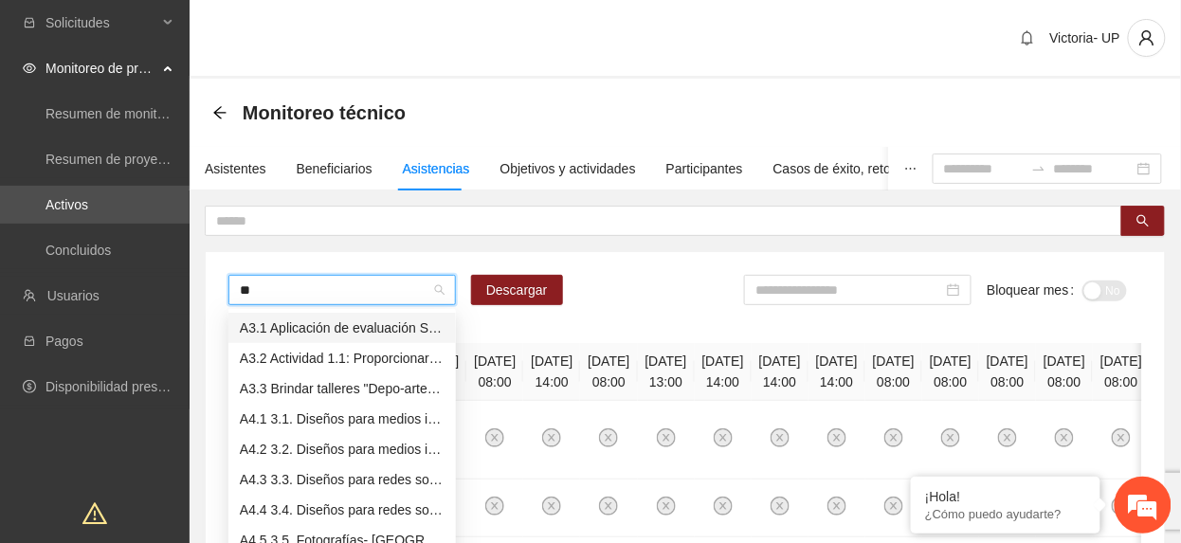
type input "***"
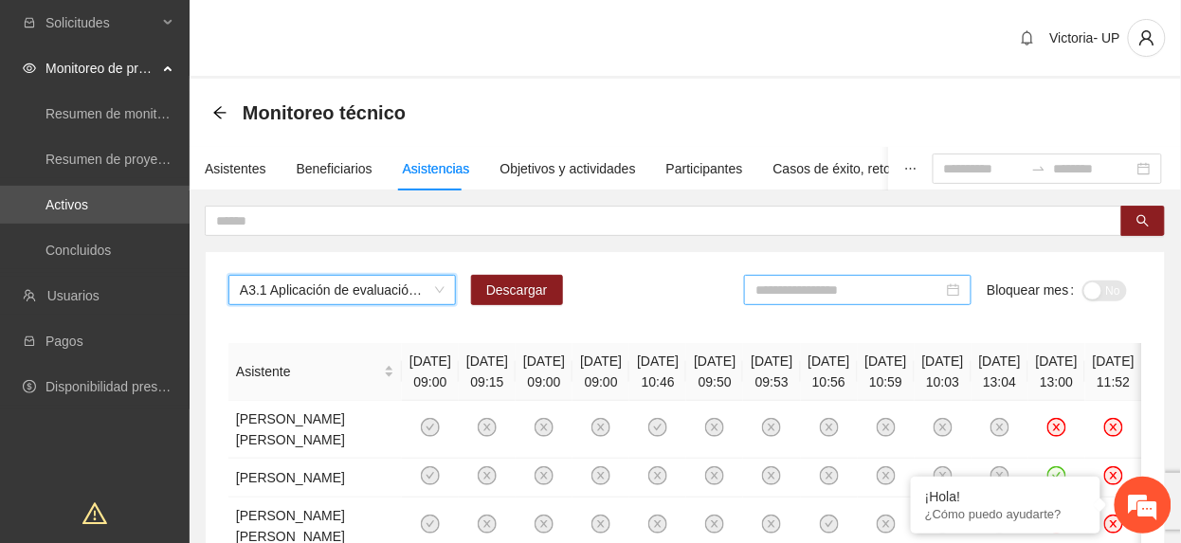
click at [830, 278] on div at bounding box center [857, 290] width 227 height 30
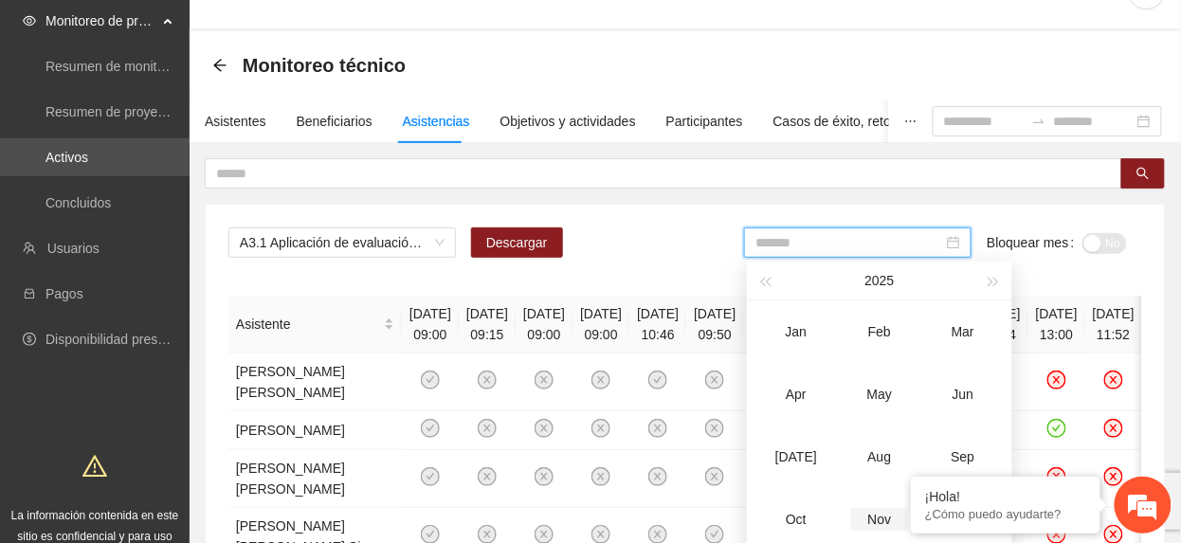
scroll to position [252, 0]
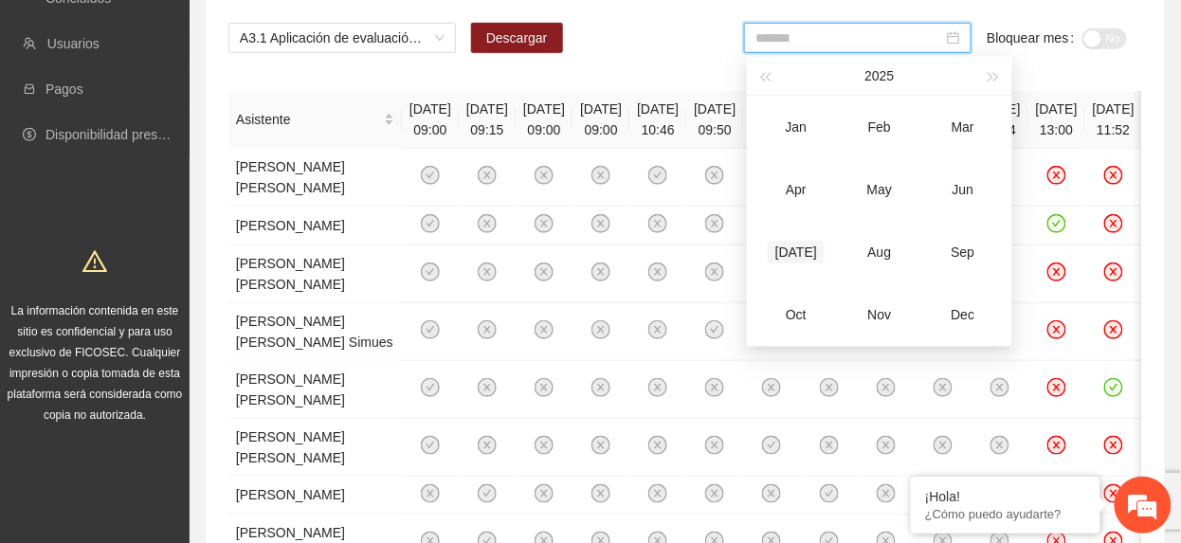
click at [798, 252] on div "Jul" at bounding box center [796, 252] width 57 height 23
type input "*******"
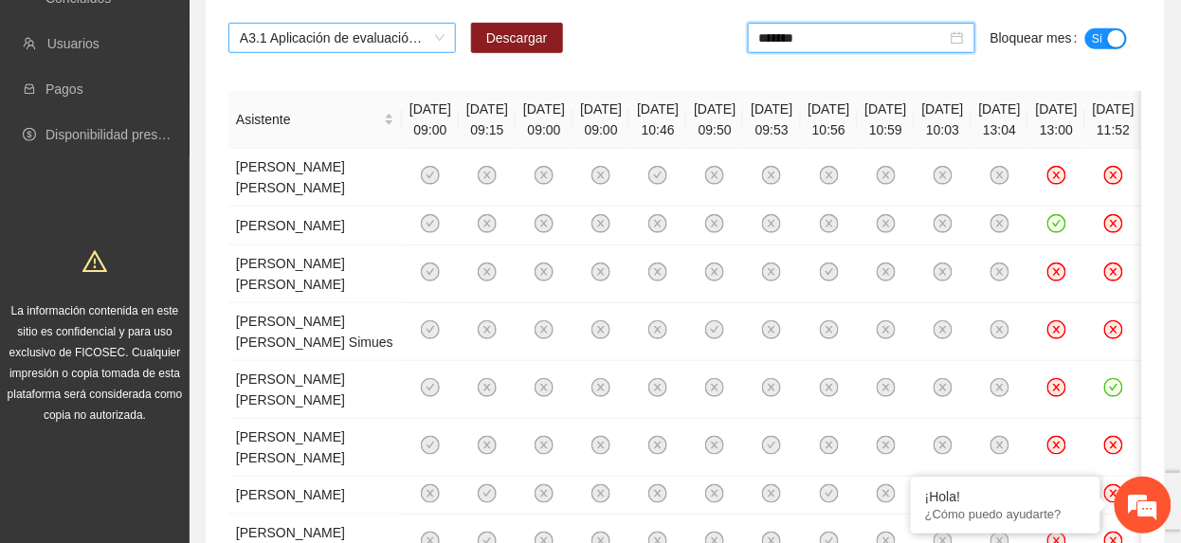
click at [394, 31] on span "A3.1 Aplicación de evaluación SENA a NNA de Aquiles Serdán" at bounding box center [342, 38] width 205 height 28
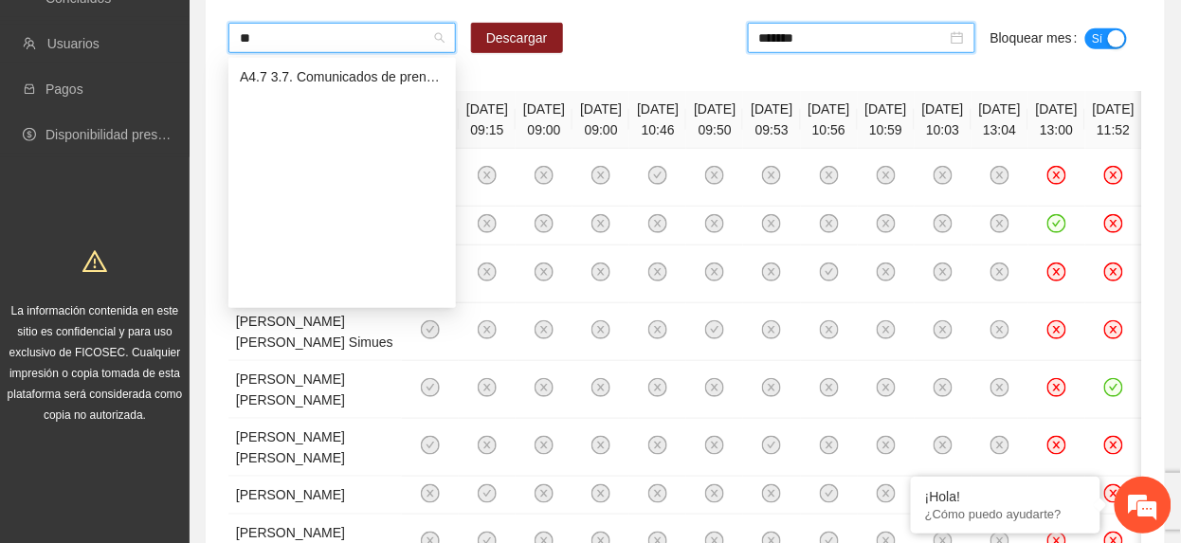
scroll to position [0, 0]
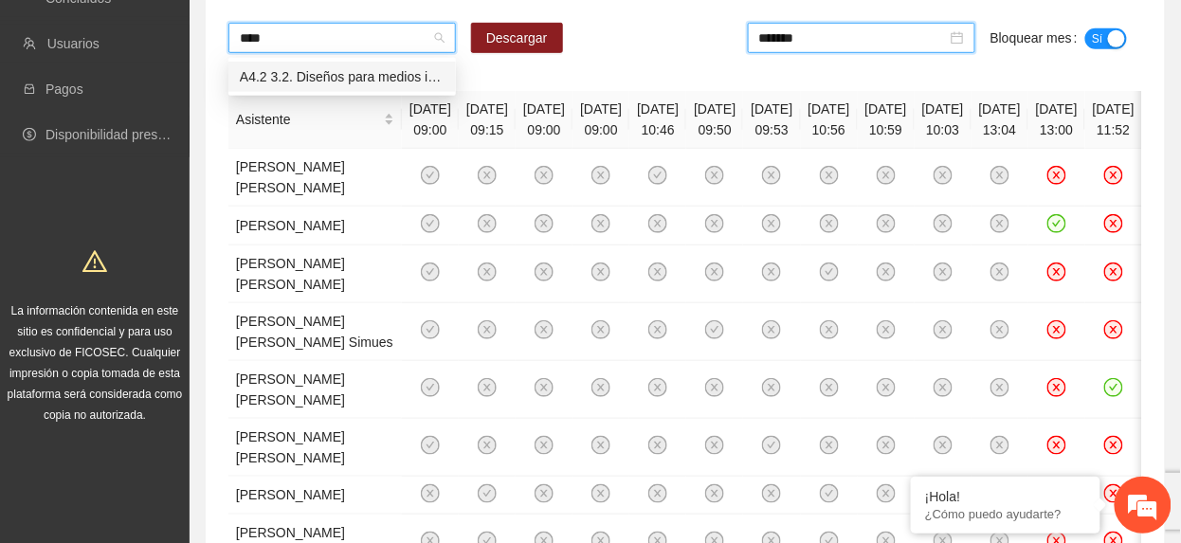
type input "***"
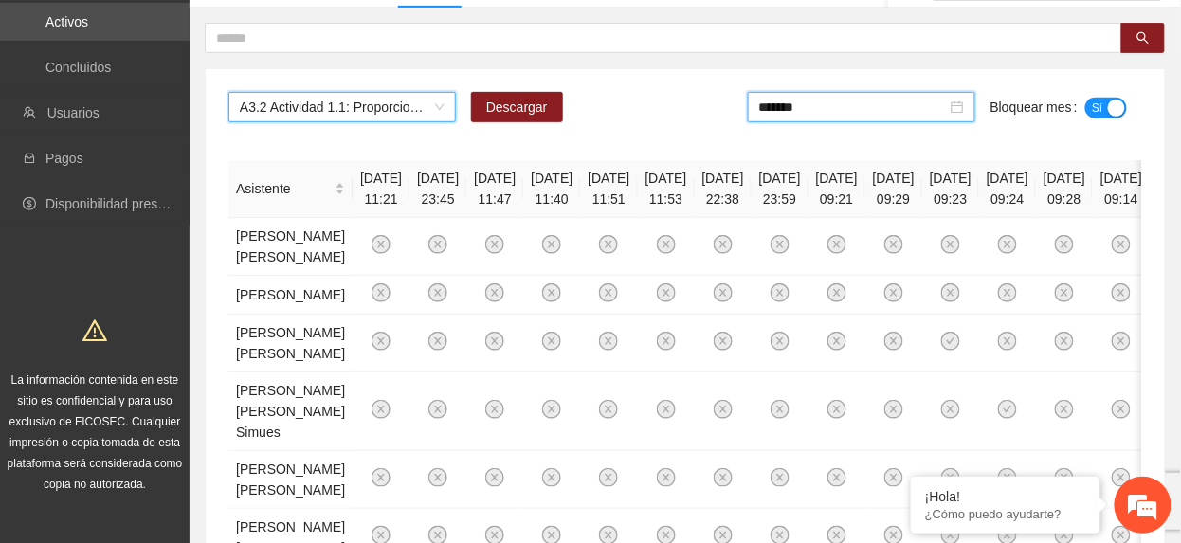
scroll to position [252, 0]
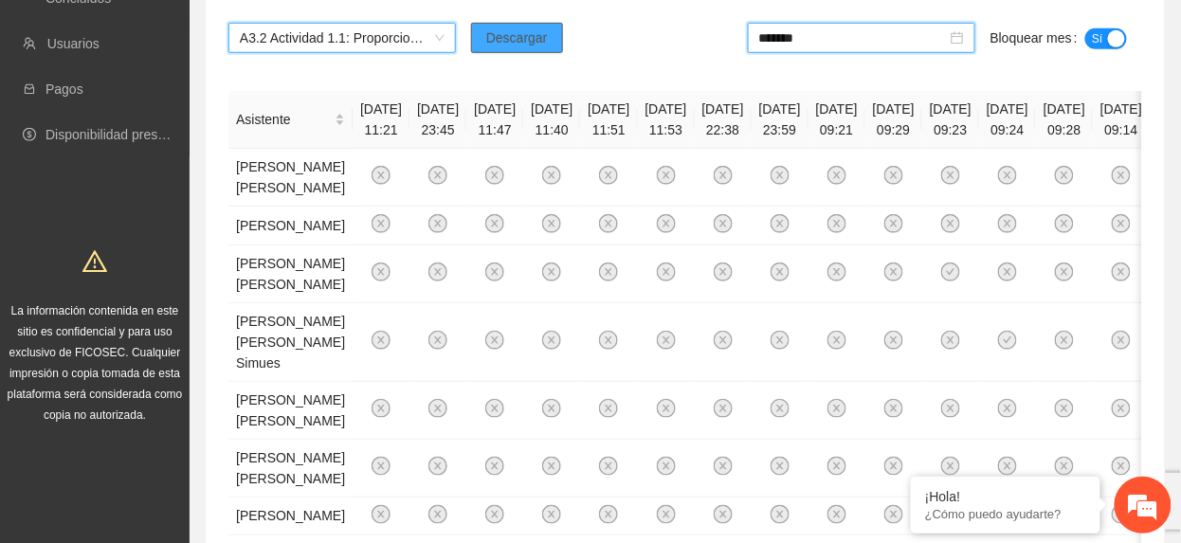
drag, startPoint x: 516, startPoint y: 31, endPoint x: 505, endPoint y: 31, distance: 10.4
click at [505, 31] on span "Descargar" at bounding box center [517, 37] width 62 height 21
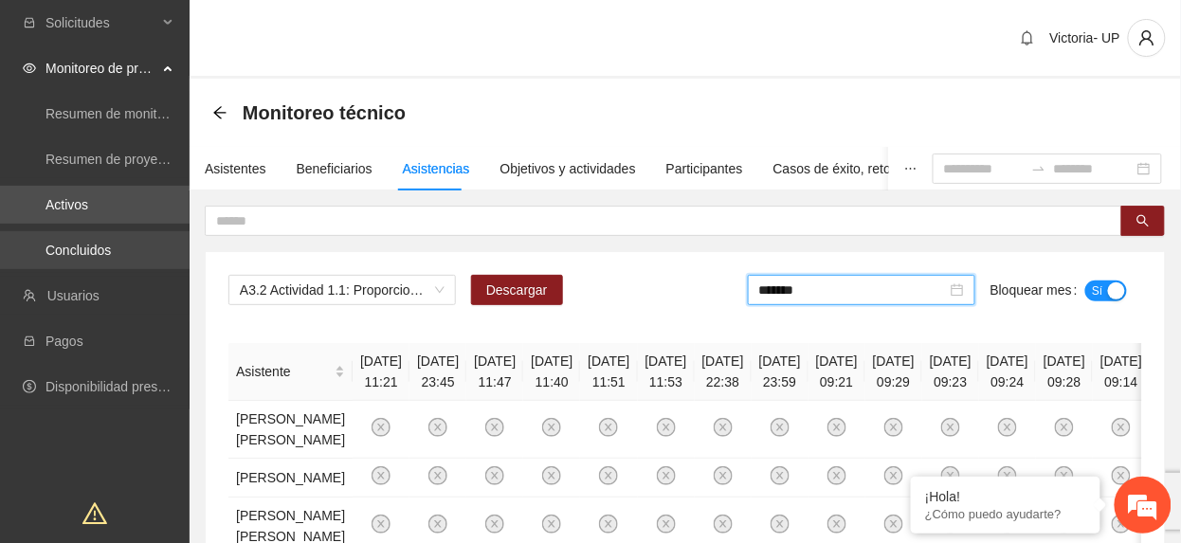
click at [111, 243] on link "Concluidos" at bounding box center [77, 250] width 65 height 15
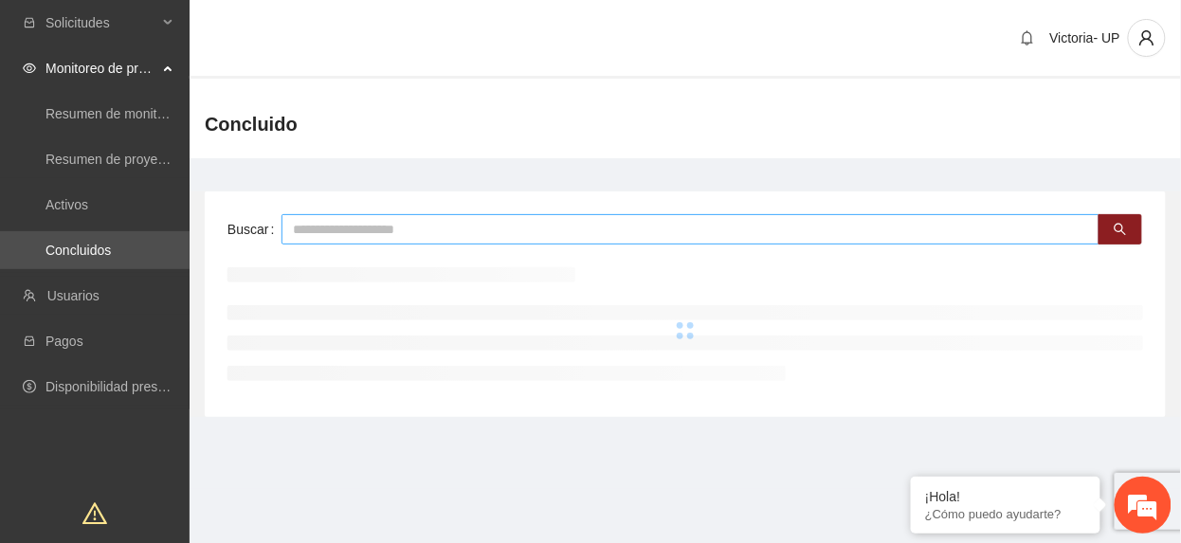
click at [376, 224] on input "text" at bounding box center [690, 229] width 818 height 30
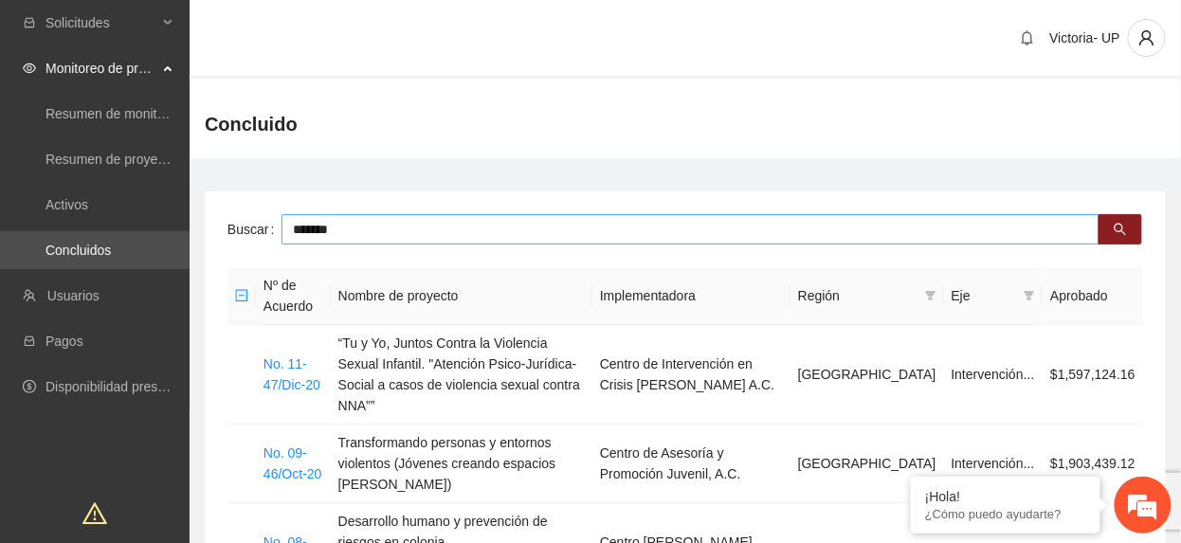
type input "*******"
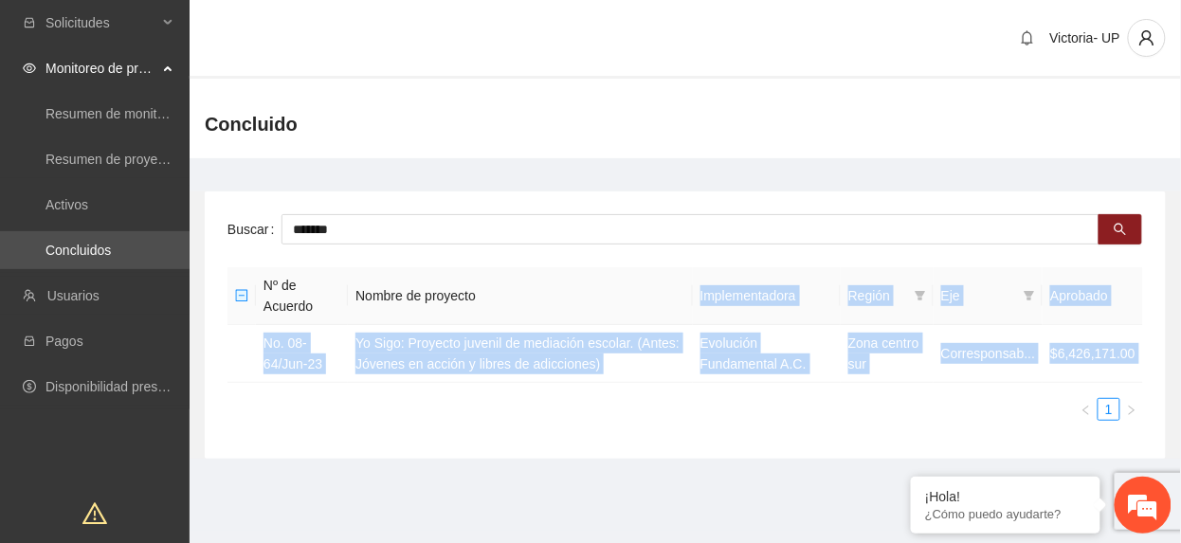
click at [543, 487] on section "Victoria- UP Concluido Buscar ******* Nº de Acuerdo Nombre de proyecto Implemen…" at bounding box center [685, 265] width 991 height 531
click at [300, 362] on link "No. 08-64/Jun-23" at bounding box center [292, 353] width 59 height 36
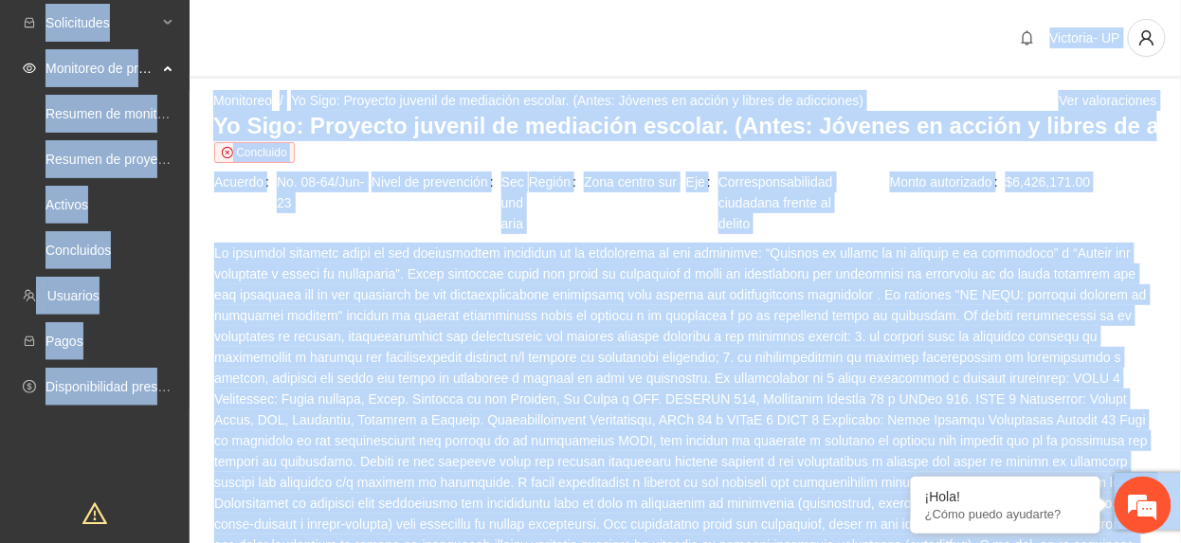
click at [76, 455] on div "Solicitudes Monitoreo de proyectos Resumen de monitoreo Resumen de proyectos ap…" at bounding box center [95, 347] width 190 height 694
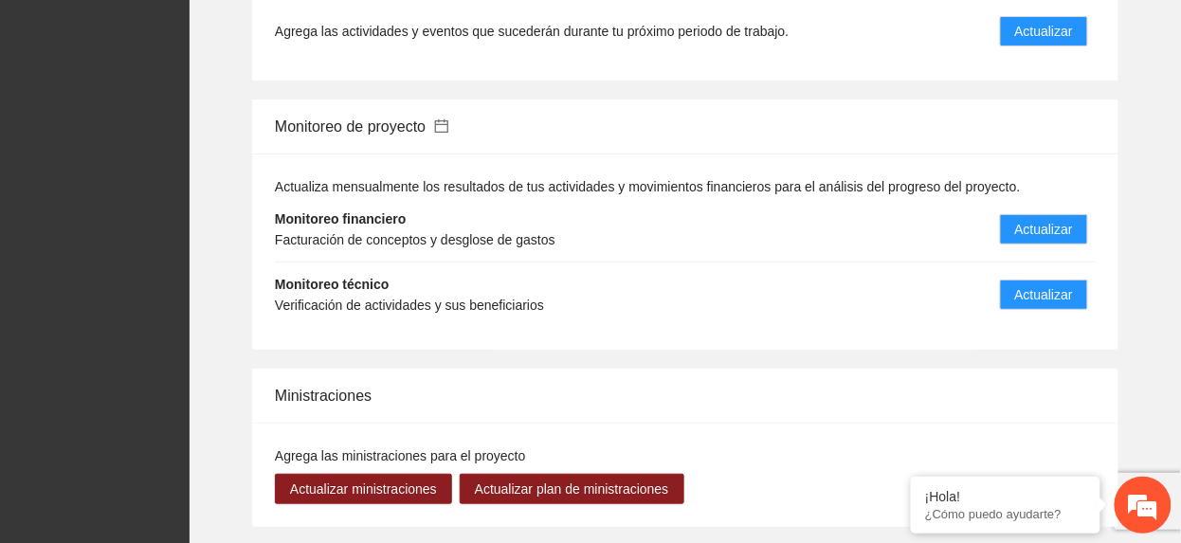
scroll to position [1895, 0]
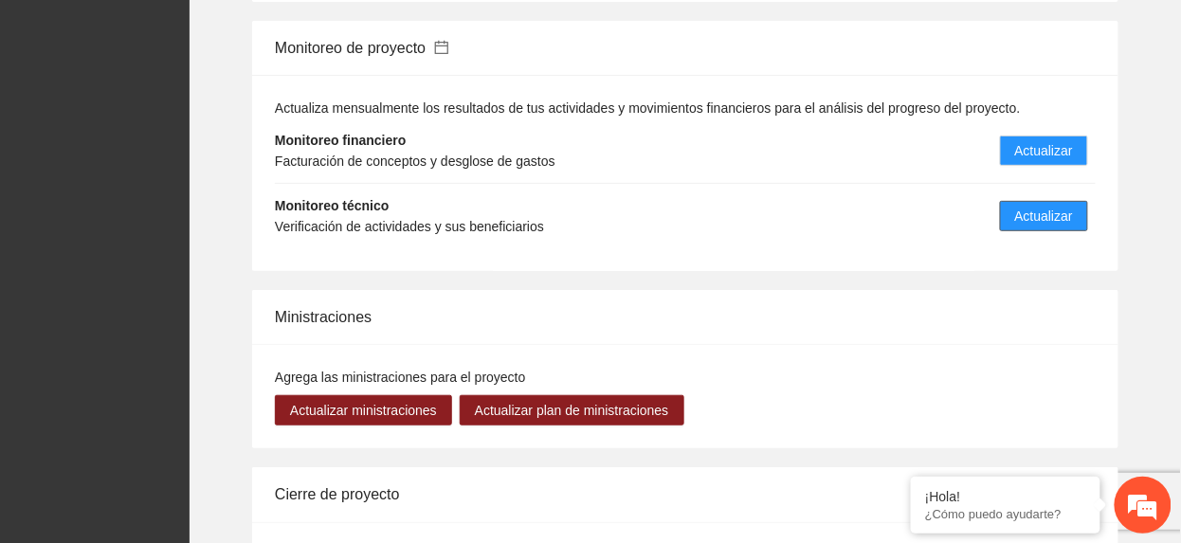
click at [1032, 214] on span "Actualizar" at bounding box center [1044, 216] width 58 height 21
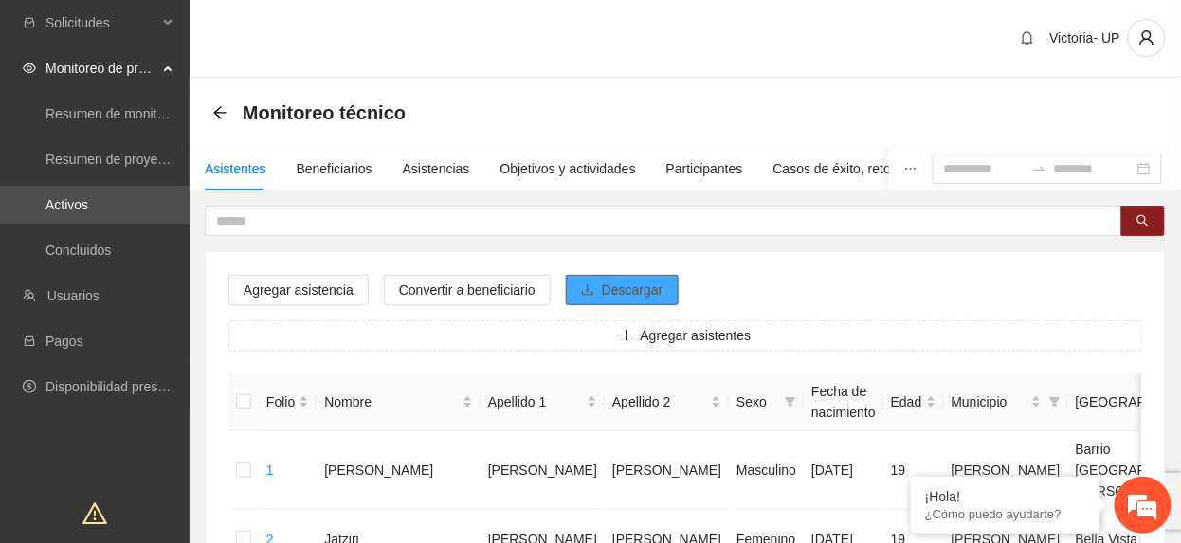
click at [612, 298] on span "Descargar" at bounding box center [633, 290] width 62 height 21
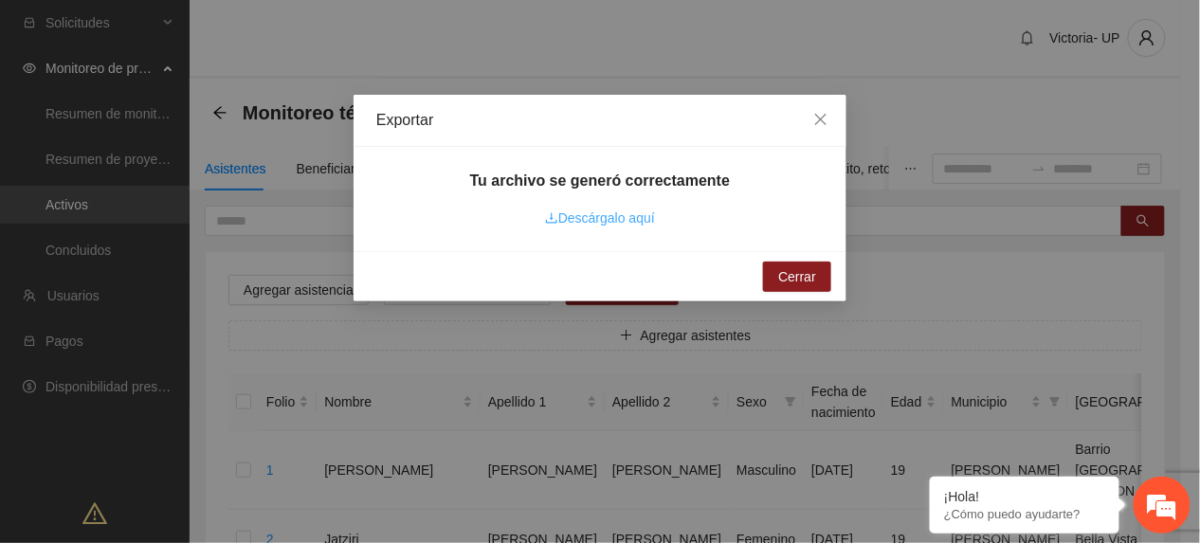
click at [576, 210] on link "Descárgalo aquí" at bounding box center [600, 217] width 110 height 15
